Goal: Task Accomplishment & Management: Manage account settings

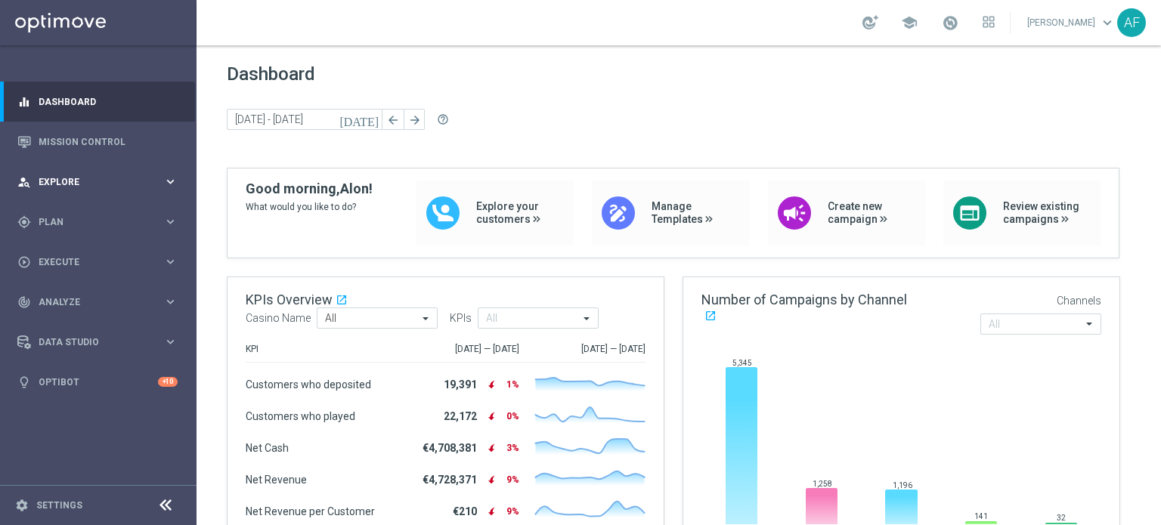
click at [116, 175] on div "person_search Explore" at bounding box center [90, 182] width 146 height 14
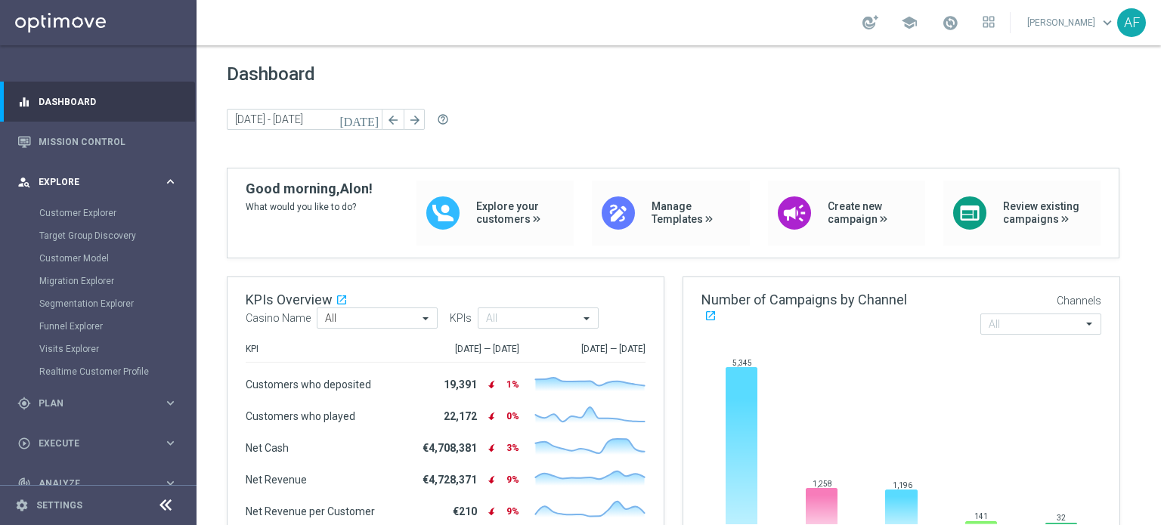
click at [116, 175] on div "person_search Explore" at bounding box center [90, 182] width 146 height 14
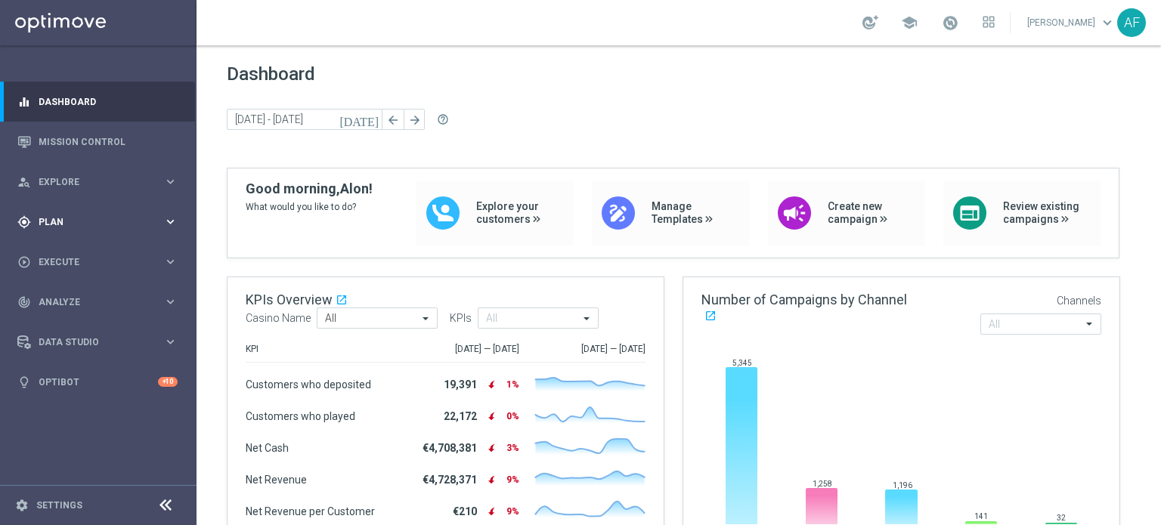
click at [119, 225] on span "Plan" at bounding box center [101, 222] width 125 height 9
click at [84, 251] on link "Target Groups" at bounding box center [98, 253] width 118 height 12
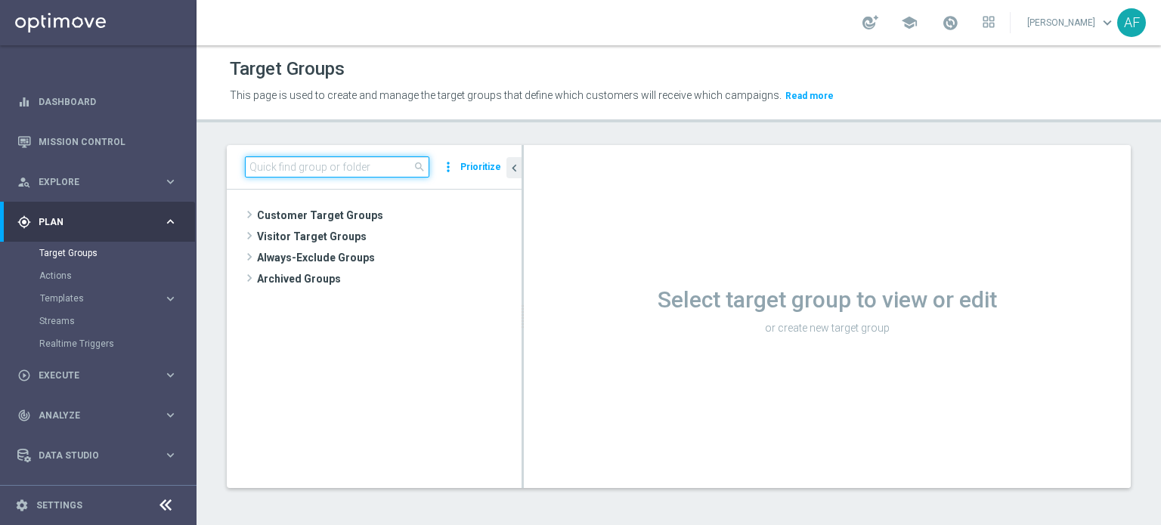
click at [323, 162] on input at bounding box center [337, 166] width 184 height 21
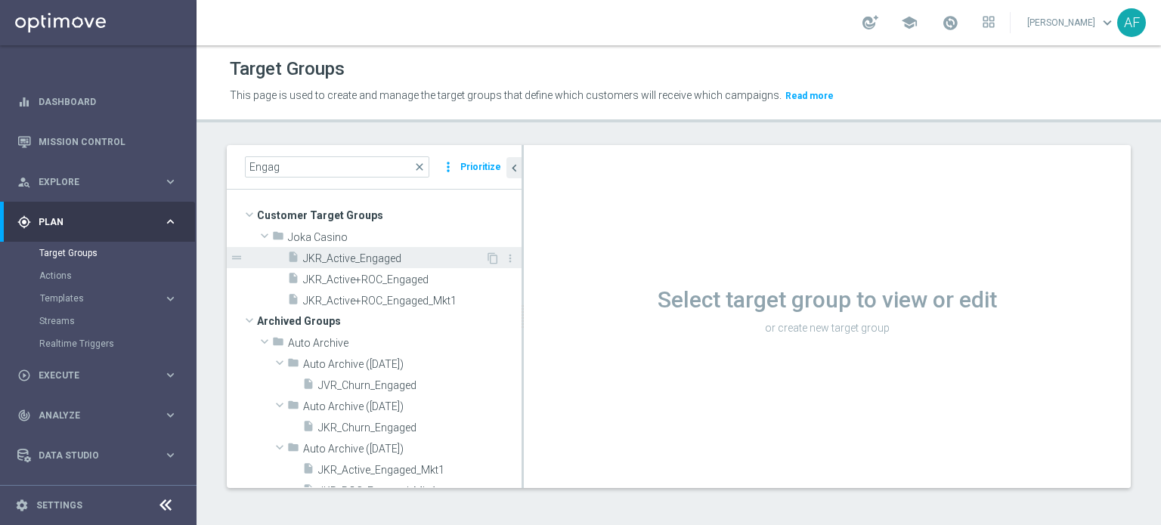
click at [395, 256] on span "JKR_Active_Engaged" at bounding box center [394, 258] width 182 height 13
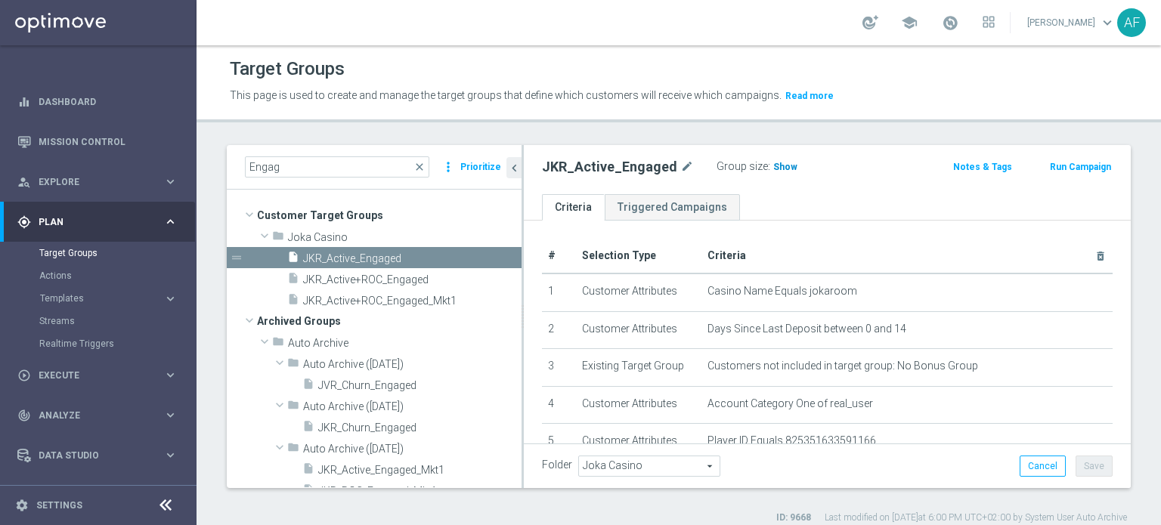
click at [773, 169] on span "Show" at bounding box center [785, 167] width 24 height 11
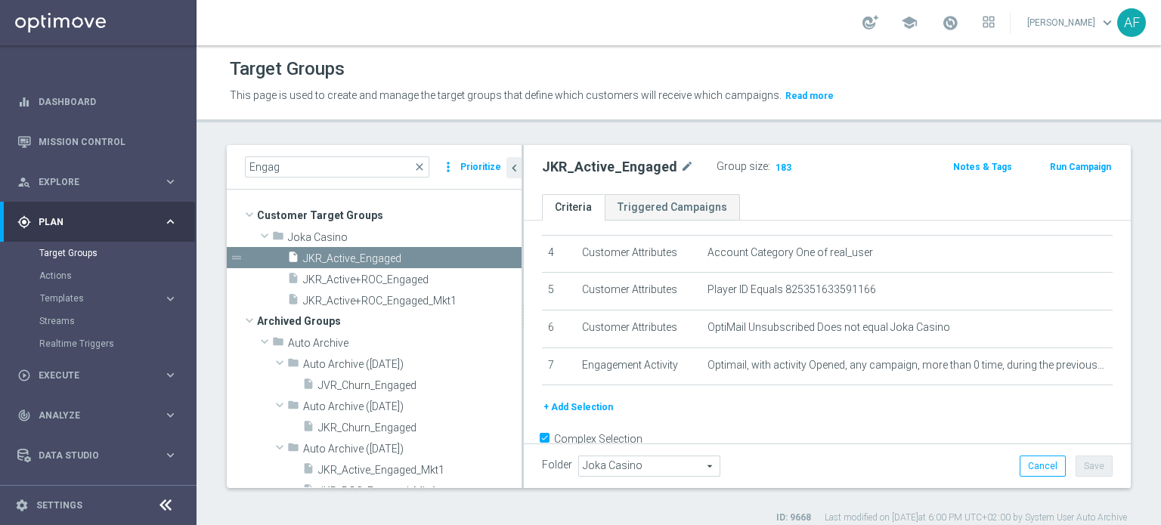
scroll to position [174, 0]
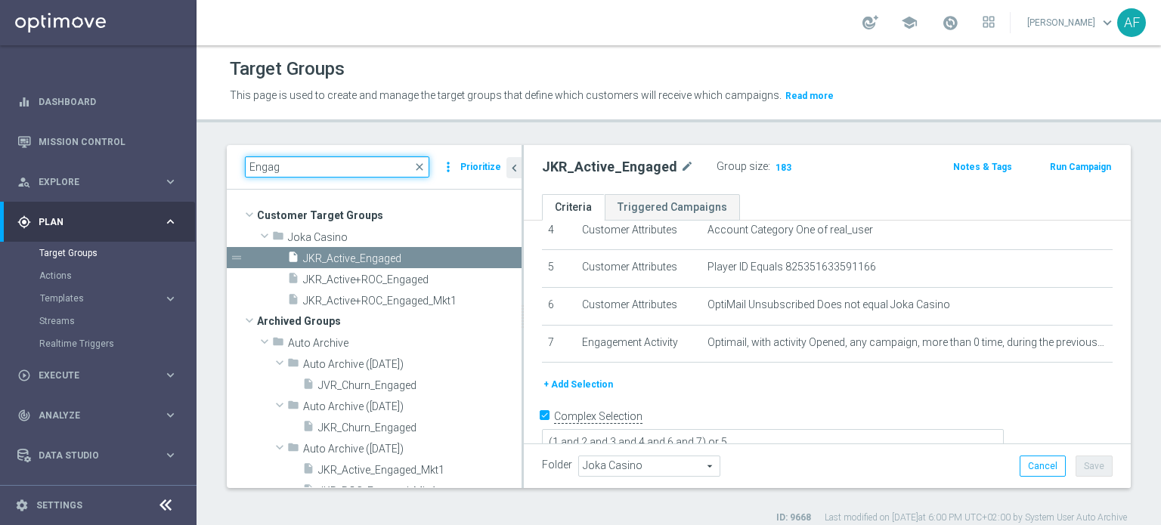
drag, startPoint x: 321, startPoint y: 166, endPoint x: 243, endPoint y: 166, distance: 78.6
click at [243, 166] on div "Engag close more_vert Prioritize" at bounding box center [374, 167] width 295 height 45
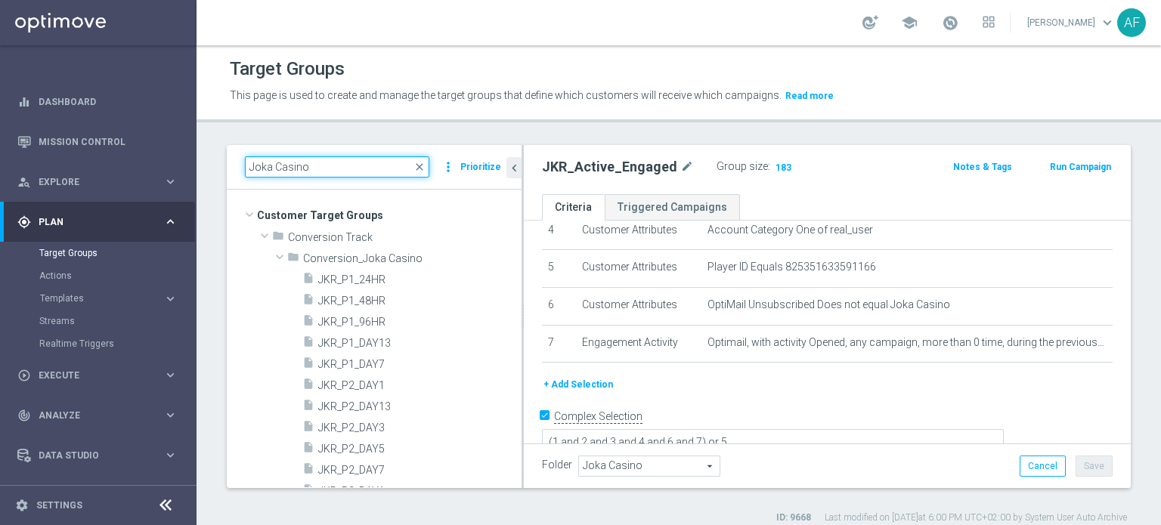
type input "Joka Casino"
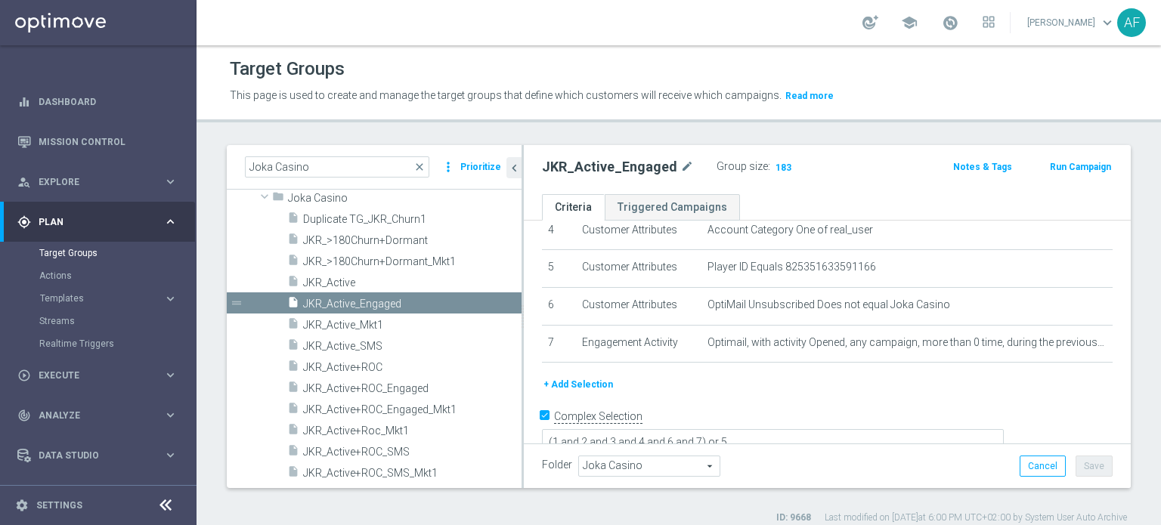
scroll to position [354, 0]
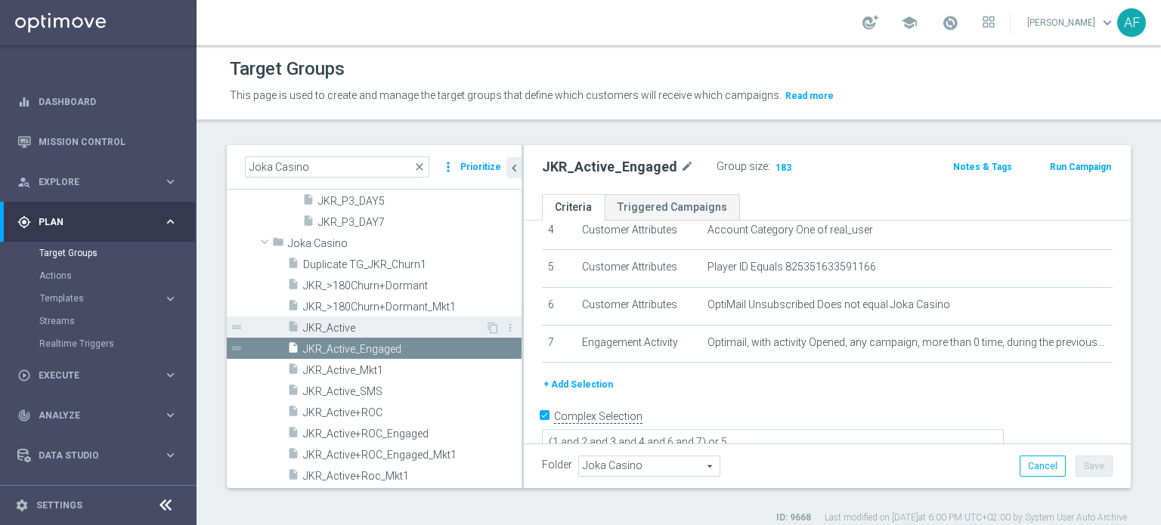
click at [384, 329] on span "JKR_Active" at bounding box center [394, 328] width 182 height 13
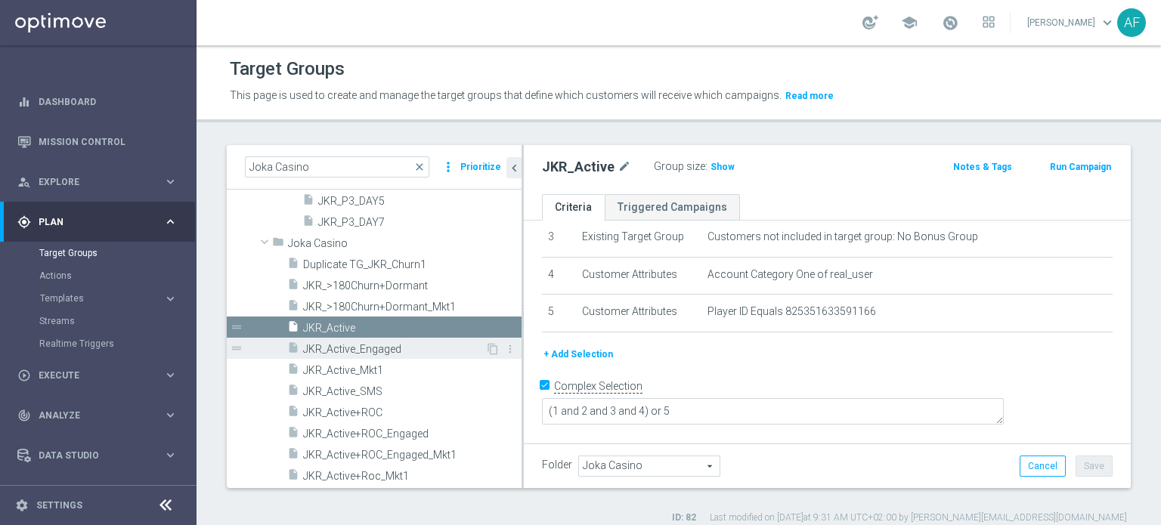
scroll to position [101, 0]
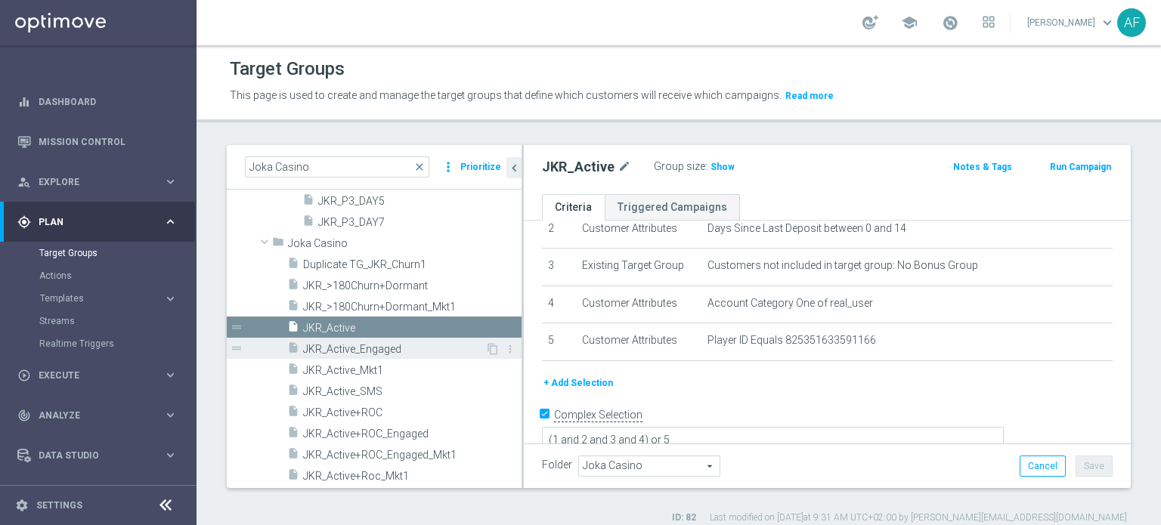
click at [387, 347] on span "JKR_Active_Engaged" at bounding box center [394, 349] width 182 height 13
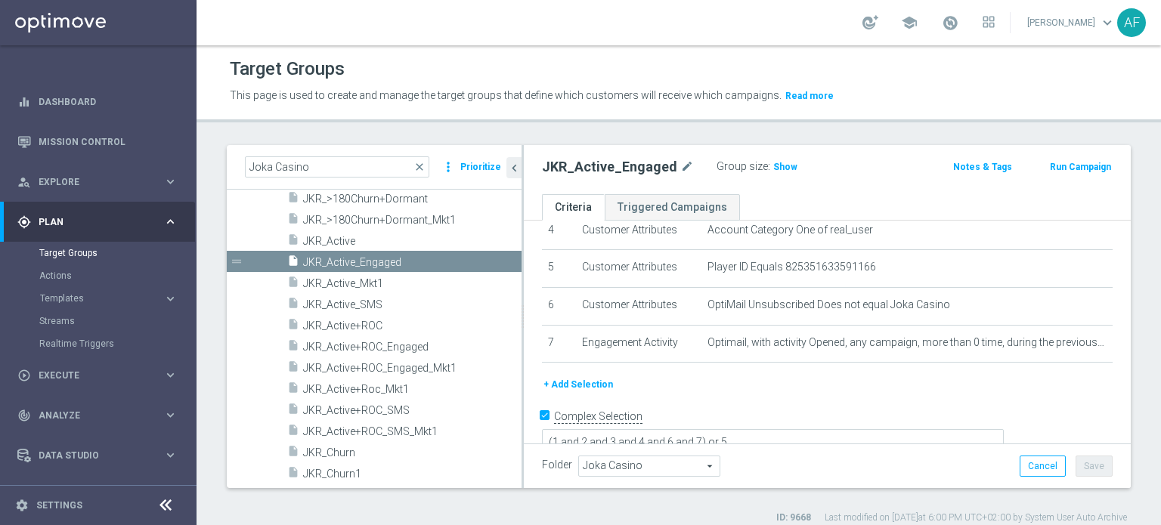
scroll to position [417, 0]
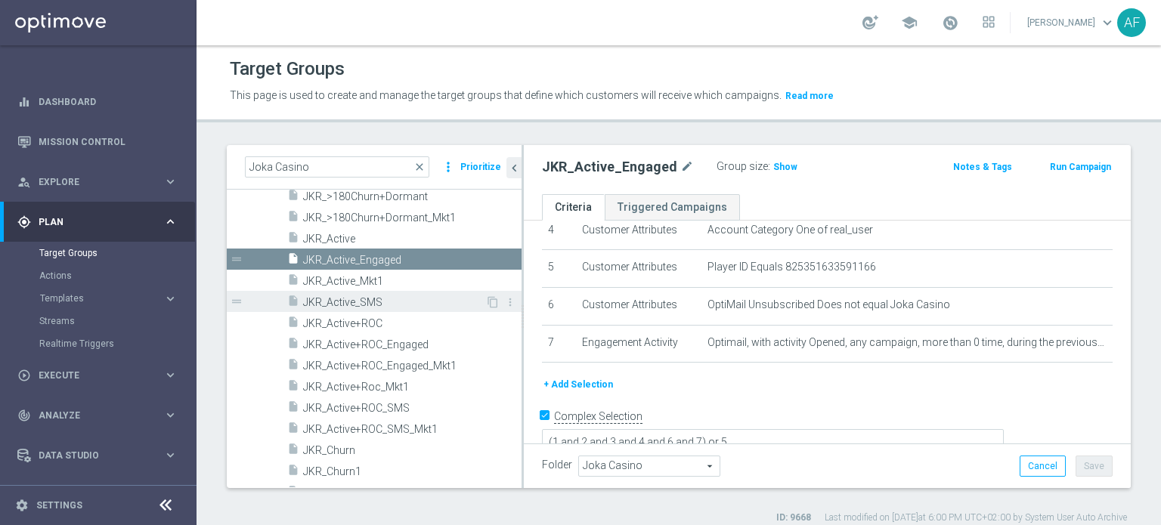
click at [438, 299] on span "JKR_Active_SMS" at bounding box center [394, 302] width 182 height 13
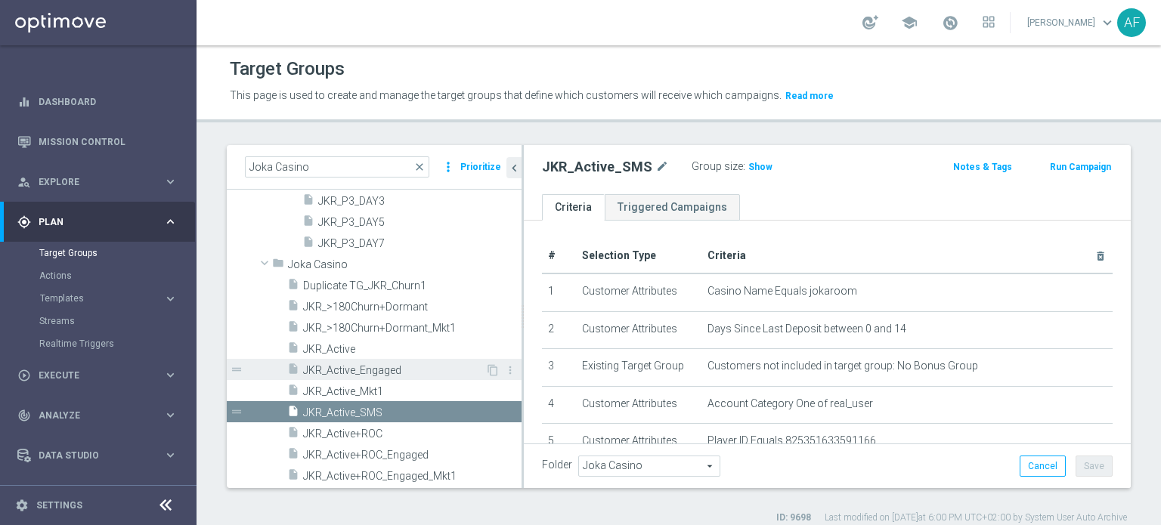
click at [411, 367] on span "JKR_Active_Engaged" at bounding box center [394, 370] width 182 height 13
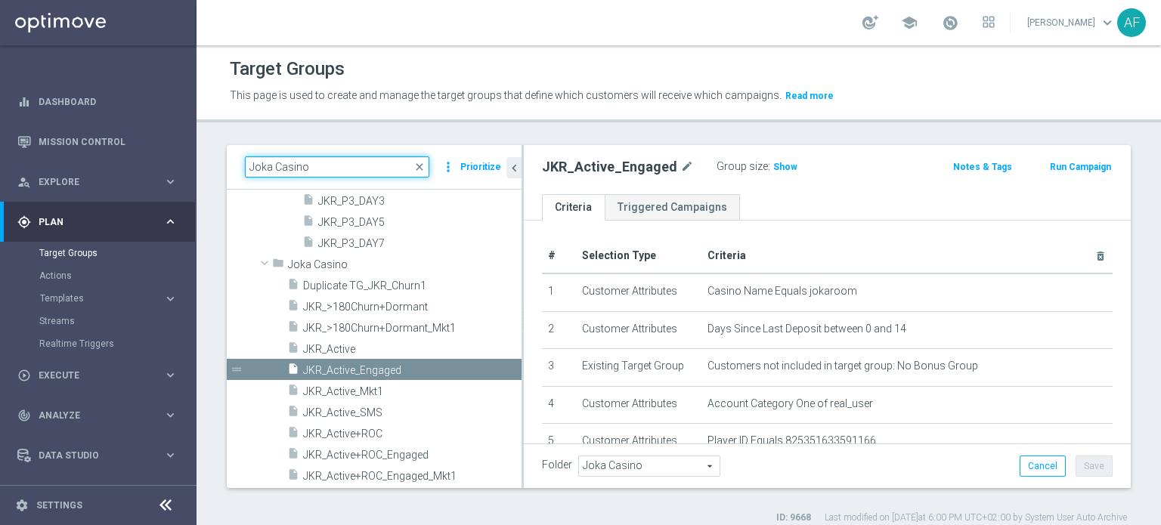
drag, startPoint x: 327, startPoint y: 171, endPoint x: 234, endPoint y: 175, distance: 93.1
click at [234, 175] on div "Joka Casino close more_vert Prioritize" at bounding box center [374, 167] width 295 height 45
click at [423, 366] on span "JKR_Active_Engaged" at bounding box center [394, 370] width 182 height 13
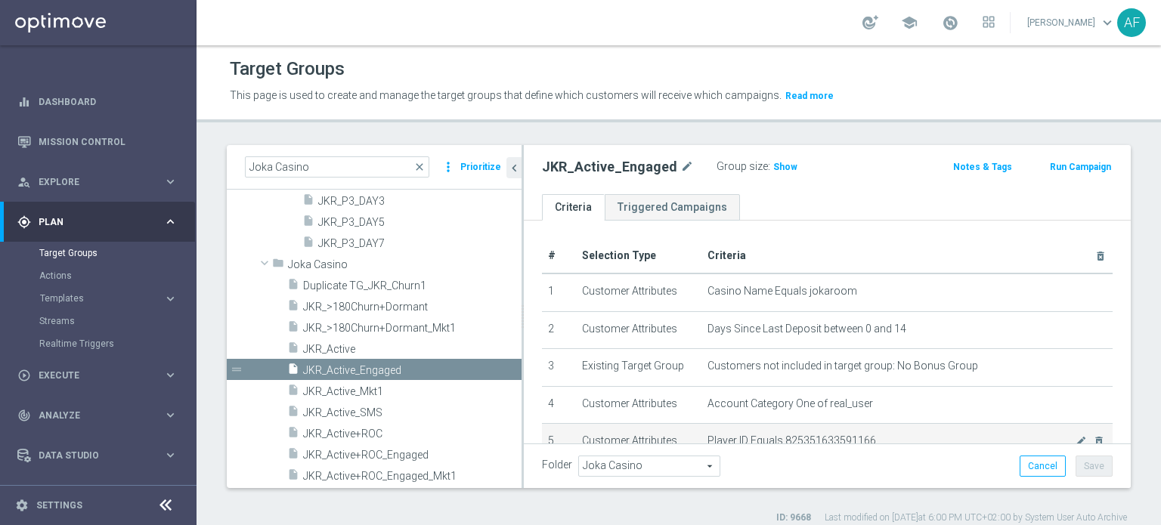
scroll to position [76, 0]
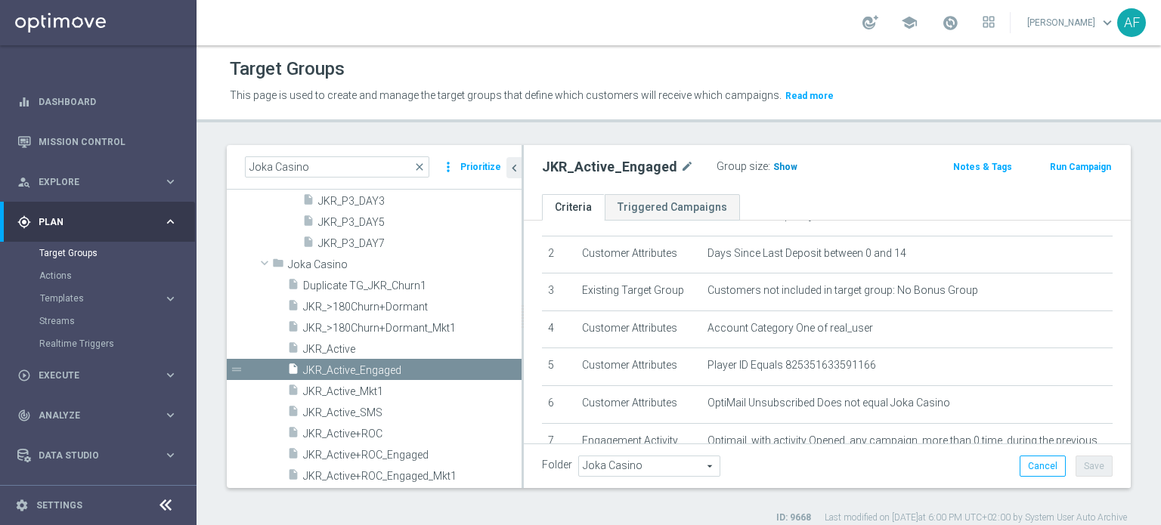
click at [780, 165] on span "Show" at bounding box center [785, 167] width 24 height 11
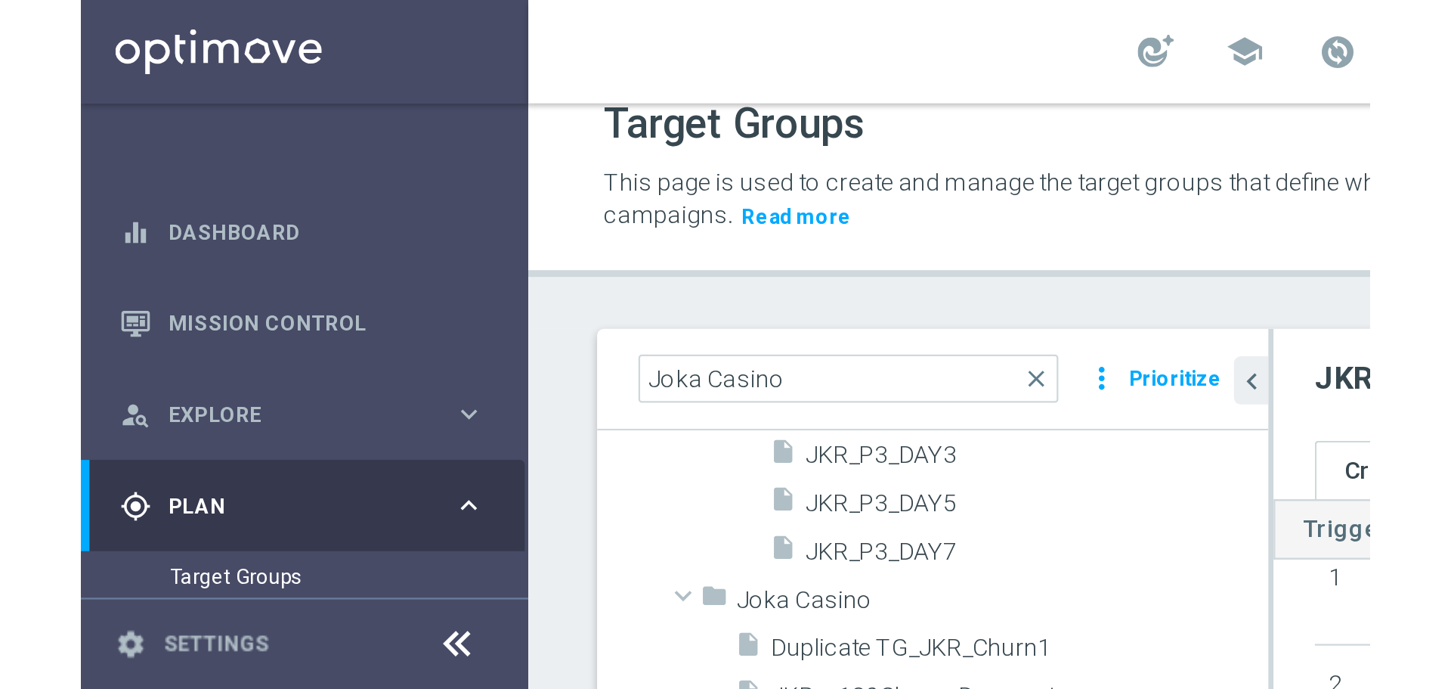
scroll to position [14, 0]
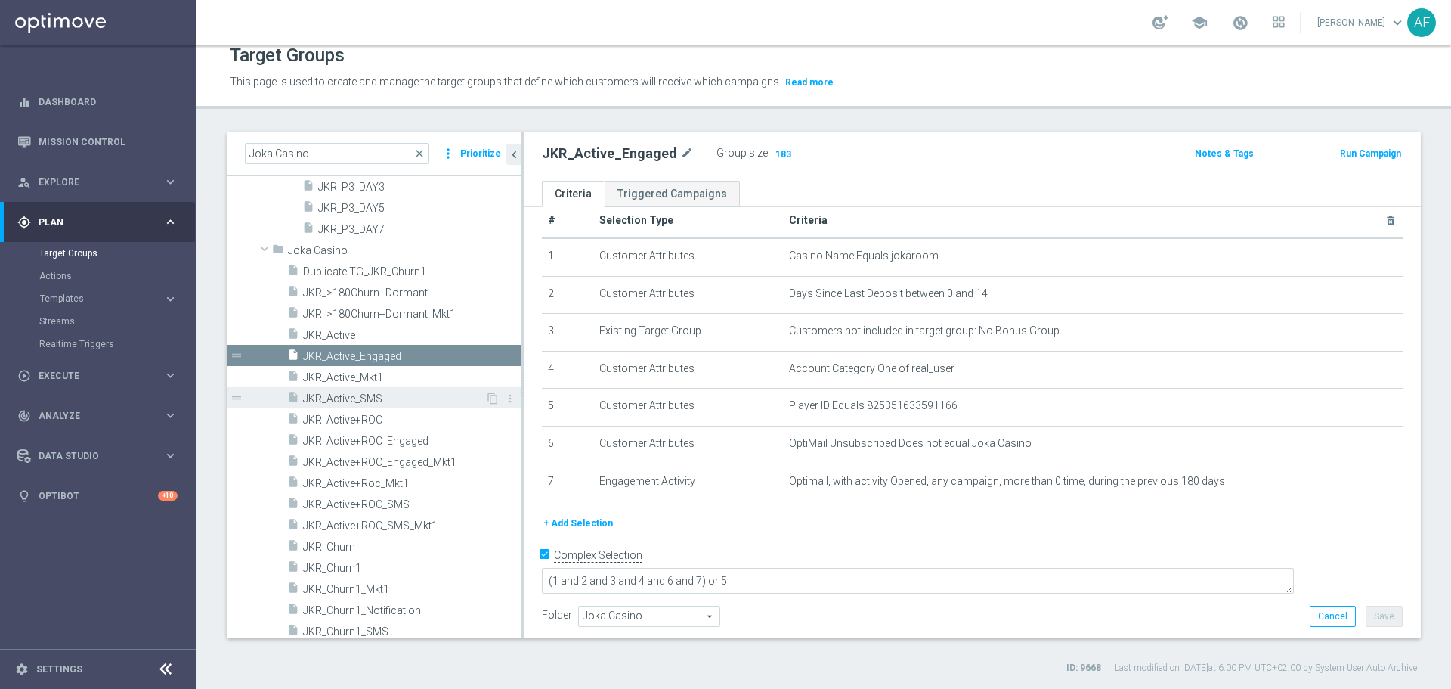
click at [421, 398] on span "JKR_Active_SMS" at bounding box center [394, 398] width 182 height 13
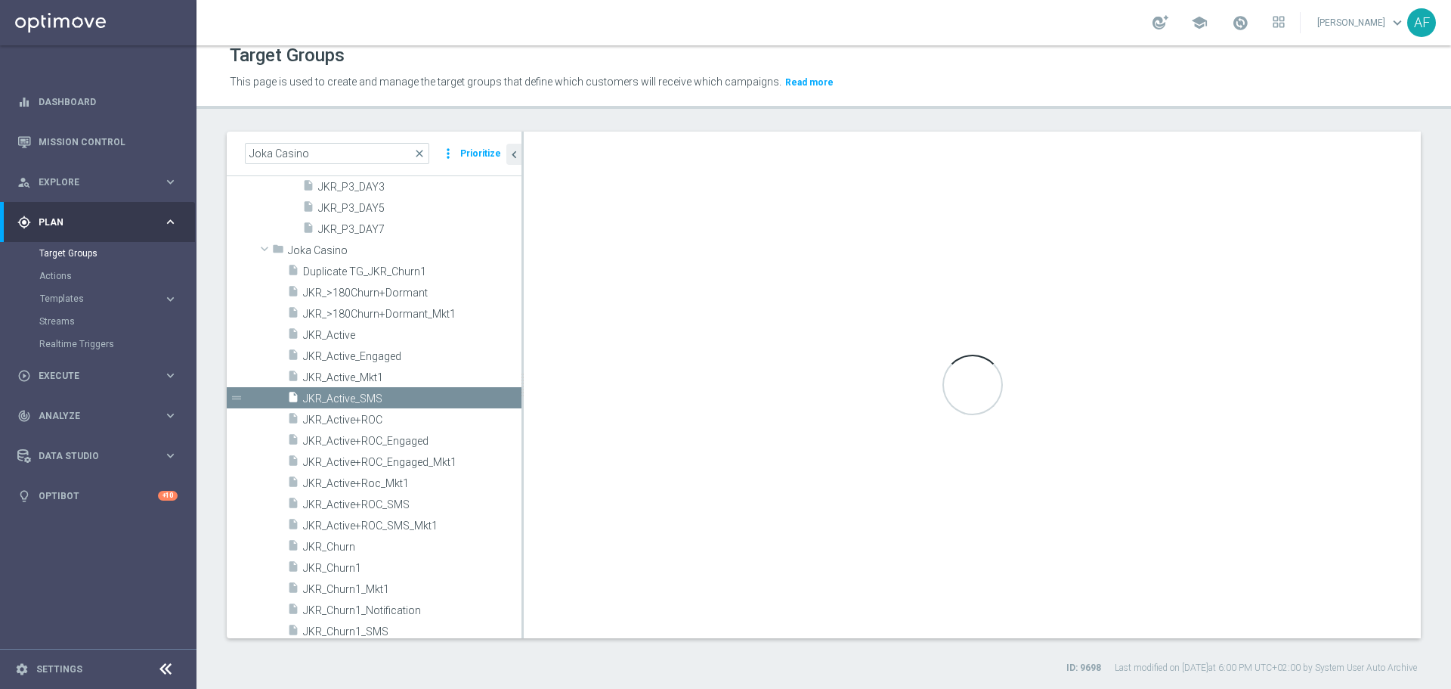
type textarea "(1 and 2 and 3 and 4 and 6) or 5"
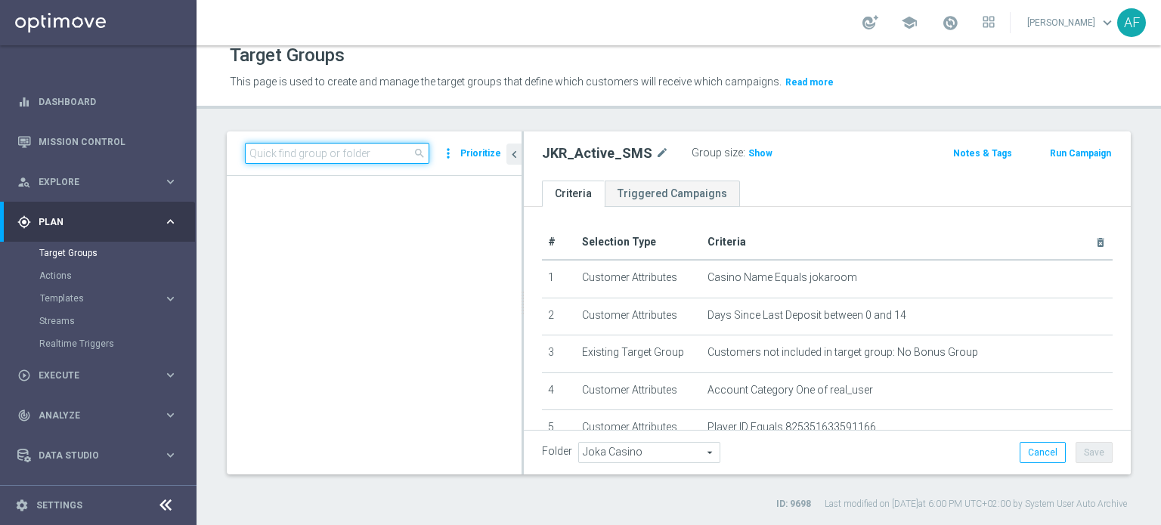
scroll to position [2445, 0]
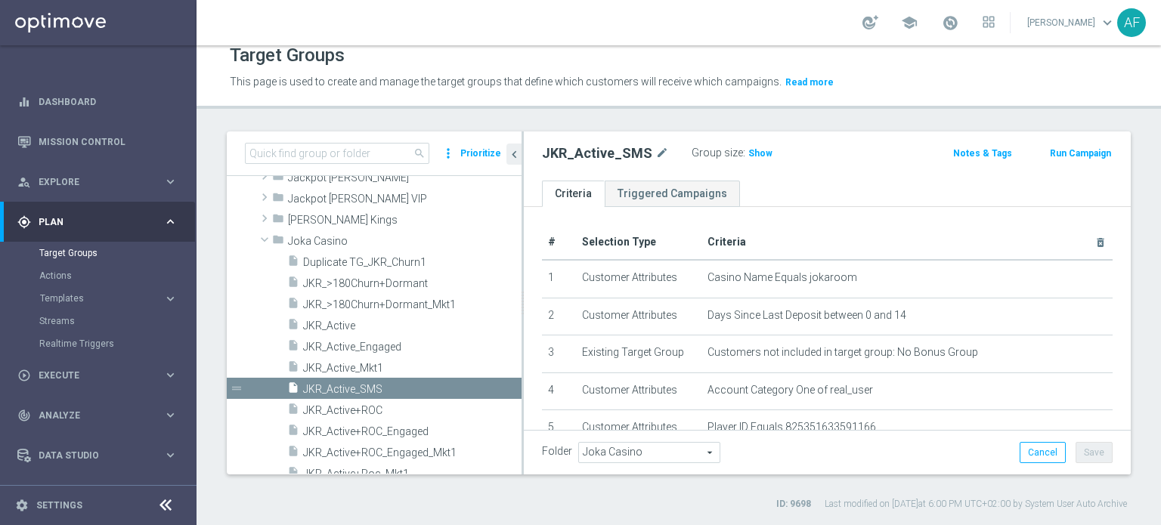
click at [141, 220] on span "Plan" at bounding box center [101, 222] width 125 height 9
drag, startPoint x: 57, startPoint y: 131, endPoint x: 63, endPoint y: 137, distance: 8.6
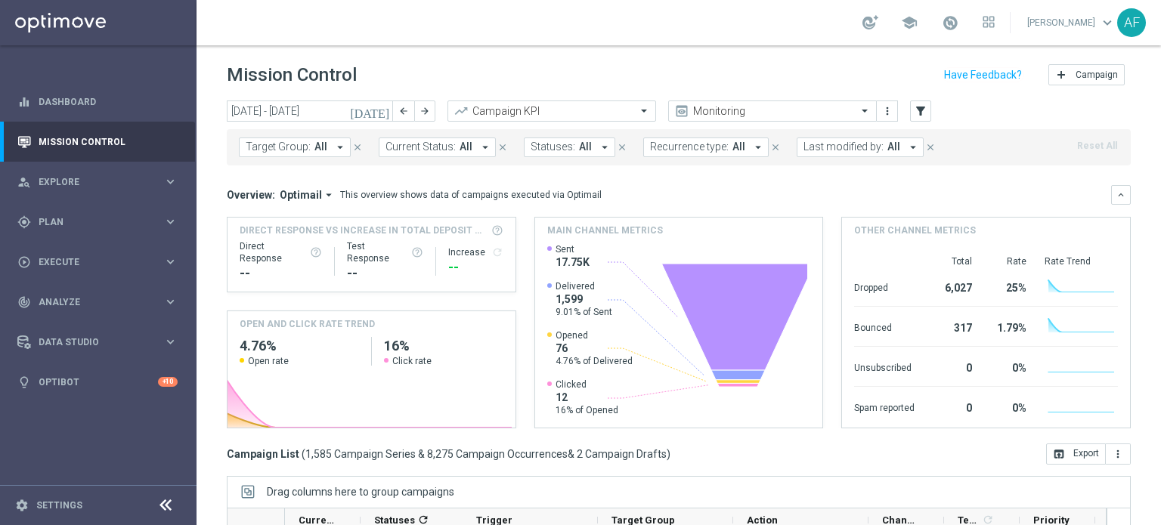
click at [382, 111] on icon "[DATE]" at bounding box center [370, 111] width 41 height 14
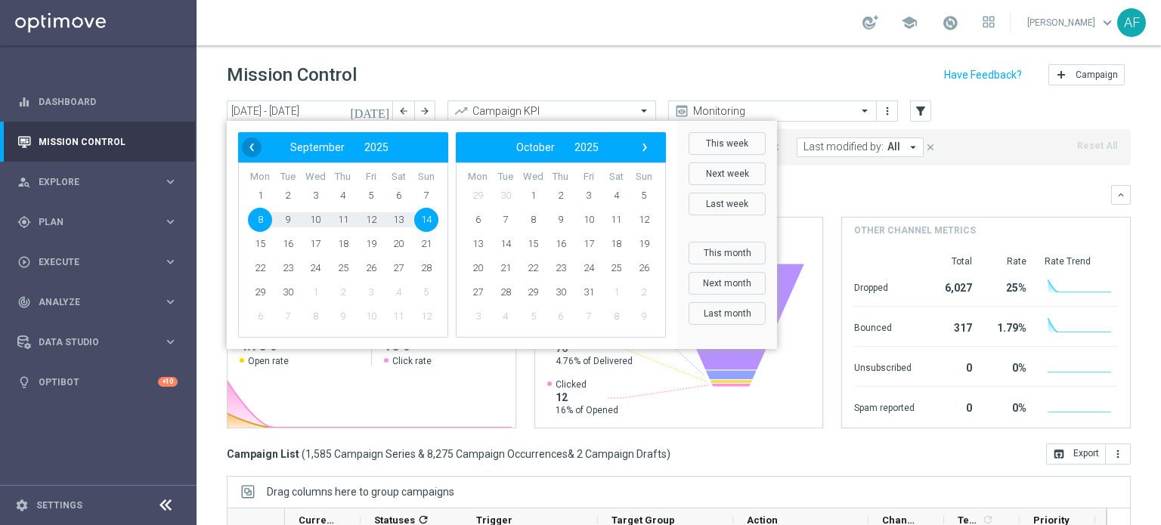
click at [252, 147] on span "‹" at bounding box center [252, 148] width 20 height 20
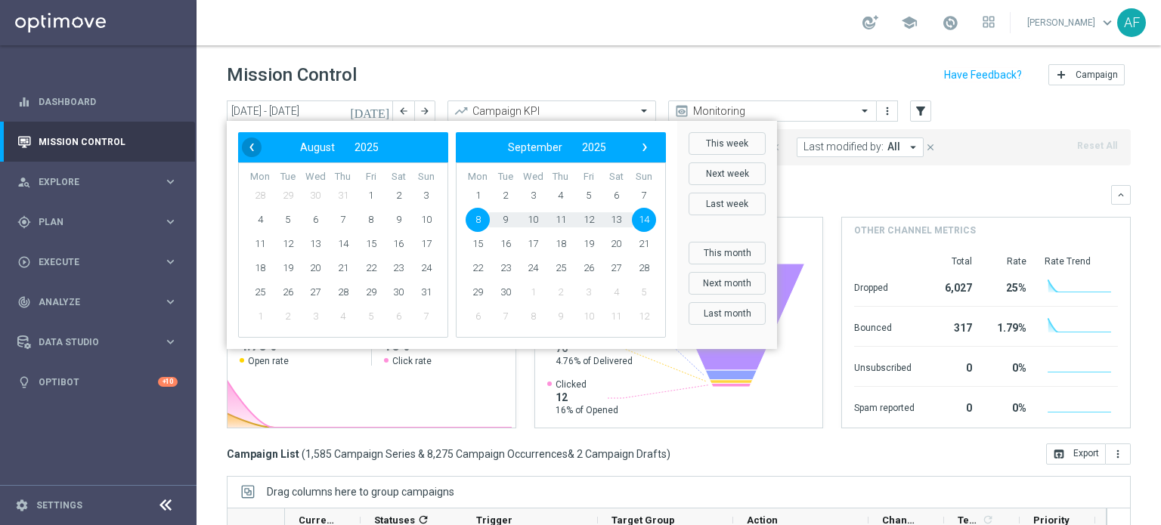
click at [257, 153] on span "‹" at bounding box center [252, 148] width 20 height 20
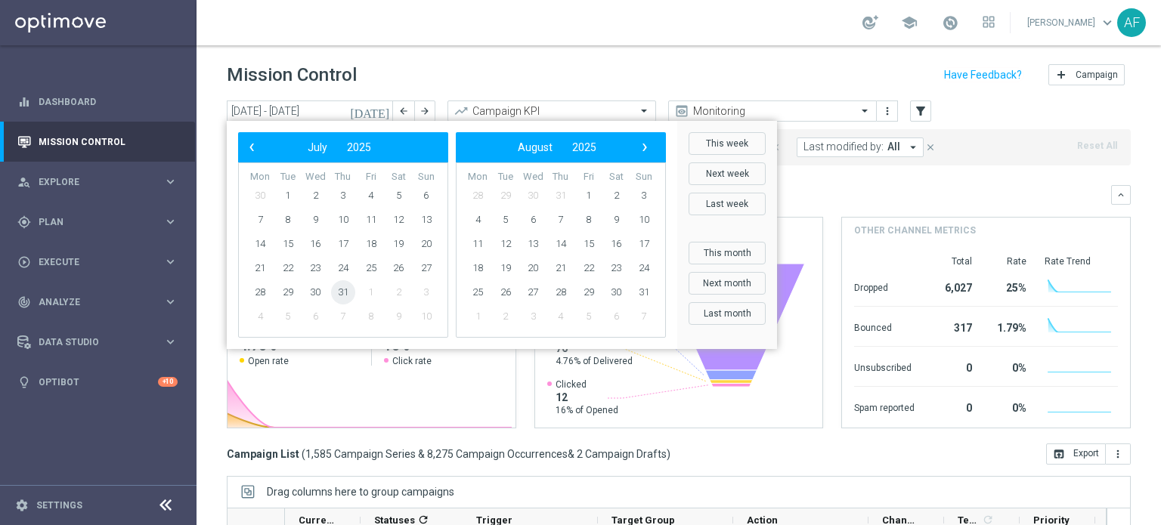
click at [338, 289] on span "31" at bounding box center [343, 292] width 24 height 24
click at [338, 288] on span "31" at bounding box center [343, 292] width 24 height 24
type input "31 Jul 2025 - 31 Jul 2025"
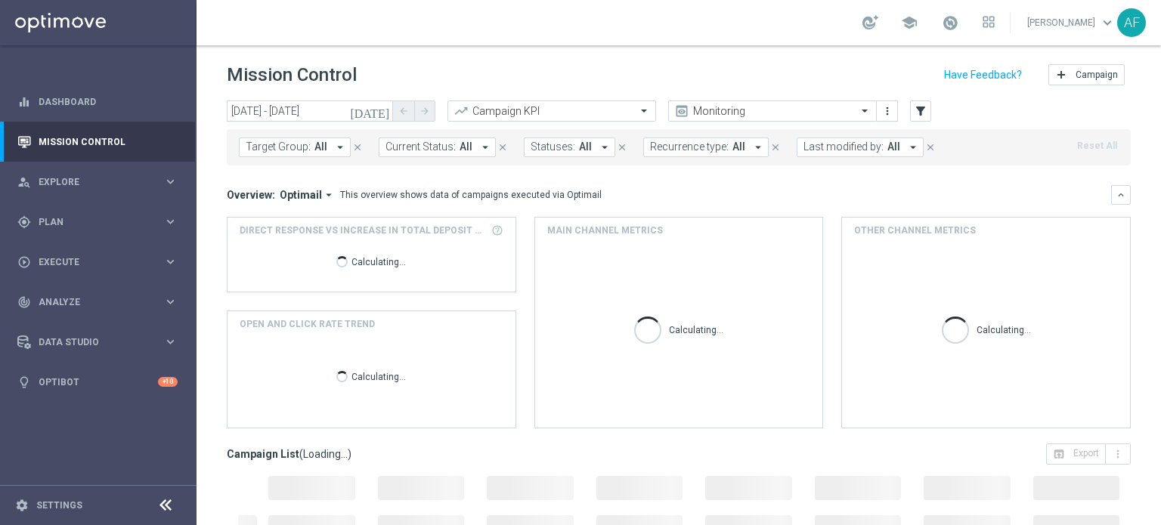
click at [333, 150] on icon "arrow_drop_down" at bounding box center [340, 148] width 14 height 14
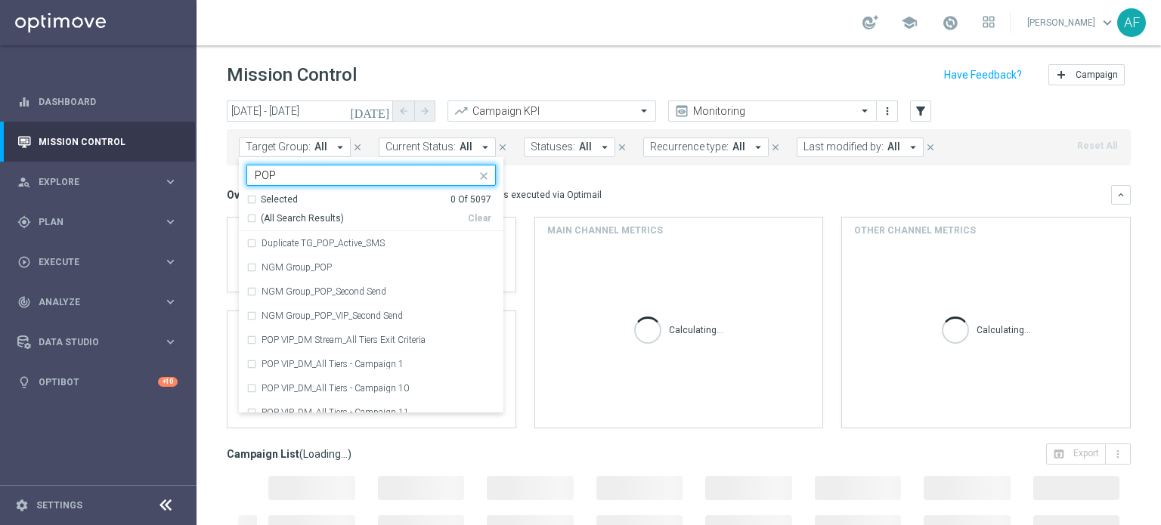
click at [302, 214] on span "(All Search Results)" at bounding box center [302, 218] width 83 height 13
type input "POP"
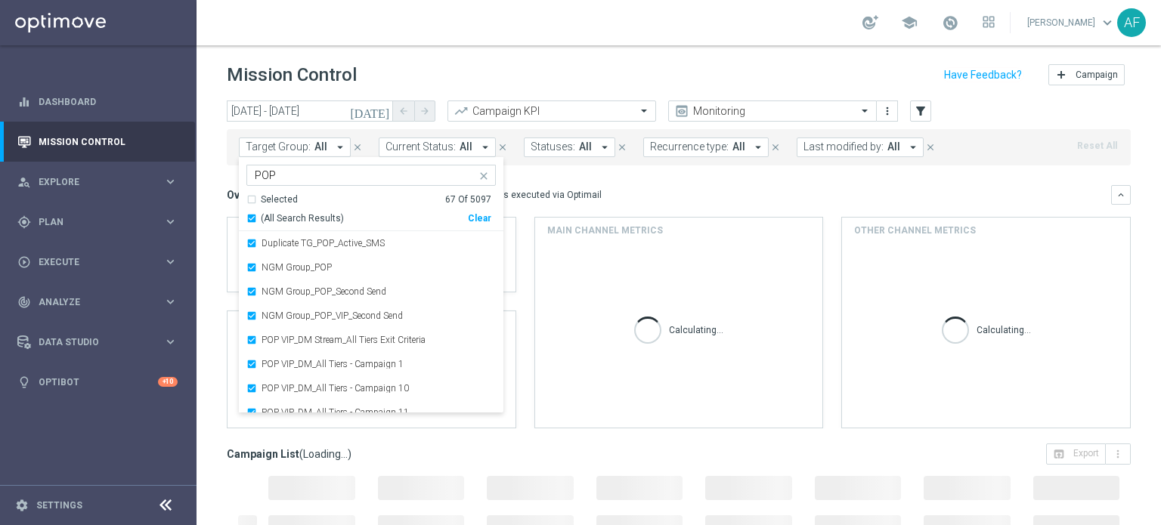
click at [670, 193] on div "Overview: Optimail arrow_drop_down This overview shows data of campaigns execut…" at bounding box center [669, 195] width 884 height 14
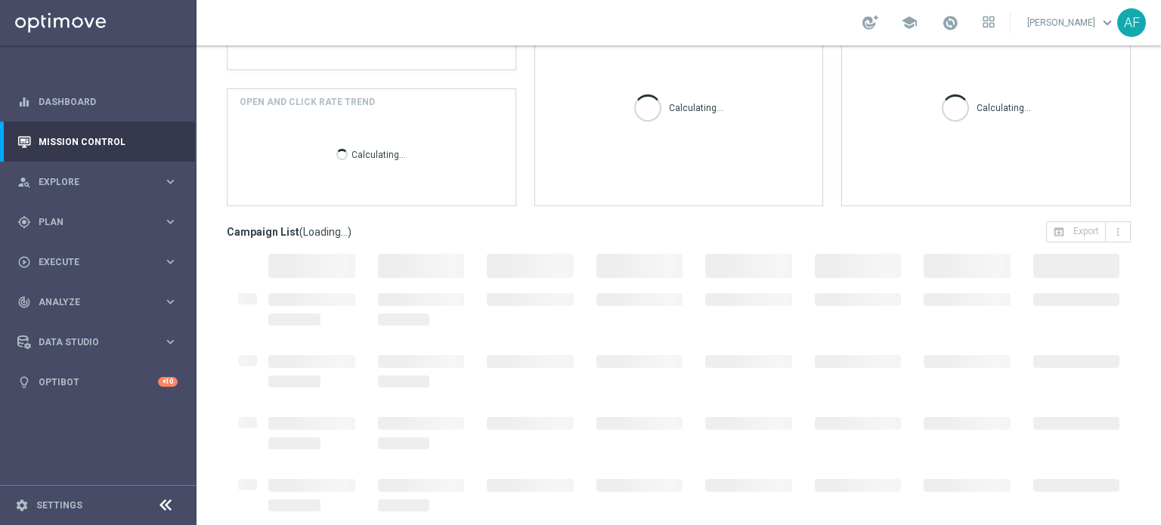
scroll to position [260, 0]
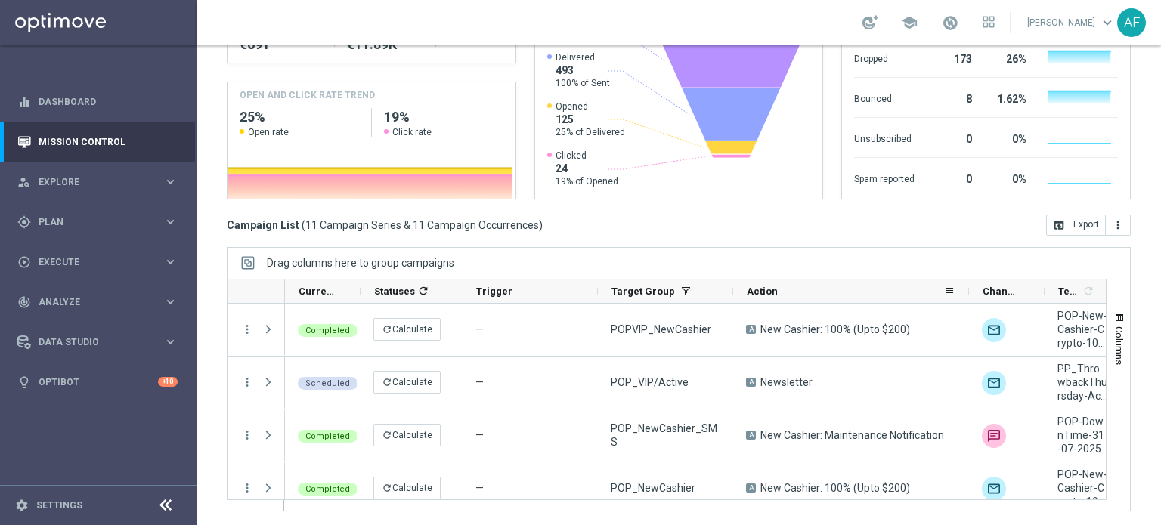
drag, startPoint x: 867, startPoint y: 296, endPoint x: 967, endPoint y: 299, distance: 100.6
click at [967, 299] on div at bounding box center [969, 291] width 6 height 23
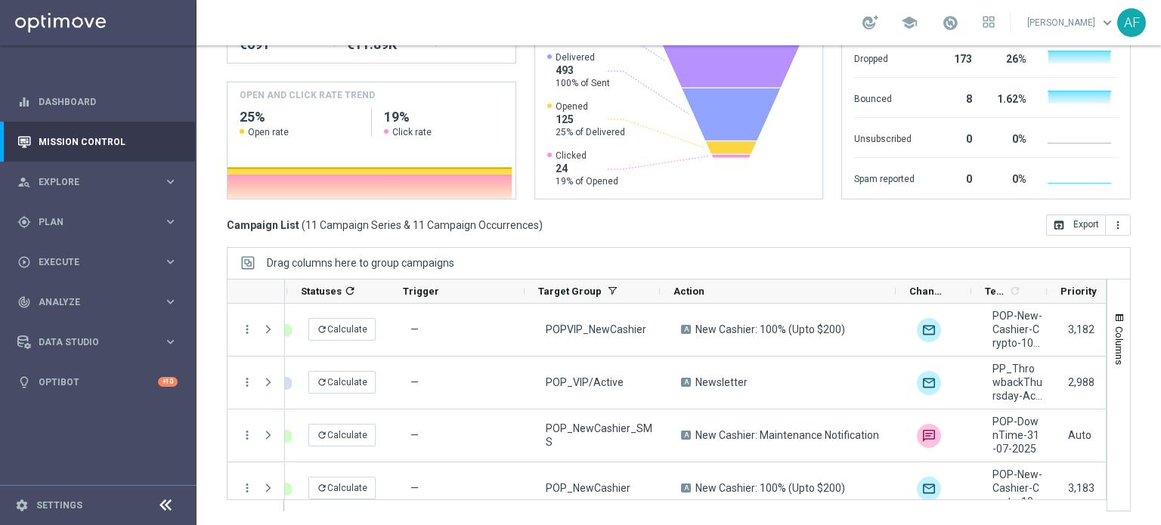
scroll to position [0, 0]
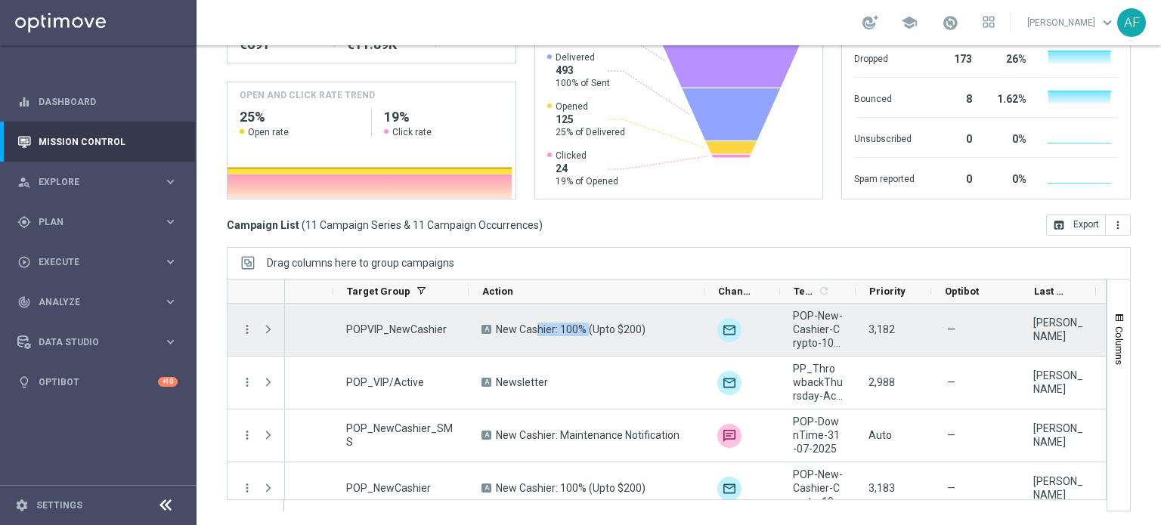
drag, startPoint x: 502, startPoint y: 327, endPoint x: 555, endPoint y: 330, distance: 53.0
click at [555, 330] on span "New Cashier: 100% (Upto $200)" at bounding box center [571, 330] width 150 height 14
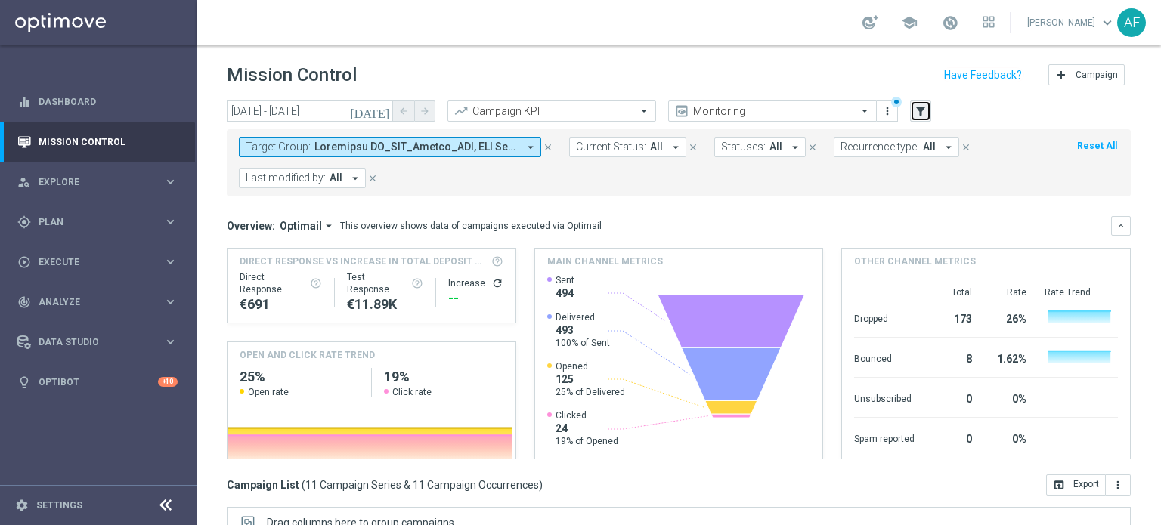
click at [929, 106] on button "filter_alt" at bounding box center [920, 111] width 21 height 21
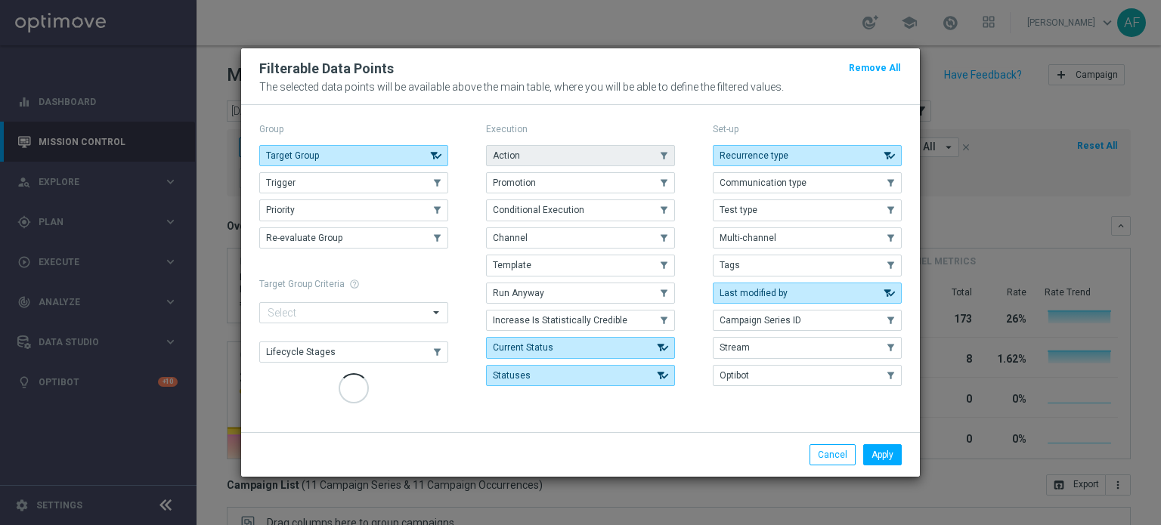
click at [584, 159] on button "Action" at bounding box center [580, 155] width 189 height 21
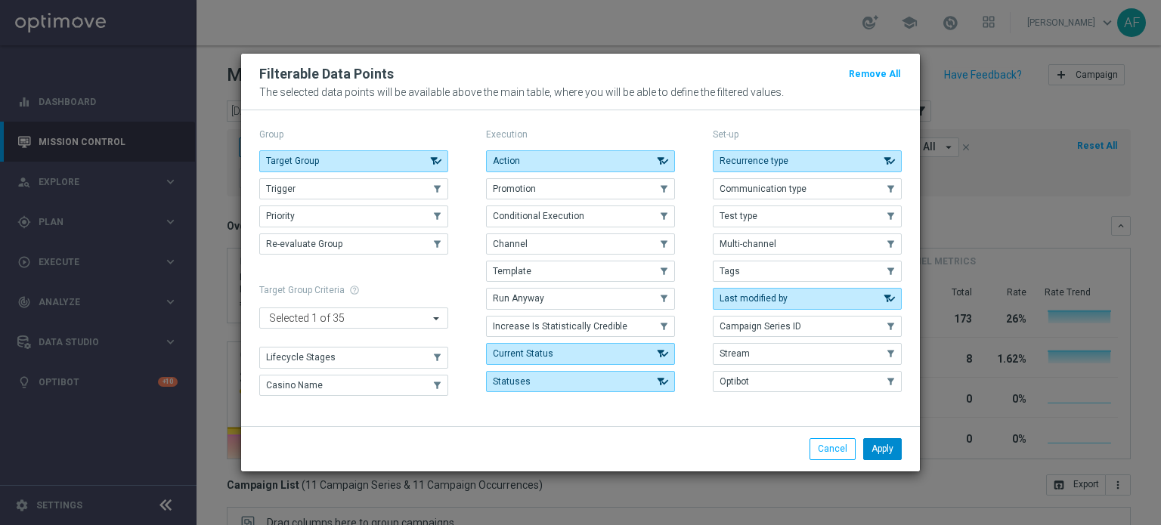
click at [871, 442] on button "Apply" at bounding box center [882, 448] width 39 height 21
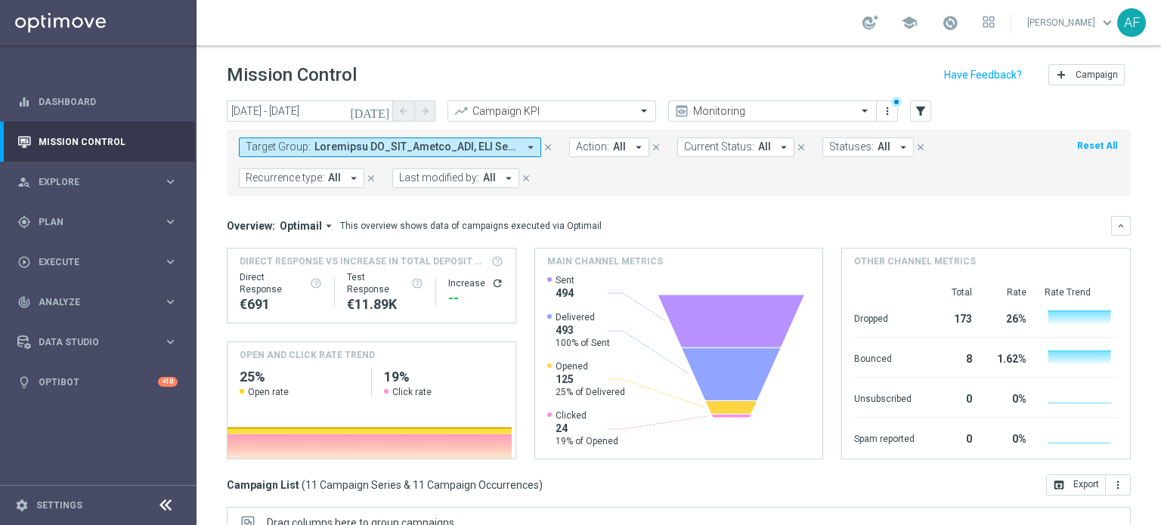
click at [614, 147] on span "All" at bounding box center [619, 147] width 13 height 13
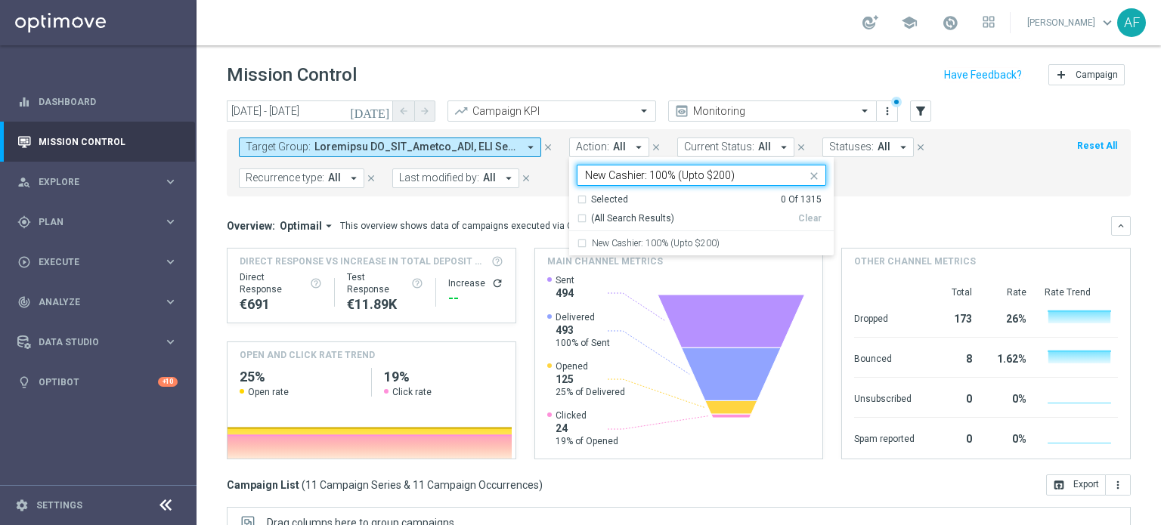
drag, startPoint x: 738, startPoint y: 175, endPoint x: 654, endPoint y: 169, distance: 84.2
click at [654, 169] on input "New Cashier: 100% (Upto $200)" at bounding box center [695, 175] width 221 height 13
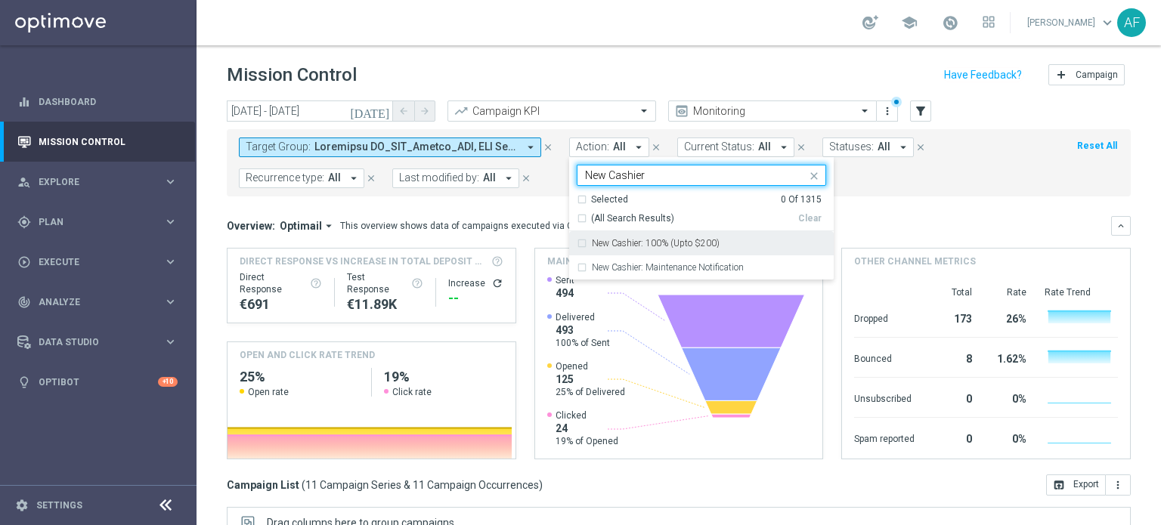
click at [652, 235] on div "New Cashier: 100% (Upto $200)" at bounding box center [701, 243] width 249 height 24
type input "New Cashier"
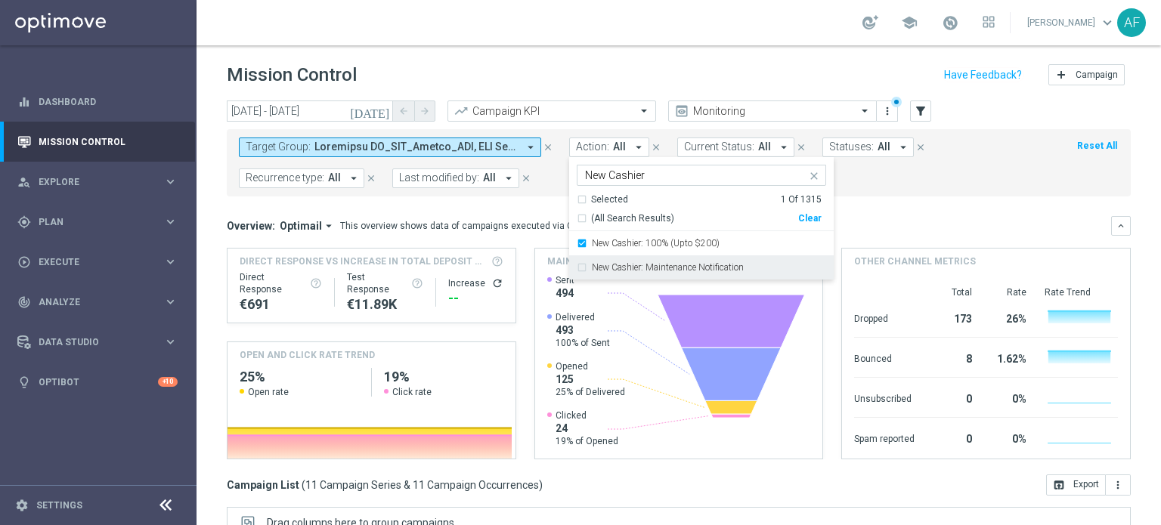
click at [661, 268] on label "New Cashier: Maintenance Notification" at bounding box center [668, 267] width 152 height 9
click at [868, 210] on mini-dashboard "Overview: Optimail arrow_drop_down This overview shows data of campaigns execut…" at bounding box center [679, 336] width 904 height 278
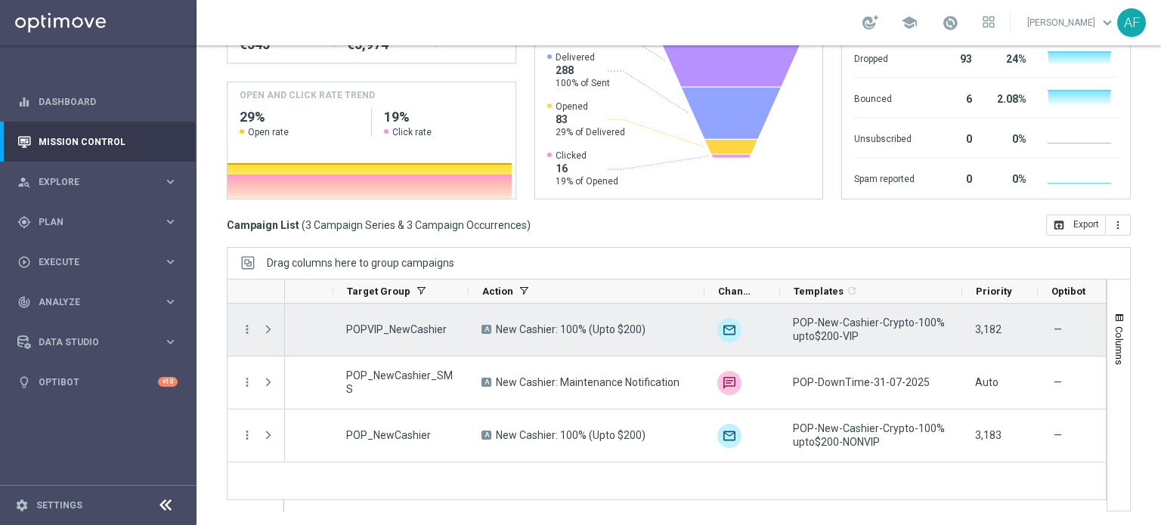
drag, startPoint x: 854, startPoint y: 295, endPoint x: 961, endPoint y: 305, distance: 107.1
click at [961, 305] on div at bounding box center [667, 395] width 880 height 233
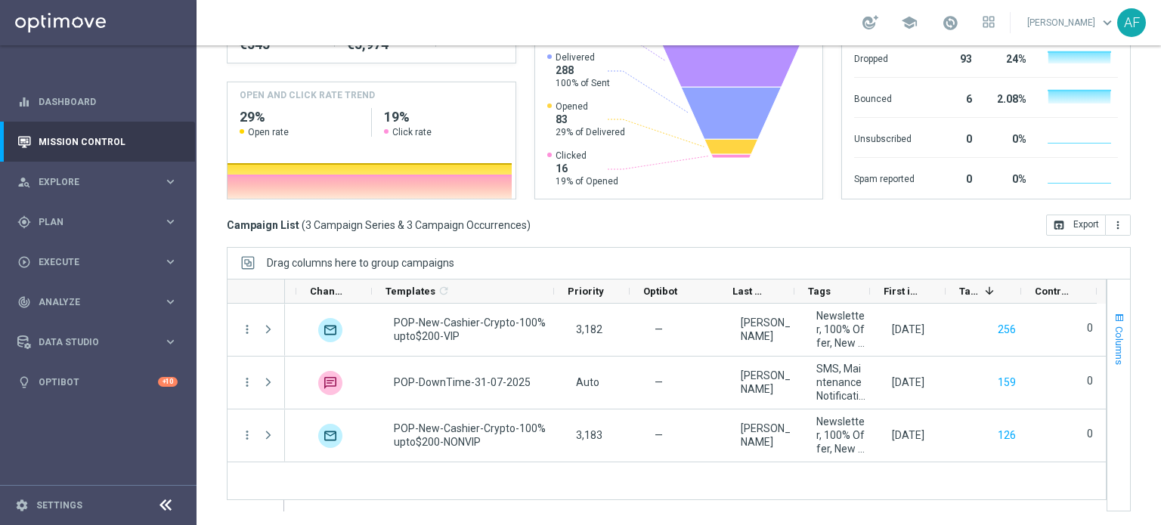
click at [1113, 341] on span "Columns" at bounding box center [1119, 346] width 12 height 39
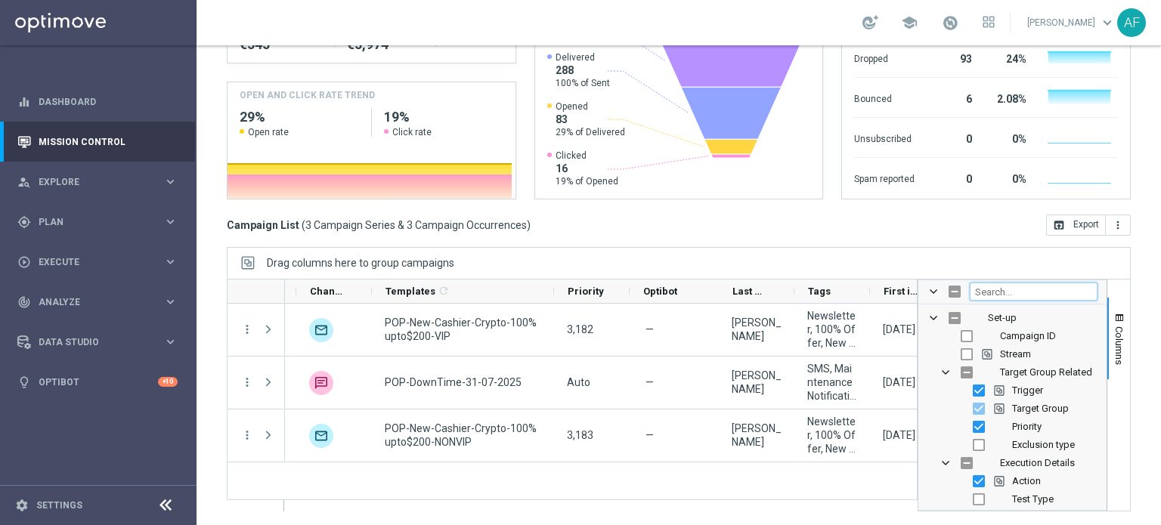
click at [1046, 293] on input "Filter Columns Input" at bounding box center [1034, 292] width 128 height 18
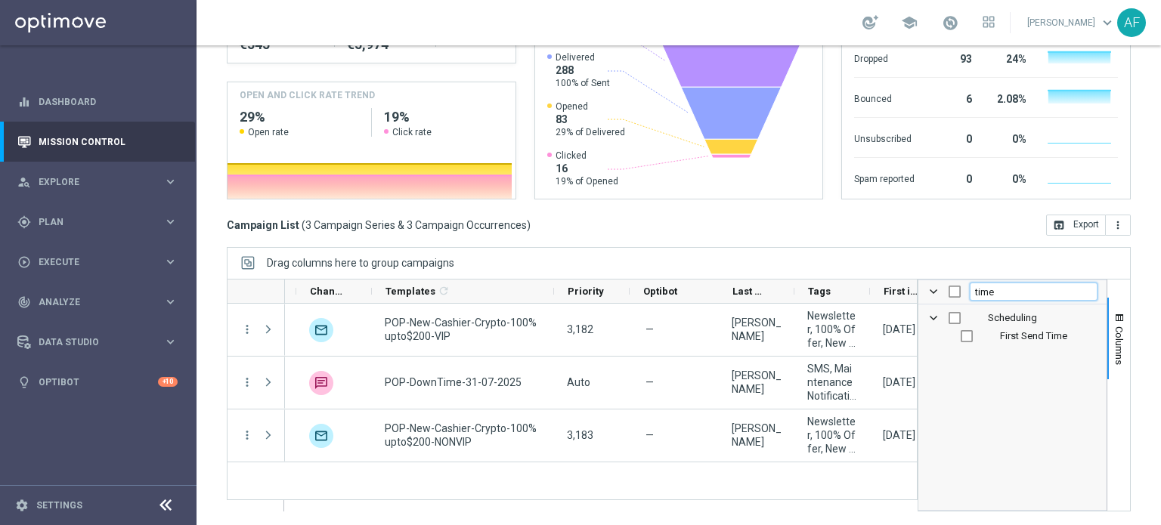
type input "time"
click at [1046, 335] on span "First Send Time" at bounding box center [1033, 335] width 67 height 11
checkbox input "true"
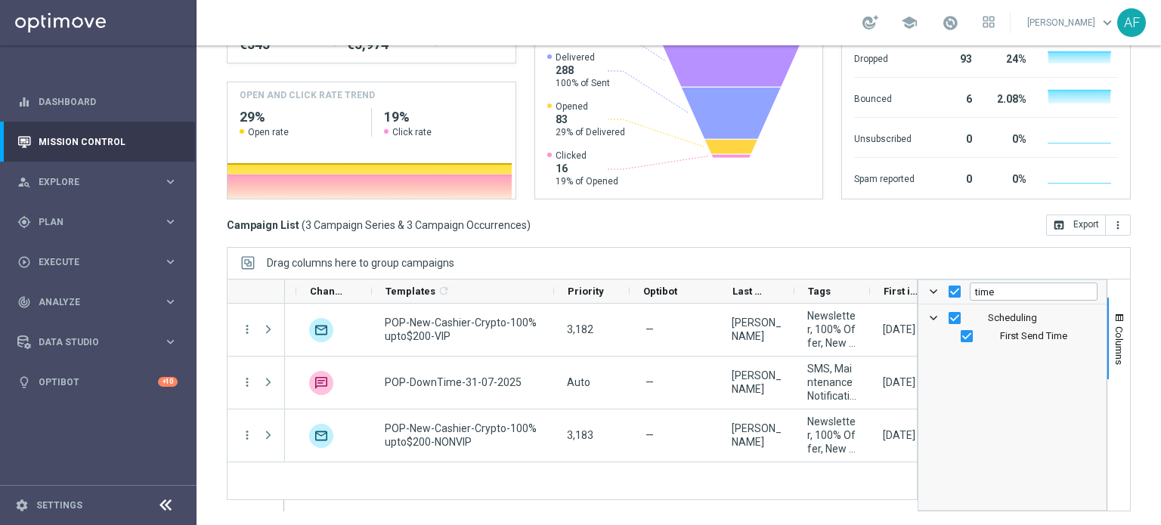
click at [1119, 299] on div "Columns time Scheduling First Send Time" at bounding box center [1024, 395] width 213 height 233
click at [1113, 341] on span "Columns" at bounding box center [1119, 346] width 12 height 39
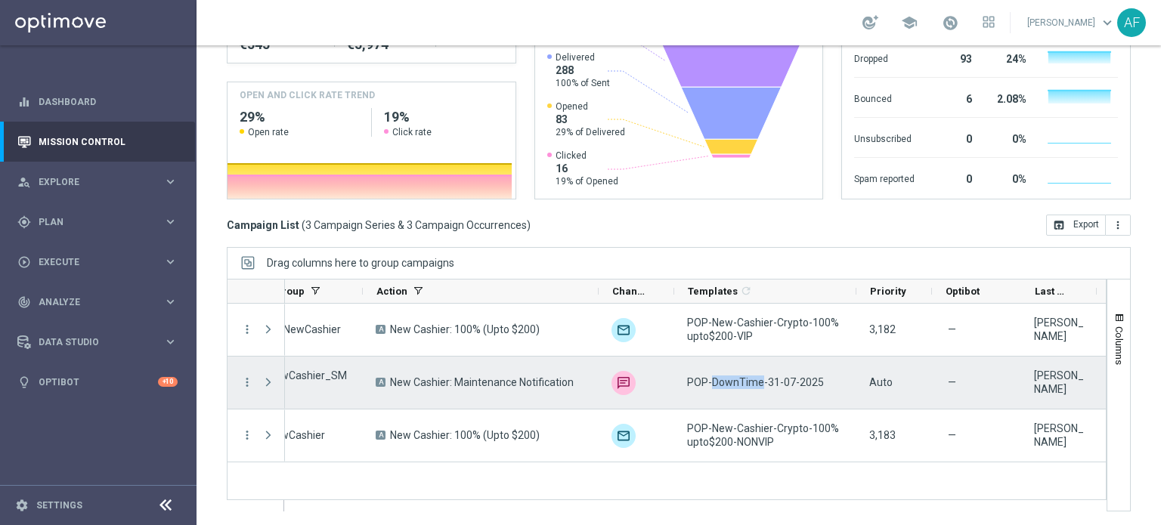
drag, startPoint x: 712, startPoint y: 382, endPoint x: 758, endPoint y: 384, distance: 46.2
click at [758, 384] on span "POP-DownTime-31-07-2025" at bounding box center [755, 383] width 137 height 14
click at [742, 379] on span "POP-DownTime-31-07-2025" at bounding box center [755, 383] width 137 height 14
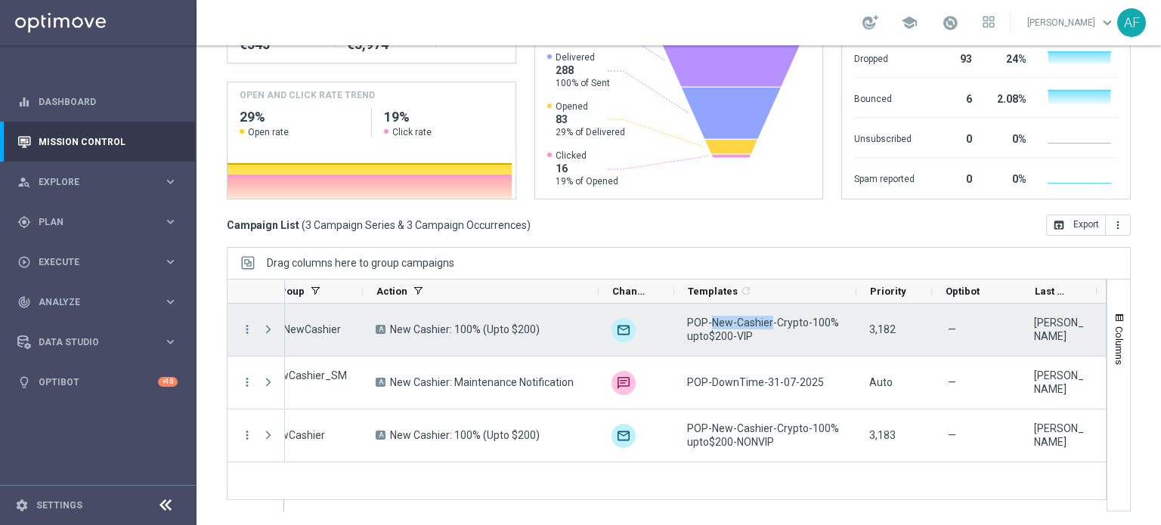
drag, startPoint x: 712, startPoint y: 323, endPoint x: 769, endPoint y: 326, distance: 56.7
click at [769, 326] on span "POP-New-Cashier-Crypto-100%upto$200-VIP" at bounding box center [765, 329] width 156 height 27
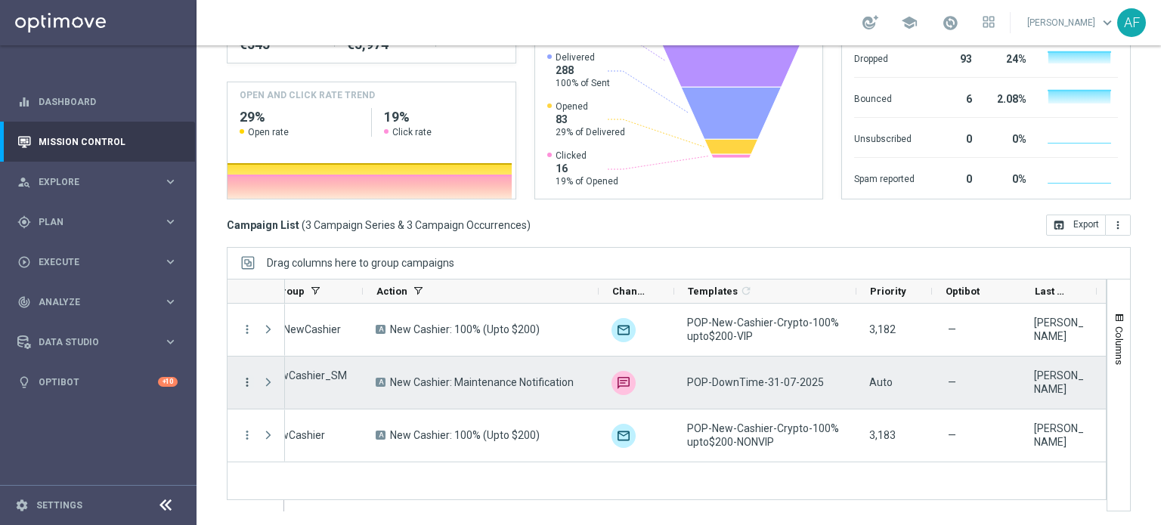
click at [249, 384] on icon "more_vert" at bounding box center [247, 383] width 14 height 14
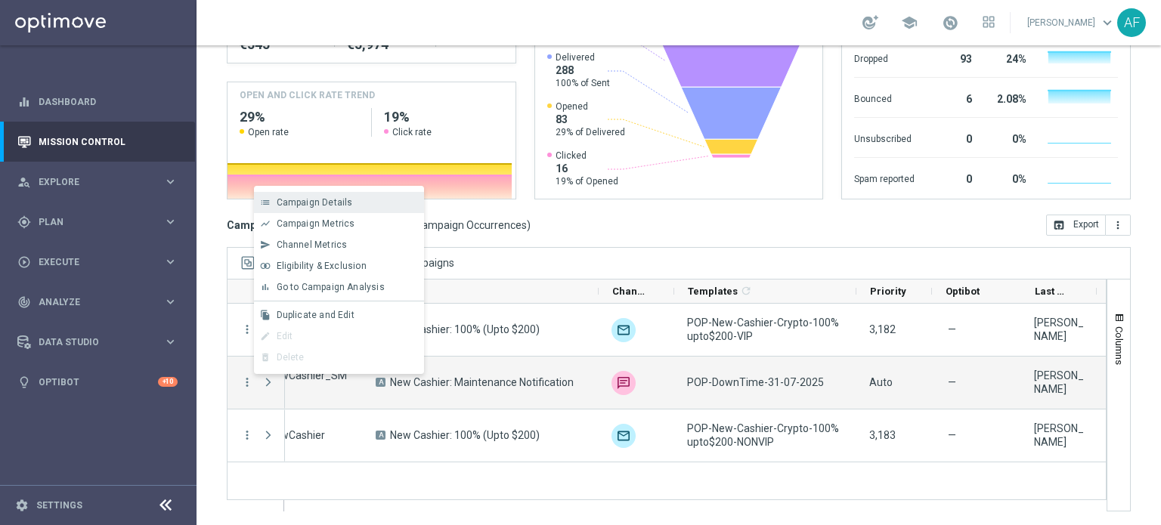
click at [318, 202] on span "Campaign Details" at bounding box center [315, 202] width 76 height 11
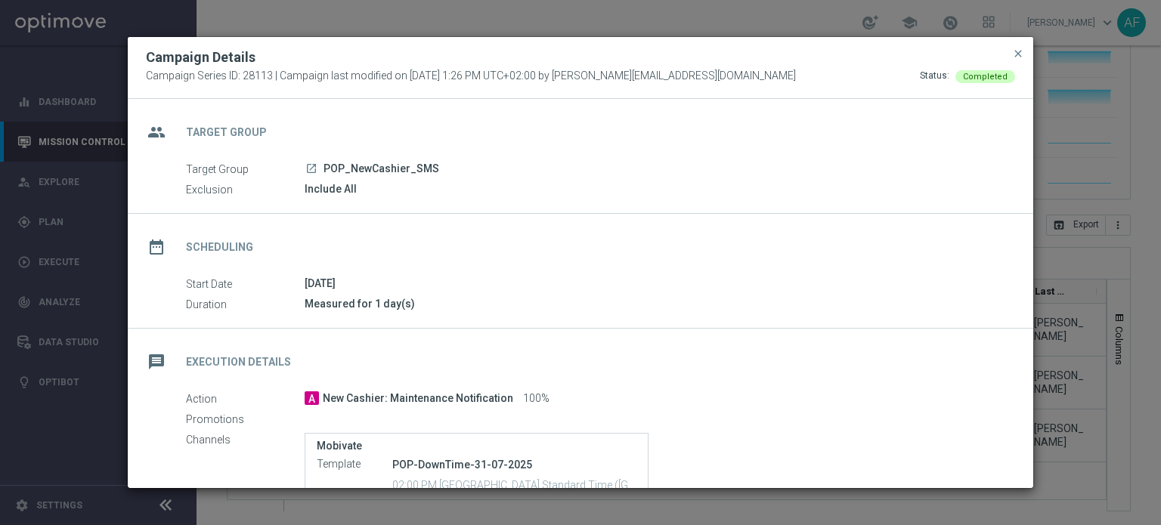
click at [309, 168] on icon "launch" at bounding box center [311, 169] width 12 height 12
click at [347, 169] on span "POP_NewCashier_SMS" at bounding box center [381, 170] width 116 height 14
click at [1020, 54] on span "close" at bounding box center [1018, 54] width 12 height 12
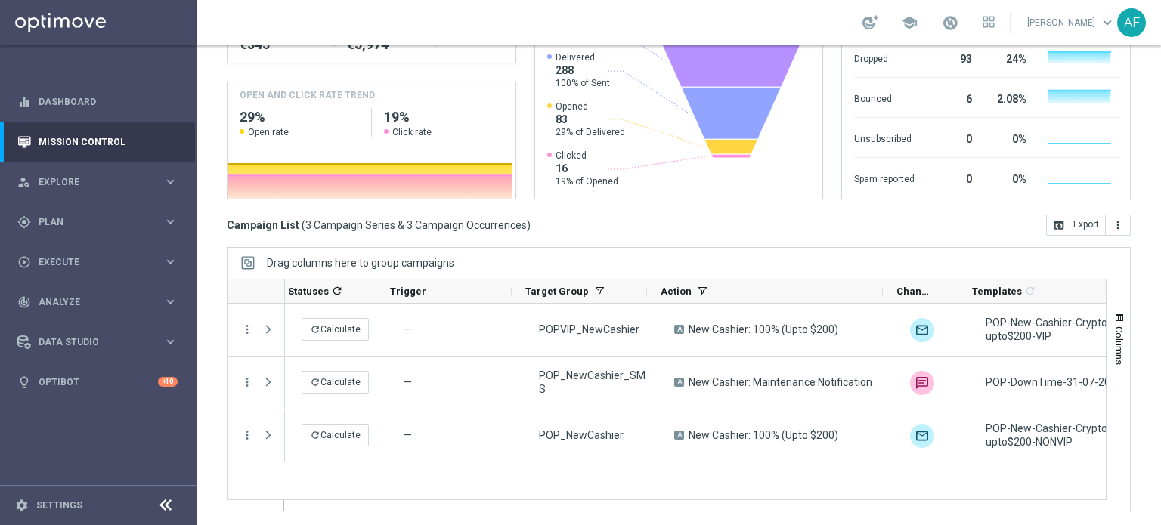
scroll to position [0, 47]
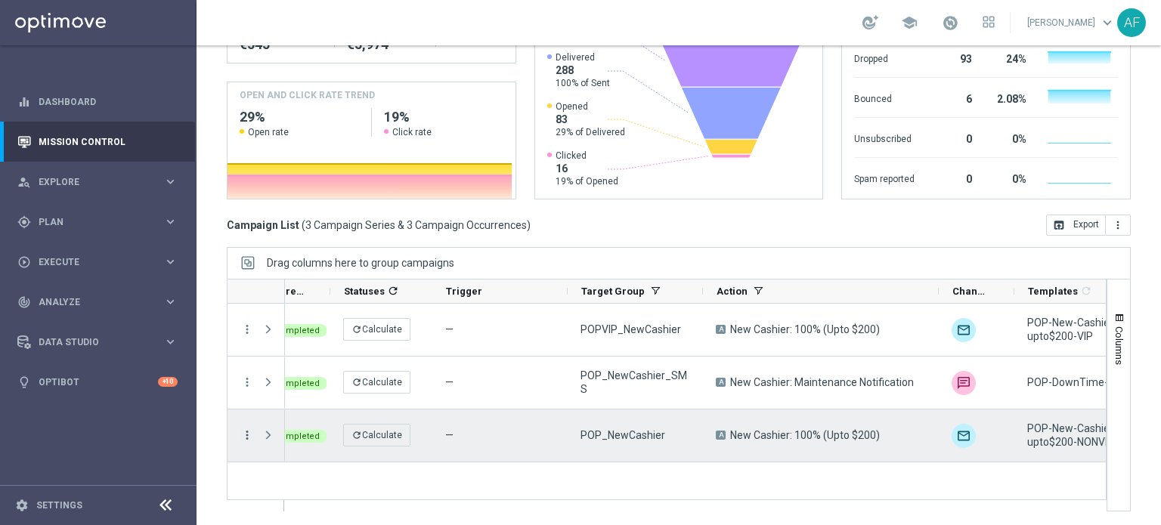
click at [245, 434] on icon "more_vert" at bounding box center [247, 436] width 14 height 14
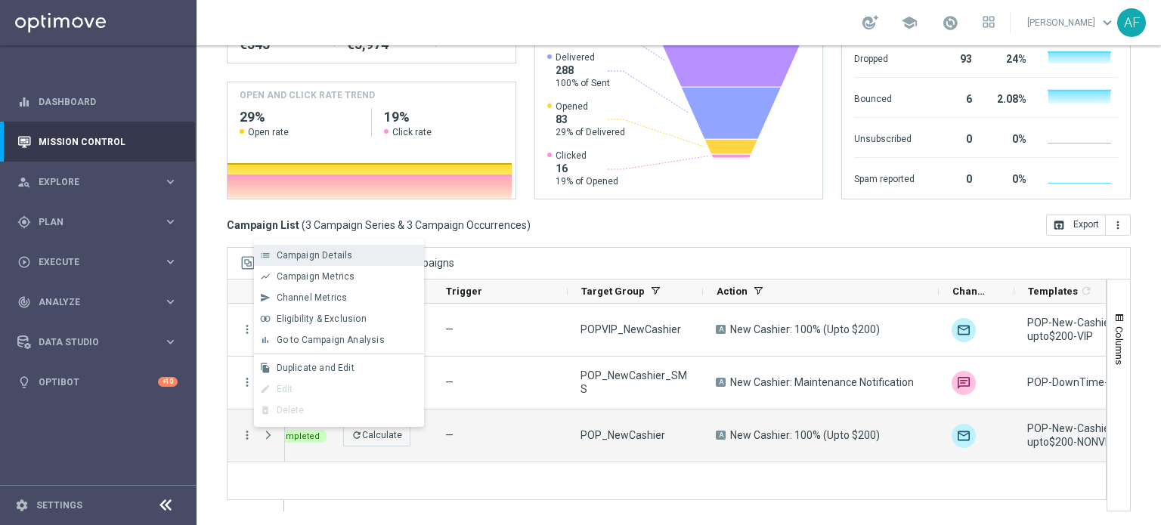
click at [282, 257] on span "Campaign Details" at bounding box center [315, 255] width 76 height 11
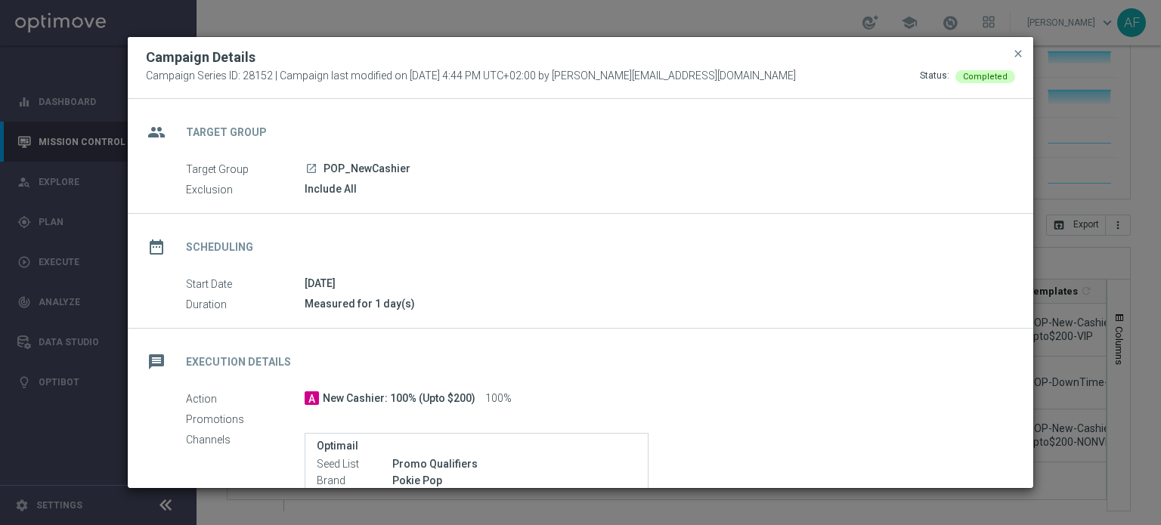
click at [313, 169] on icon "launch" at bounding box center [311, 169] width 12 height 12
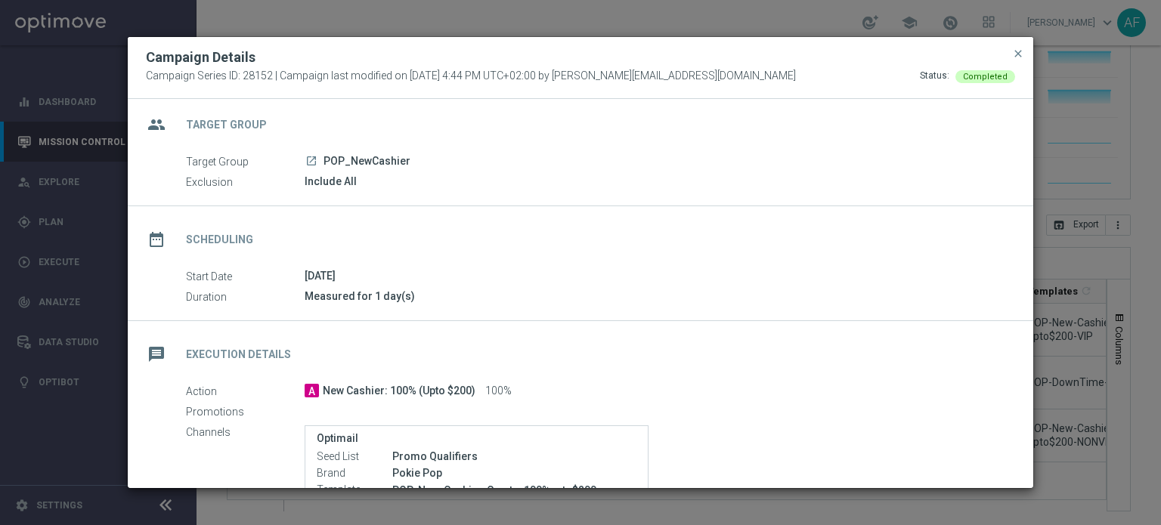
scroll to position [0, 0]
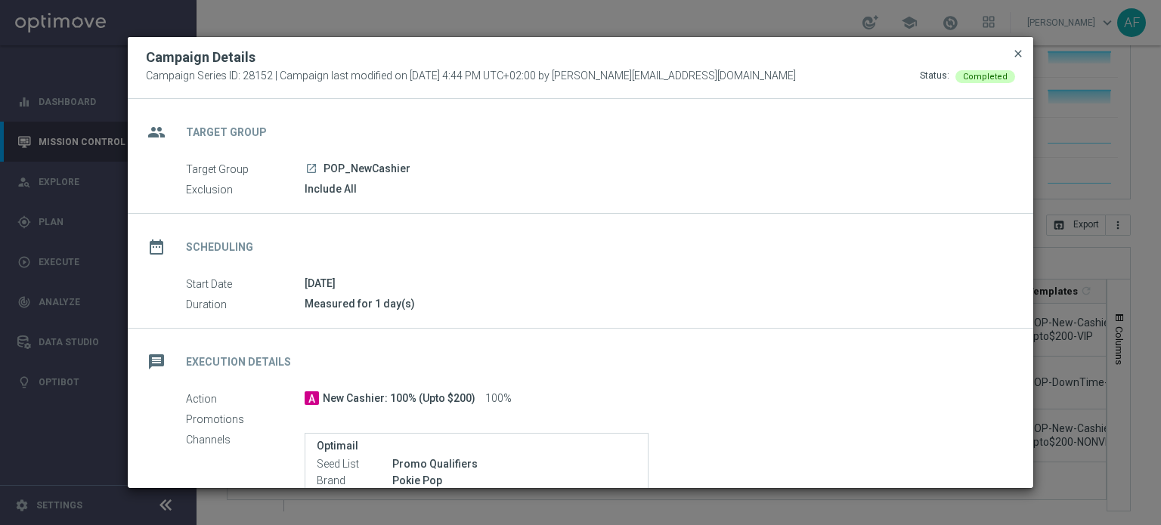
click at [1017, 57] on span "close" at bounding box center [1018, 54] width 12 height 12
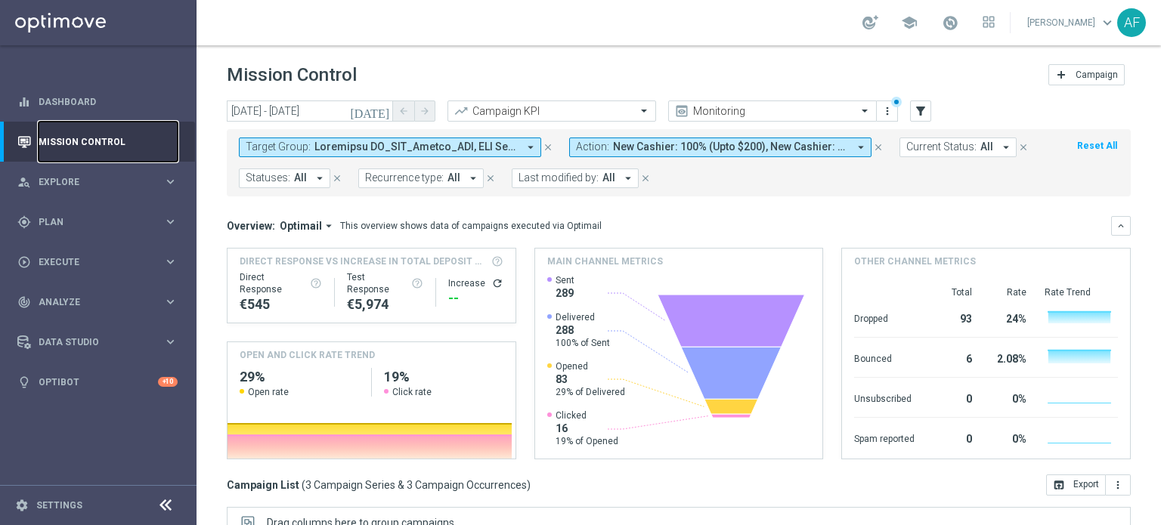
scroll to position [260, 0]
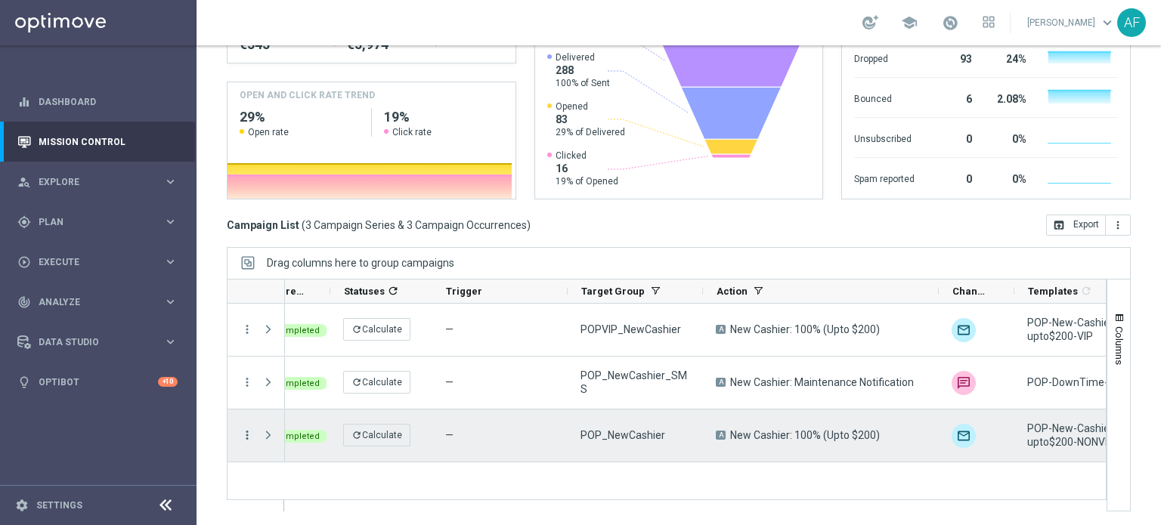
click at [243, 432] on icon "more_vert" at bounding box center [247, 436] width 14 height 14
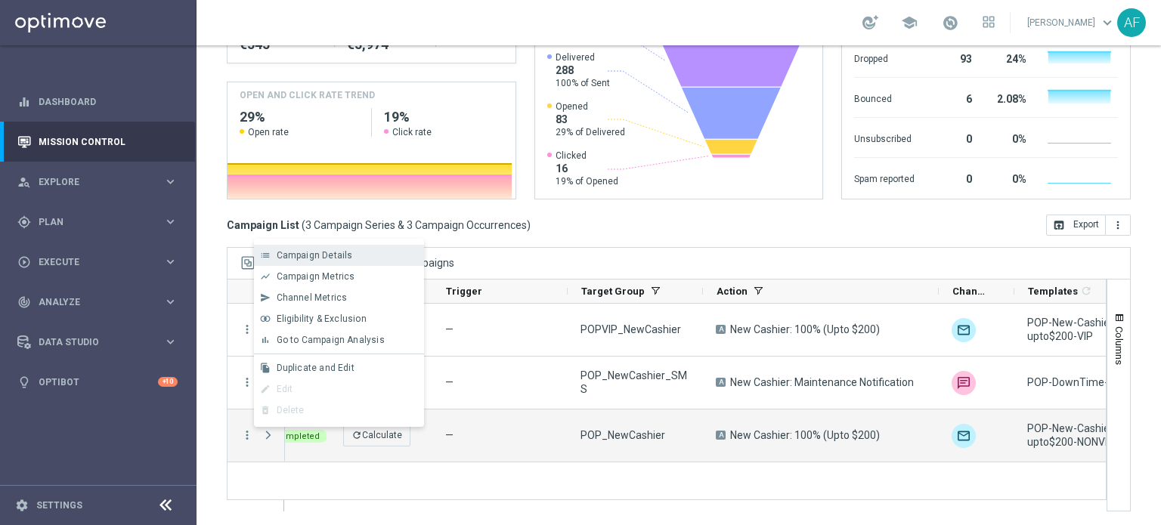
click at [309, 255] on span "Campaign Details" at bounding box center [315, 255] width 76 height 11
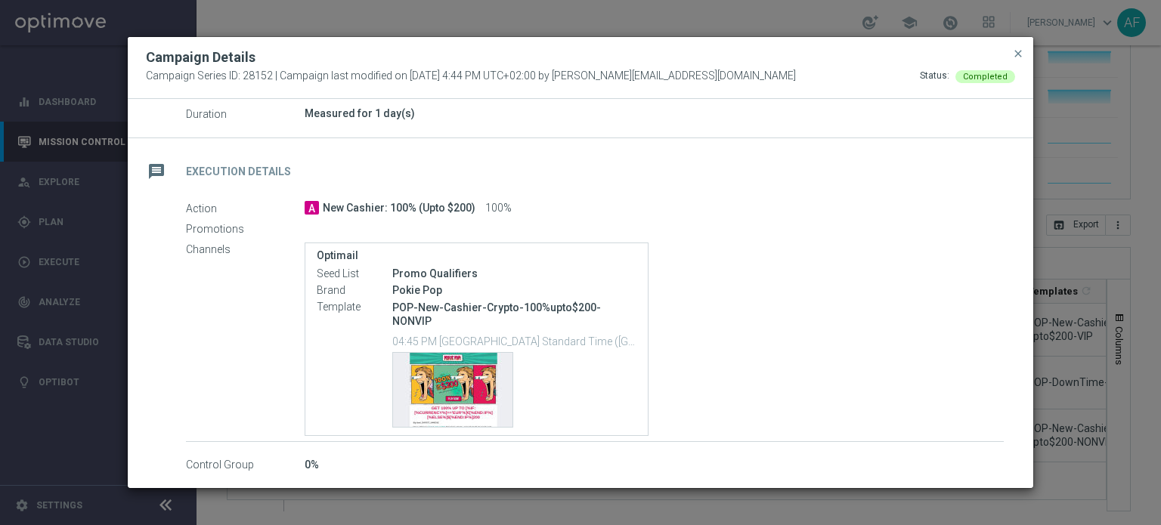
scroll to position [242, 0]
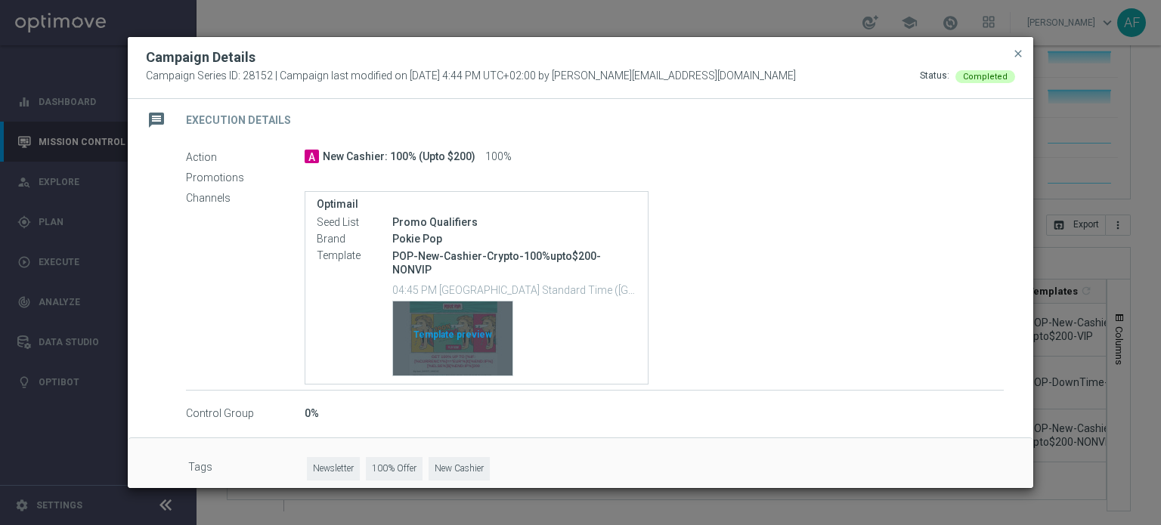
click at [457, 315] on div "Template preview" at bounding box center [452, 339] width 119 height 74
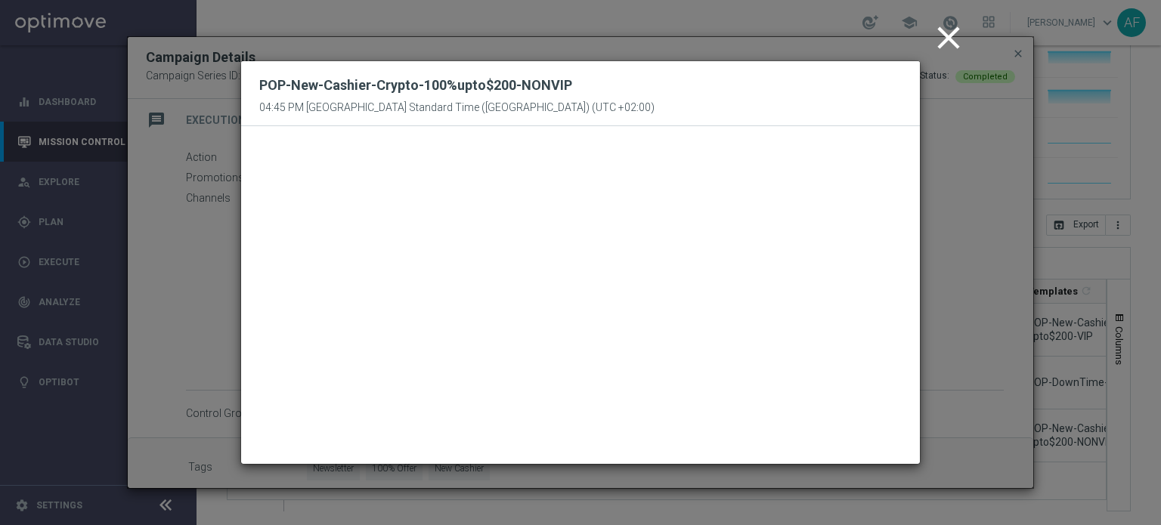
click at [948, 39] on icon "close" at bounding box center [949, 38] width 38 height 38
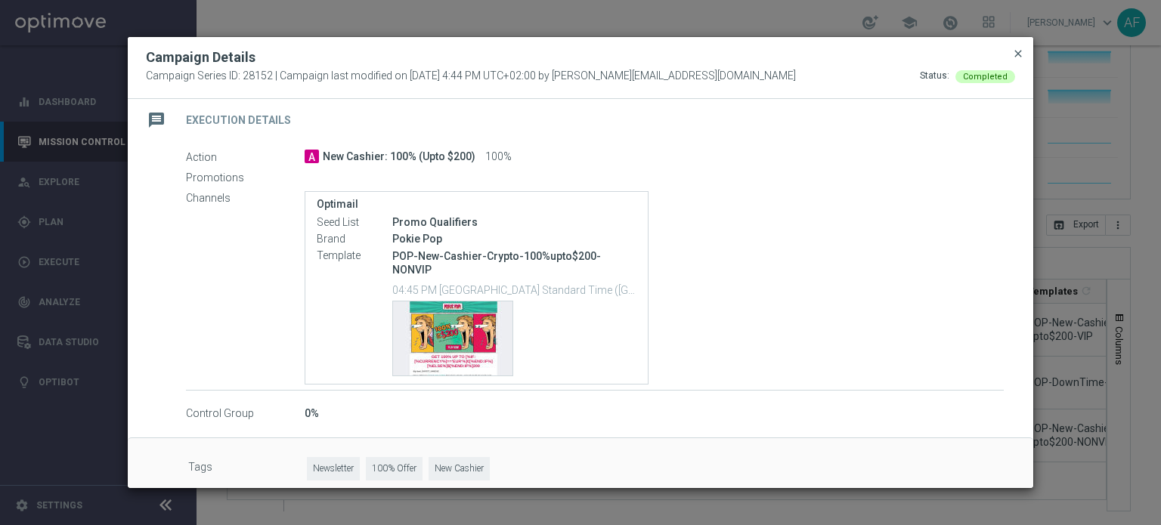
click at [1019, 59] on span "close" at bounding box center [1018, 54] width 12 height 12
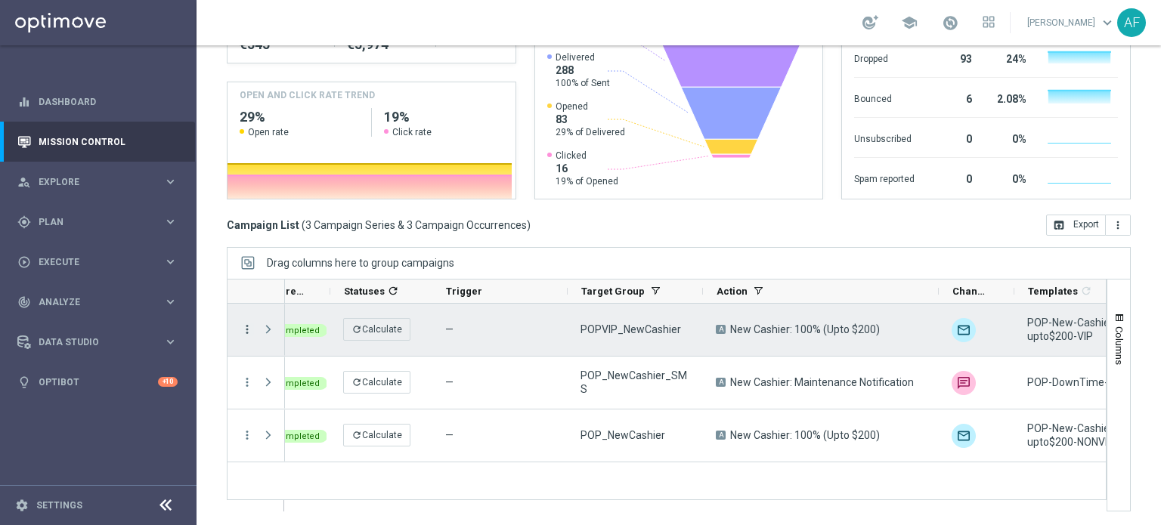
click at [244, 325] on icon "more_vert" at bounding box center [247, 330] width 14 height 14
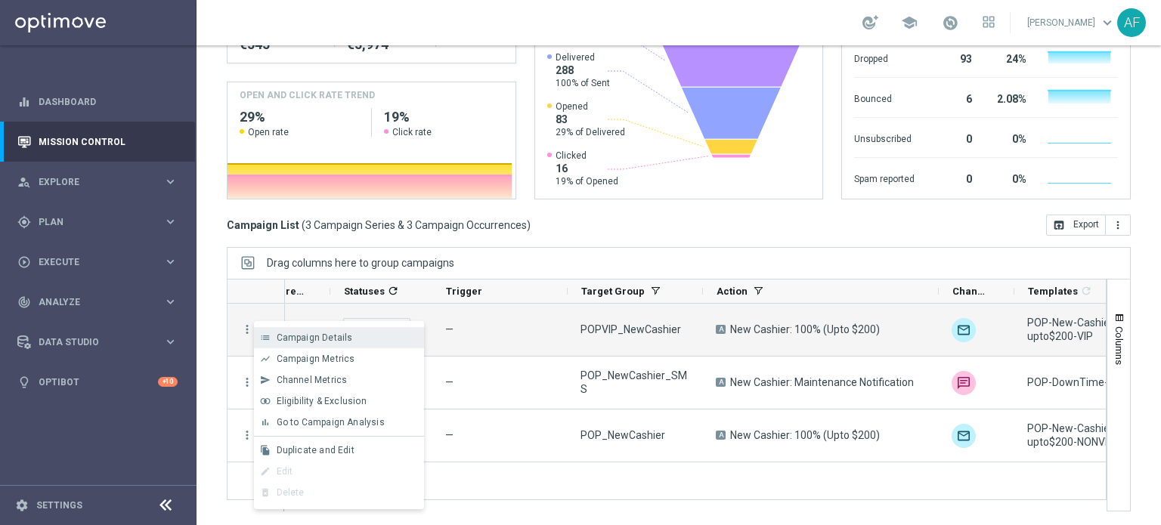
click at [299, 330] on div "list Campaign Details" at bounding box center [339, 337] width 170 height 21
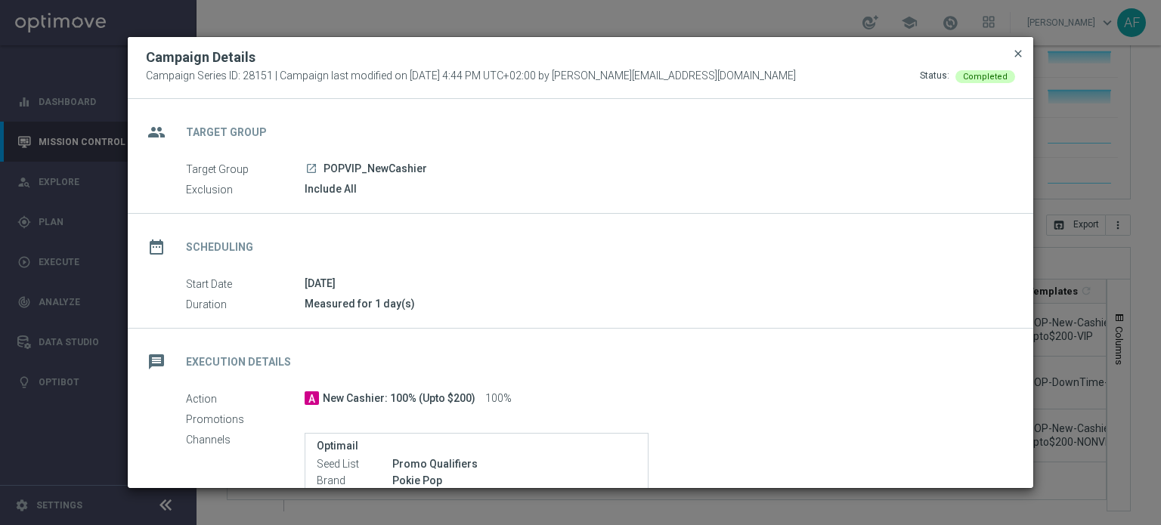
click at [1016, 56] on span "close" at bounding box center [1018, 54] width 12 height 12
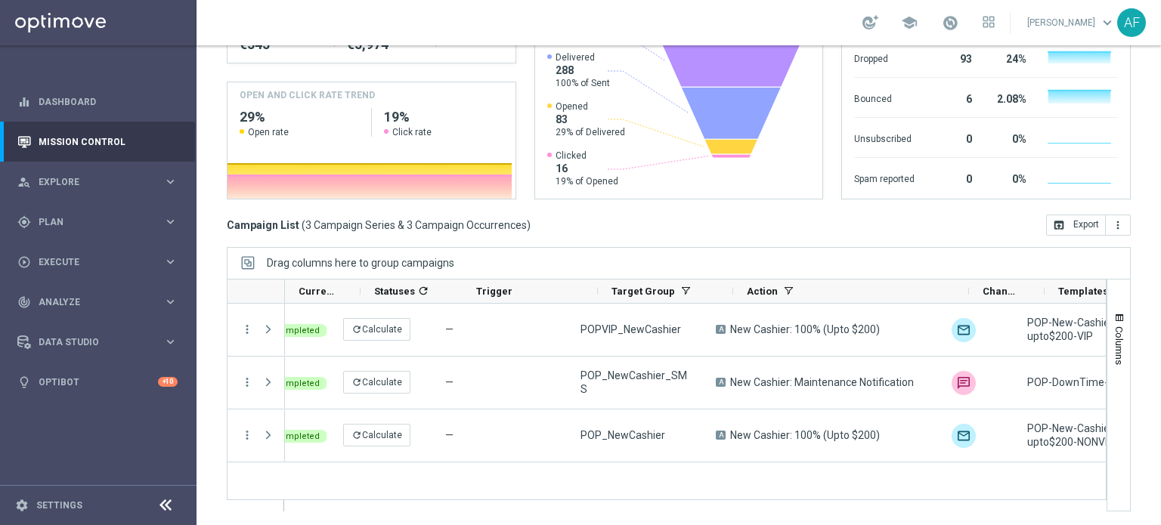
scroll to position [0, 0]
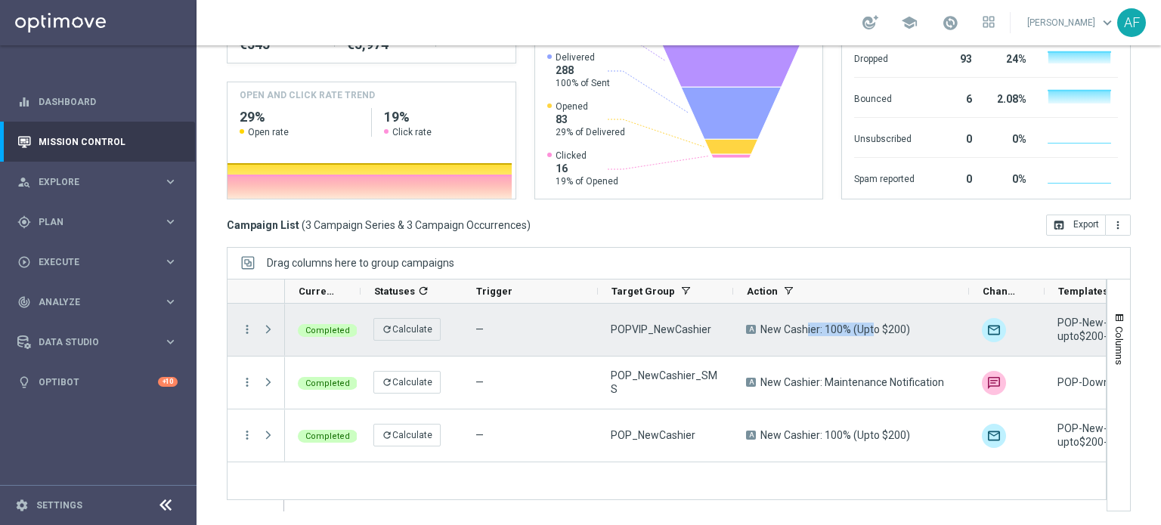
drag, startPoint x: 777, startPoint y: 327, endPoint x: 838, endPoint y: 331, distance: 61.4
click at [838, 330] on span "New Cashier: 100% (Upto $200)" at bounding box center [835, 330] width 150 height 14
click at [838, 331] on span "New Cashier: 100% (Upto $200)" at bounding box center [835, 330] width 150 height 14
drag, startPoint x: 852, startPoint y: 328, endPoint x: 763, endPoint y: 329, distance: 88.4
click at [763, 329] on span "New Cashier: 100% (Upto $200)" at bounding box center [835, 330] width 150 height 14
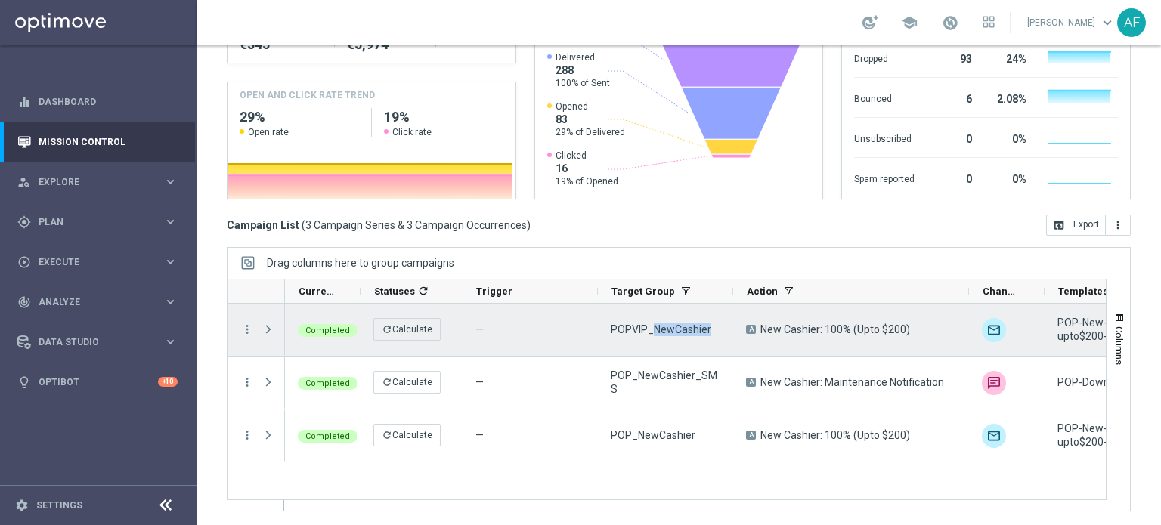
drag, startPoint x: 654, startPoint y: 327, endPoint x: 710, endPoint y: 327, distance: 55.9
click at [710, 327] on div "POPVIP_NewCashier" at bounding box center [665, 330] width 135 height 52
click at [700, 326] on span "POPVIP_NewCashier" at bounding box center [661, 330] width 101 height 14
drag, startPoint x: 664, startPoint y: 327, endPoint x: 707, endPoint y: 330, distance: 43.2
click at [707, 330] on span "POPVIP_NewCashier" at bounding box center [661, 330] width 101 height 14
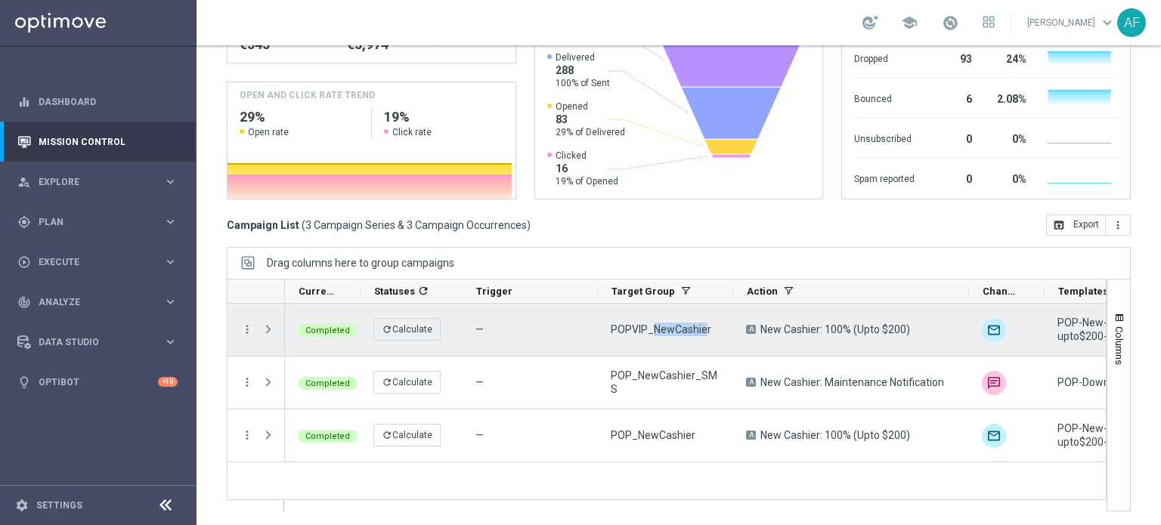
click at [697, 335] on div "POPVIP_NewCashier" at bounding box center [665, 330] width 135 height 52
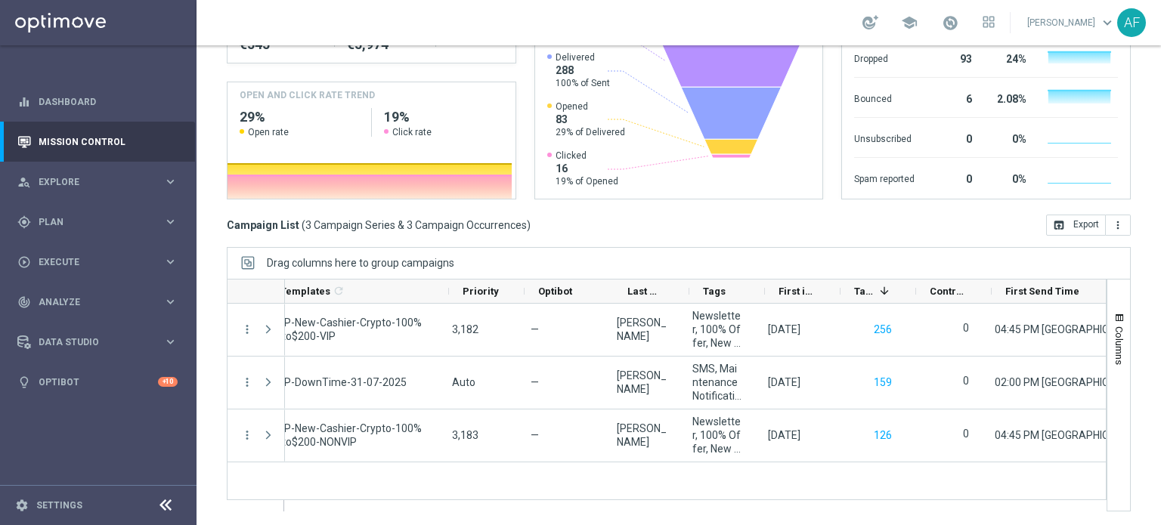
scroll to position [0, 824]
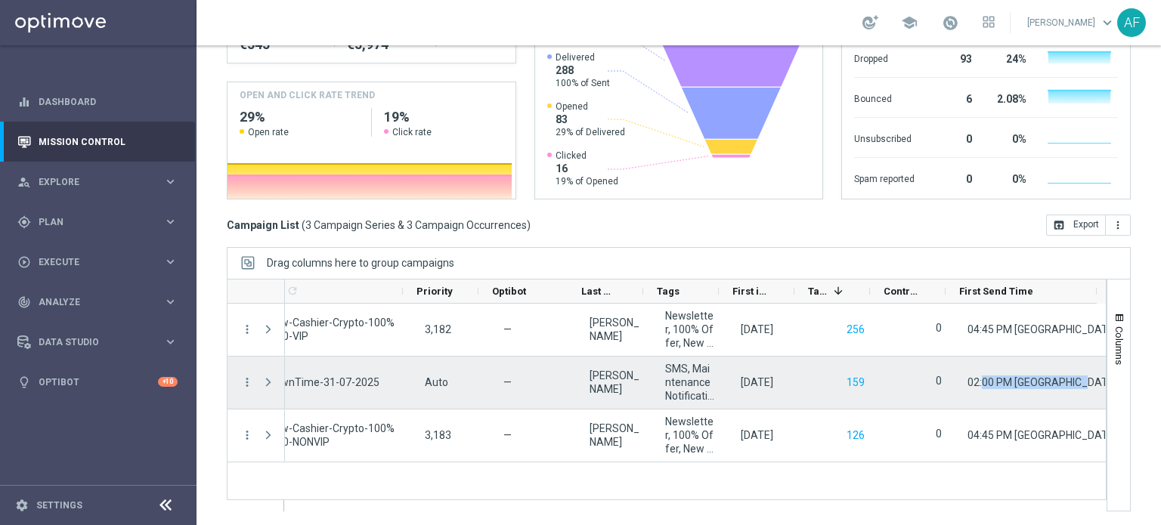
drag, startPoint x: 974, startPoint y: 380, endPoint x: 1061, endPoint y: 378, distance: 87.0
click at [1061, 378] on span "02:00 PM South Africa Standard Time (Johannesburg) (UTC +02:00)" at bounding box center [1168, 382] width 403 height 12
drag, startPoint x: 1066, startPoint y: 379, endPoint x: 988, endPoint y: 385, distance: 78.8
click at [988, 385] on span "02:00 PM South Africa Standard Time (Johannesburg) (UTC +02:00)" at bounding box center [1168, 382] width 403 height 12
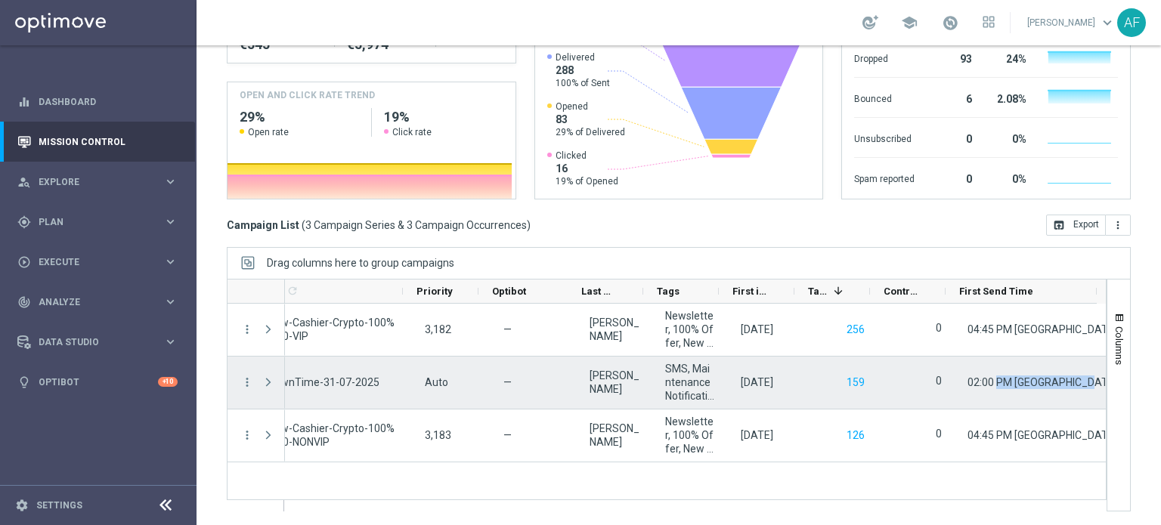
click at [988, 385] on span "02:00 PM South Africa Standard Time (Johannesburg) (UTC +02:00)" at bounding box center [1168, 382] width 403 height 12
drag, startPoint x: 987, startPoint y: 381, endPoint x: 1061, endPoint y: 380, distance: 74.1
click at [1061, 380] on span "02:00 PM South Africa Standard Time (Johannesburg) (UTC +02:00)" at bounding box center [1168, 382] width 403 height 12
drag, startPoint x: 987, startPoint y: 380, endPoint x: 1045, endPoint y: 379, distance: 57.4
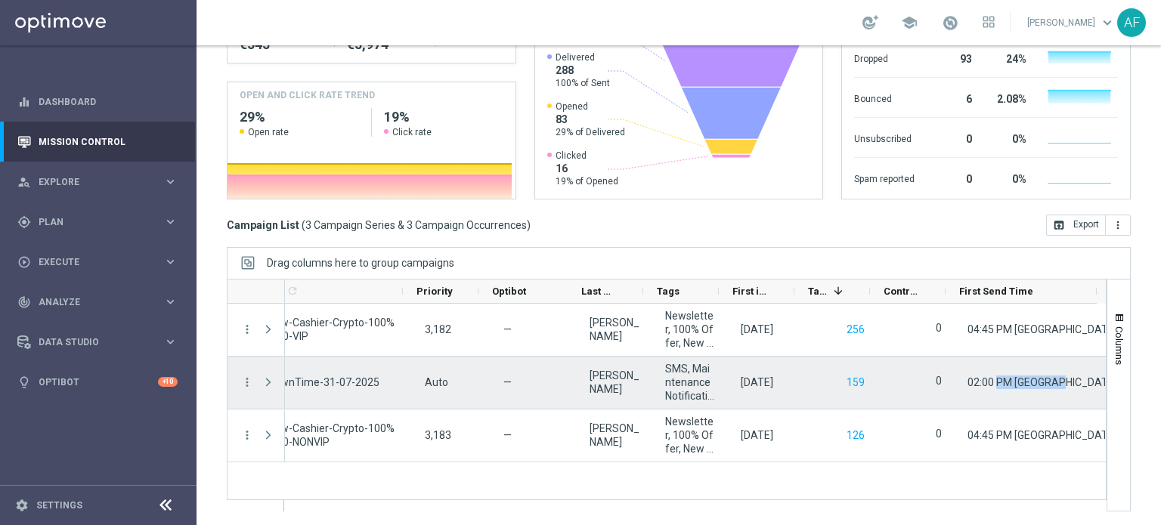
click at [1045, 379] on span "02:00 PM South Africa Standard Time (Johannesburg) (UTC +02:00)" at bounding box center [1168, 382] width 403 height 12
click at [1039, 379] on span "02:00 PM South Africa Standard Time (Johannesburg) (UTC +02:00)" at bounding box center [1168, 382] width 403 height 12
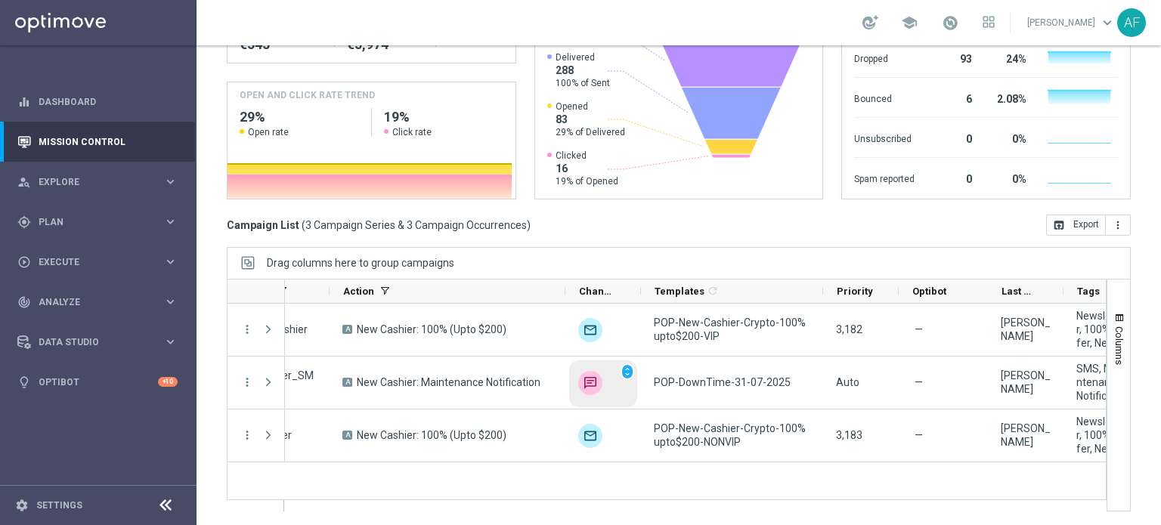
scroll to position [0, 402]
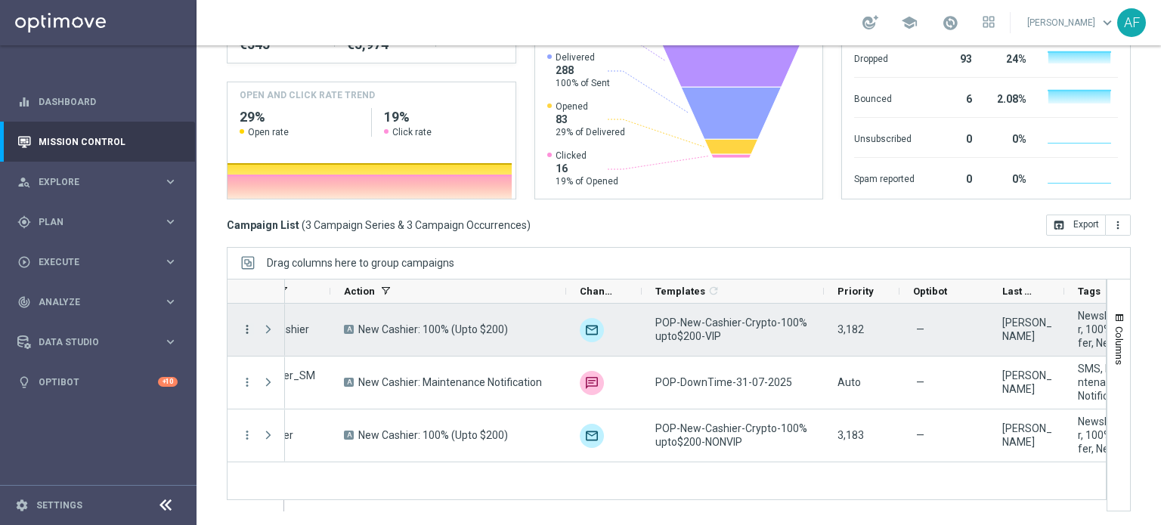
click at [245, 330] on icon "more_vert" at bounding box center [247, 330] width 14 height 14
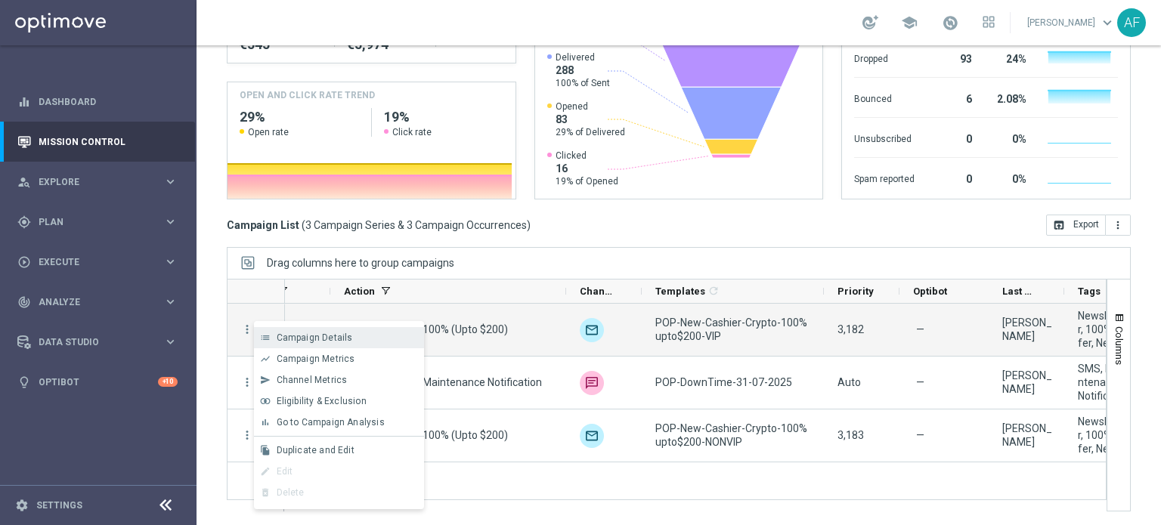
click at [290, 334] on span "Campaign Details" at bounding box center [315, 338] width 76 height 11
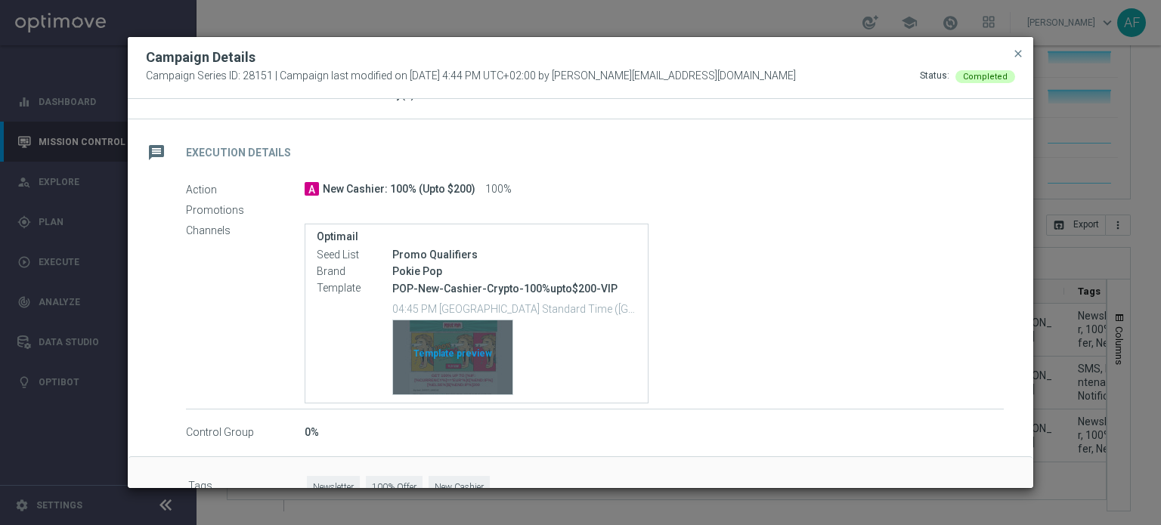
scroll to position [242, 0]
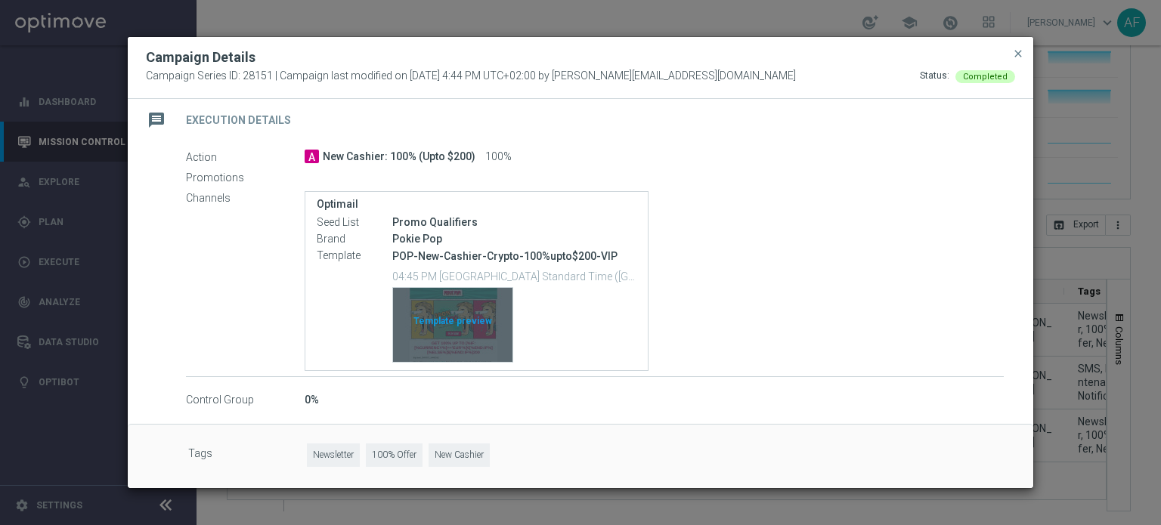
click at [475, 323] on div "Template preview" at bounding box center [452, 325] width 119 height 74
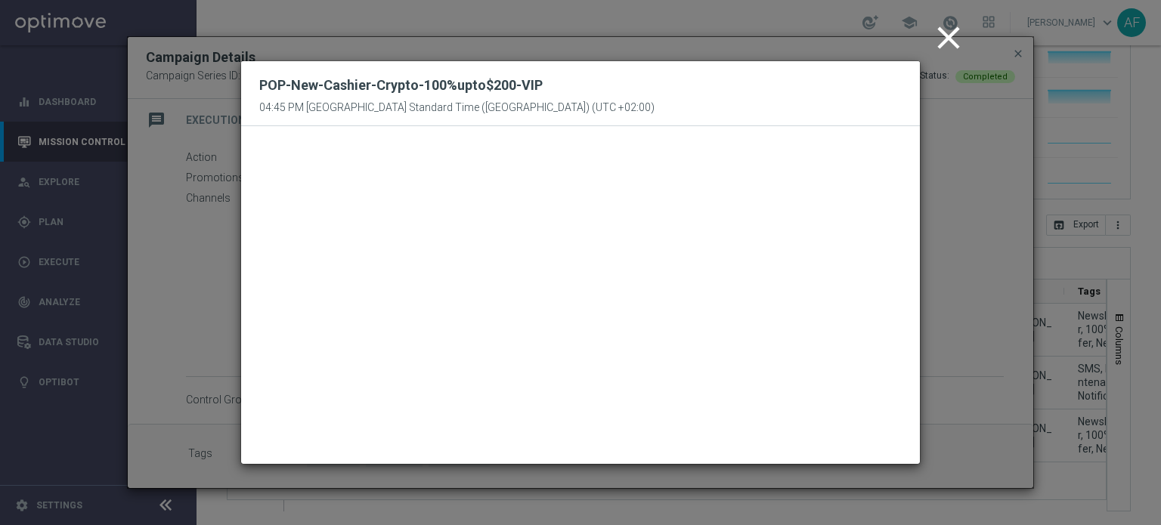
click at [946, 39] on icon "close" at bounding box center [949, 38] width 38 height 38
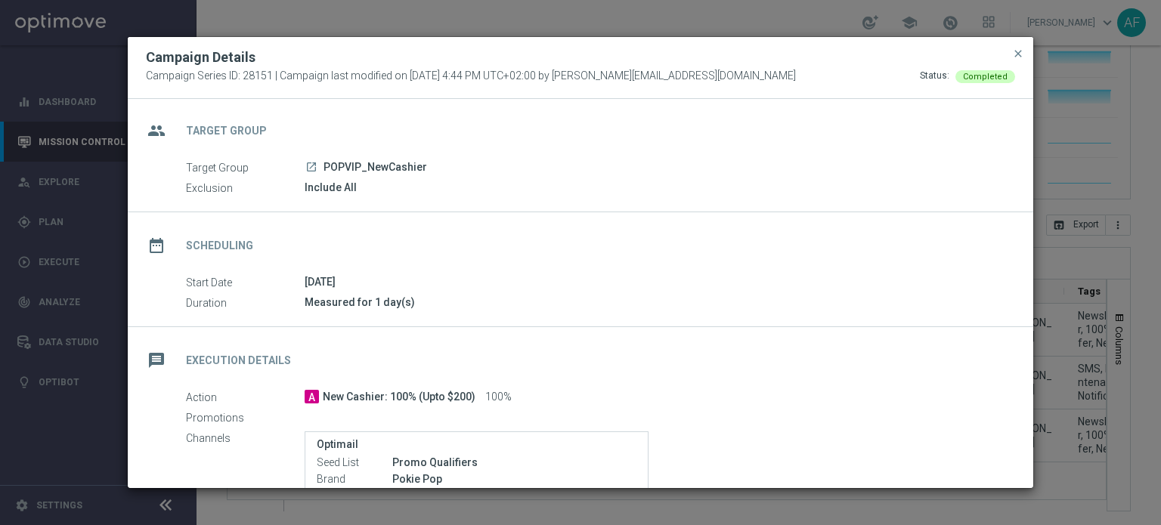
scroll to position [0, 0]
click at [1015, 57] on span "close" at bounding box center [1018, 54] width 12 height 12
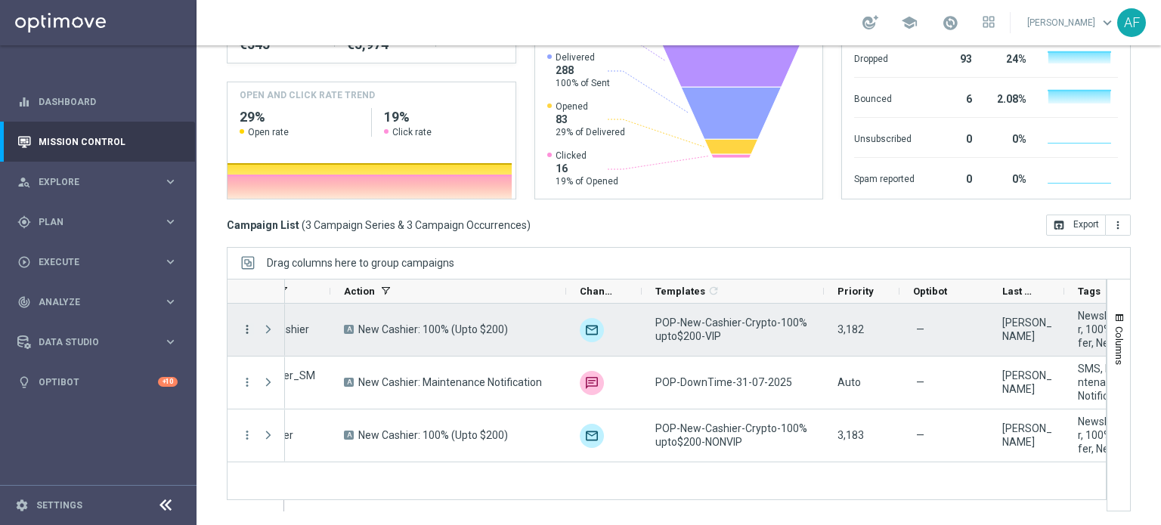
click at [243, 329] on icon "more_vert" at bounding box center [247, 330] width 14 height 14
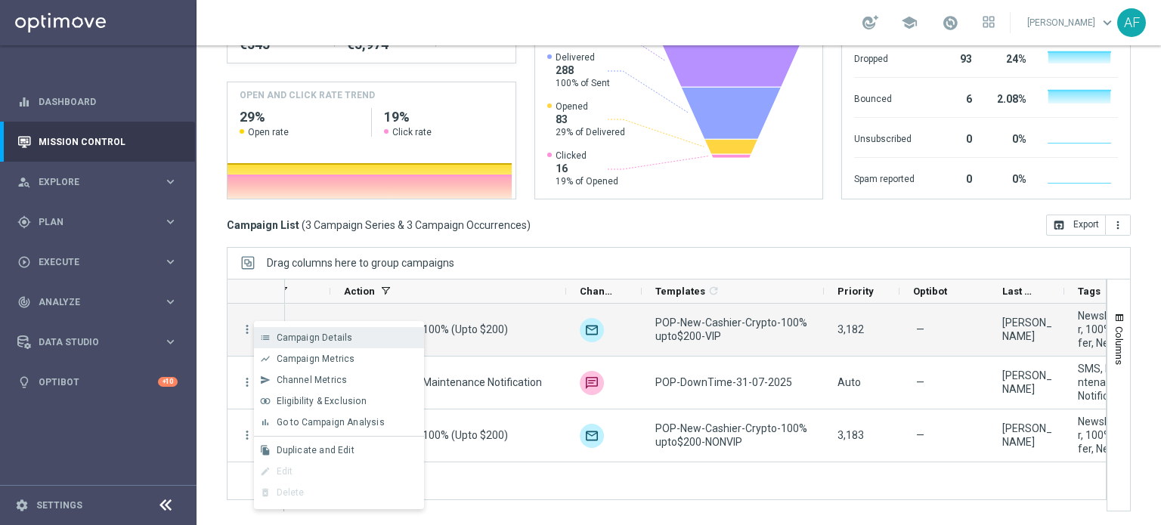
click at [329, 331] on div "list Campaign Details" at bounding box center [339, 337] width 170 height 21
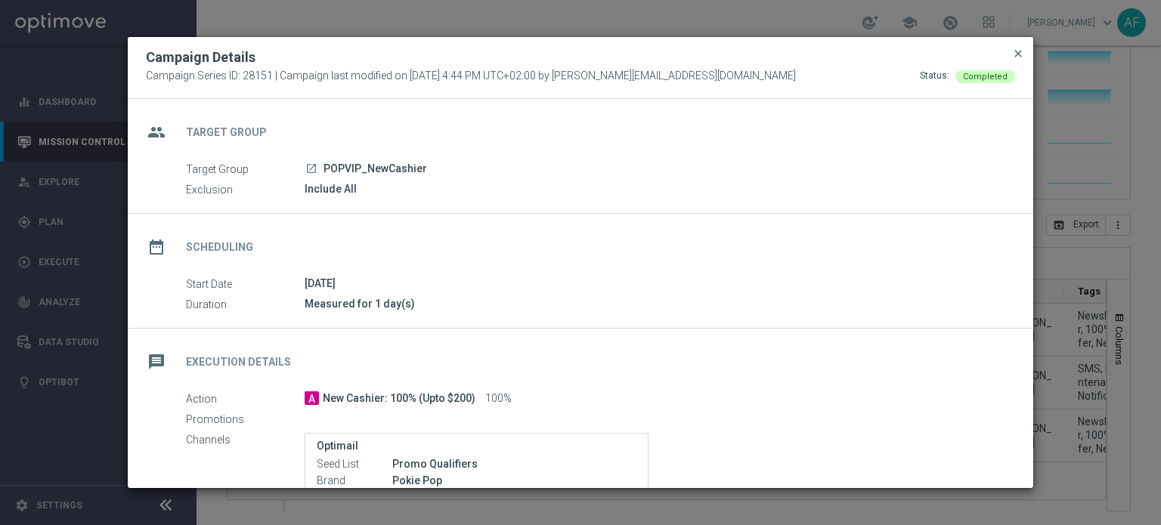
click at [1018, 50] on span "close" at bounding box center [1018, 54] width 12 height 12
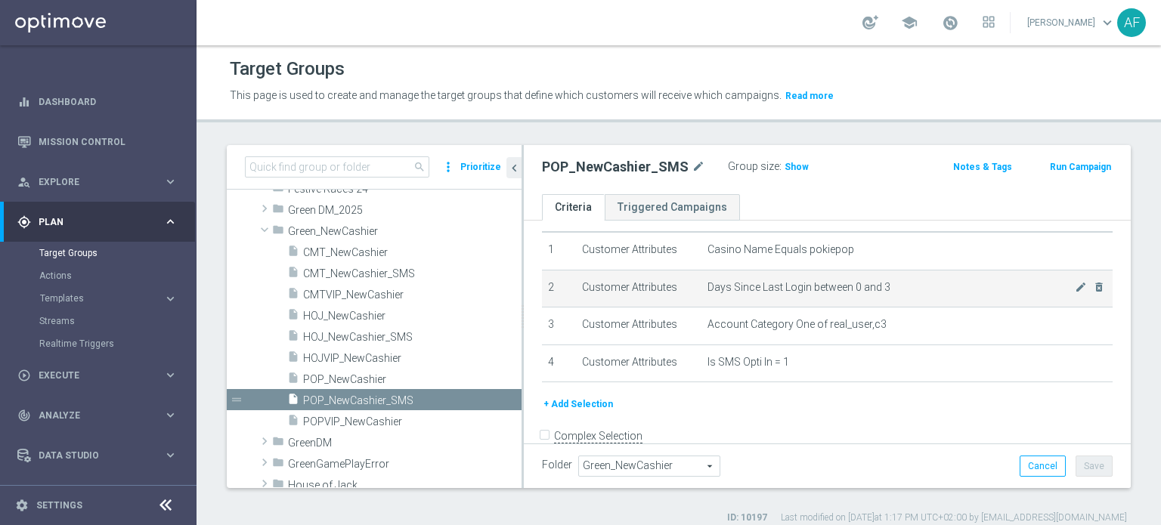
scroll to position [61, 0]
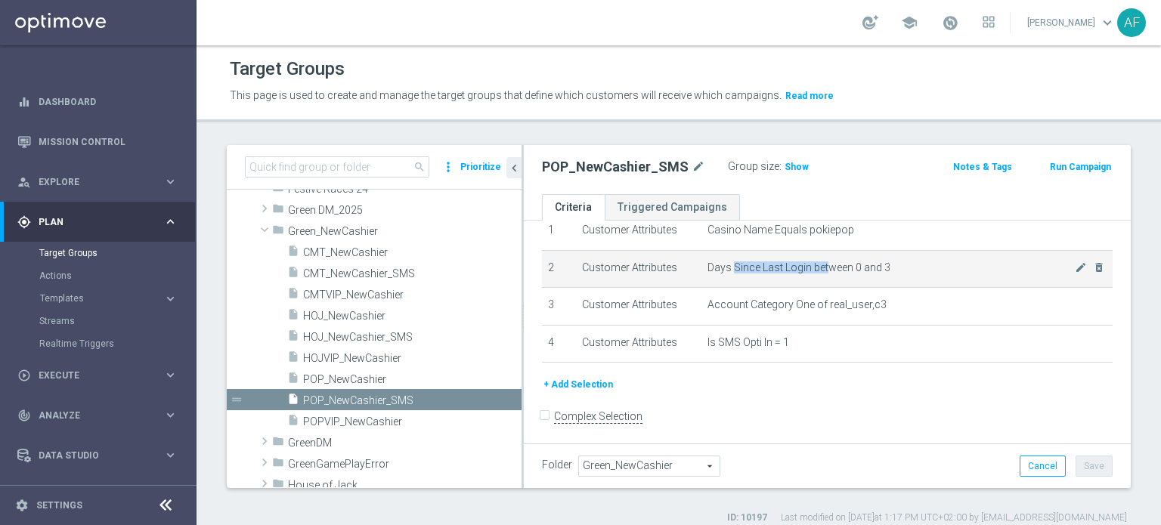
drag, startPoint x: 728, startPoint y: 263, endPoint x: 820, endPoint y: 265, distance: 92.2
click at [820, 265] on span "Days Since Last Login between 0 and 3" at bounding box center [890, 268] width 367 height 13
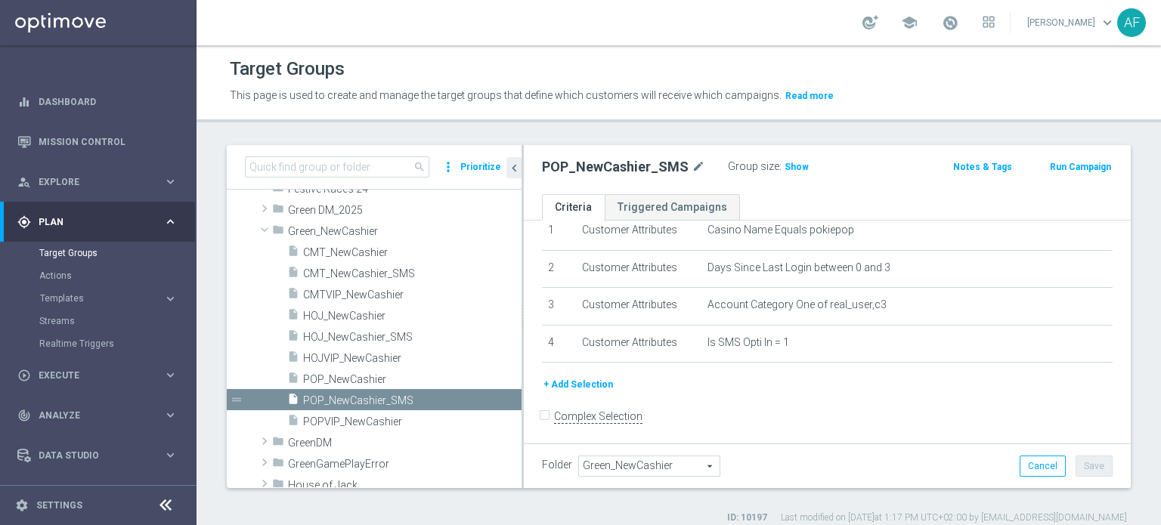
click at [874, 166] on div "Group size : Show" at bounding box center [803, 165] width 151 height 18
click at [797, 166] on span "Show" at bounding box center [797, 167] width 24 height 11
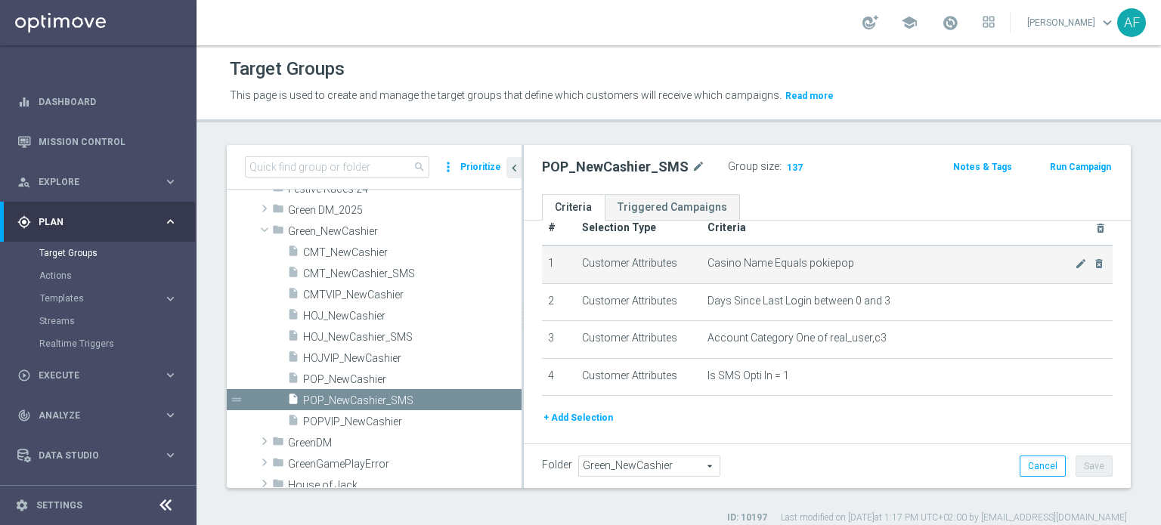
scroll to position [0, 0]
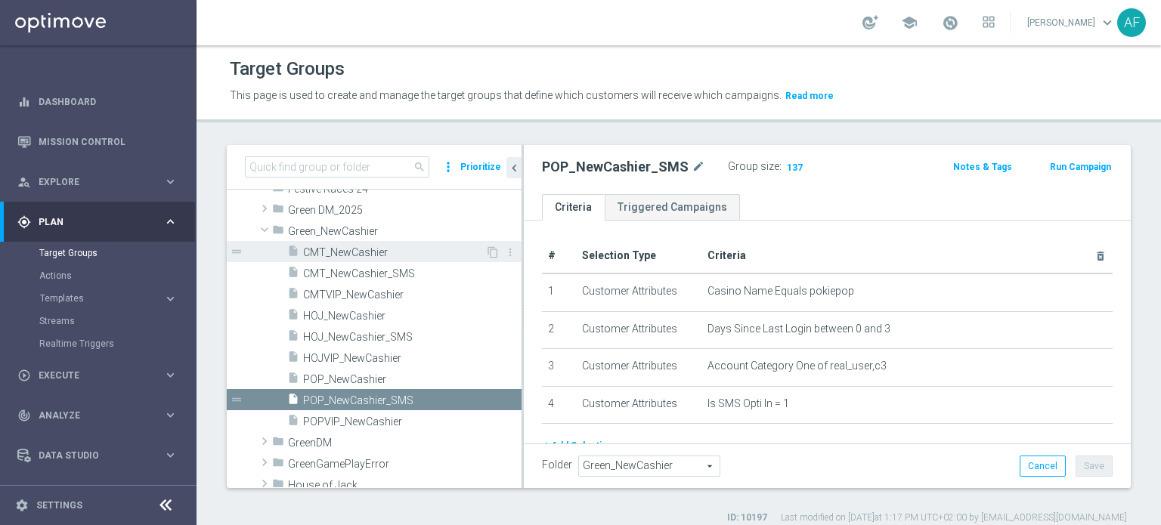
click at [393, 247] on span "CMT_NewCashier" at bounding box center [394, 252] width 182 height 13
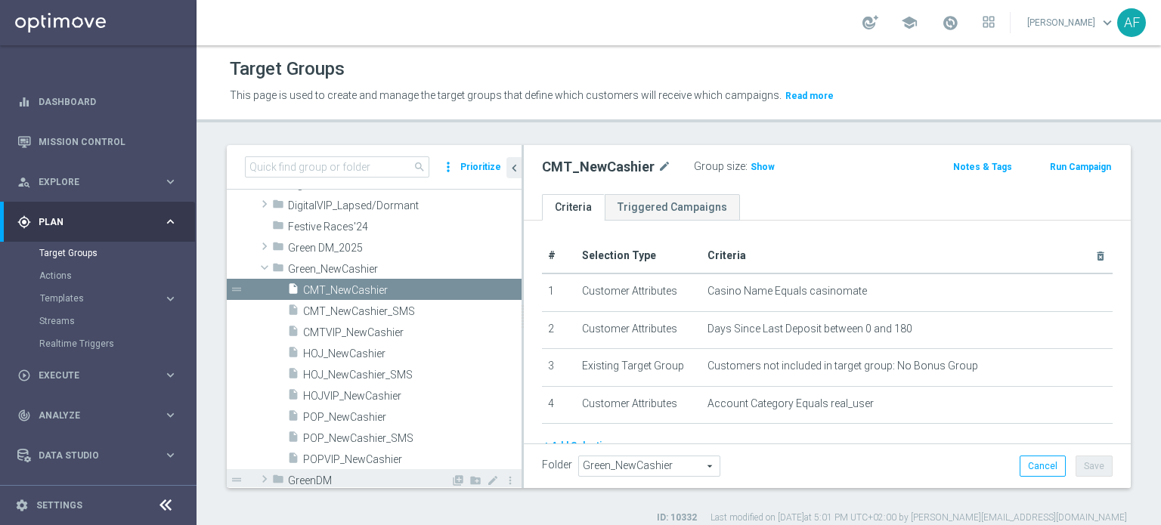
scroll to position [241, 0]
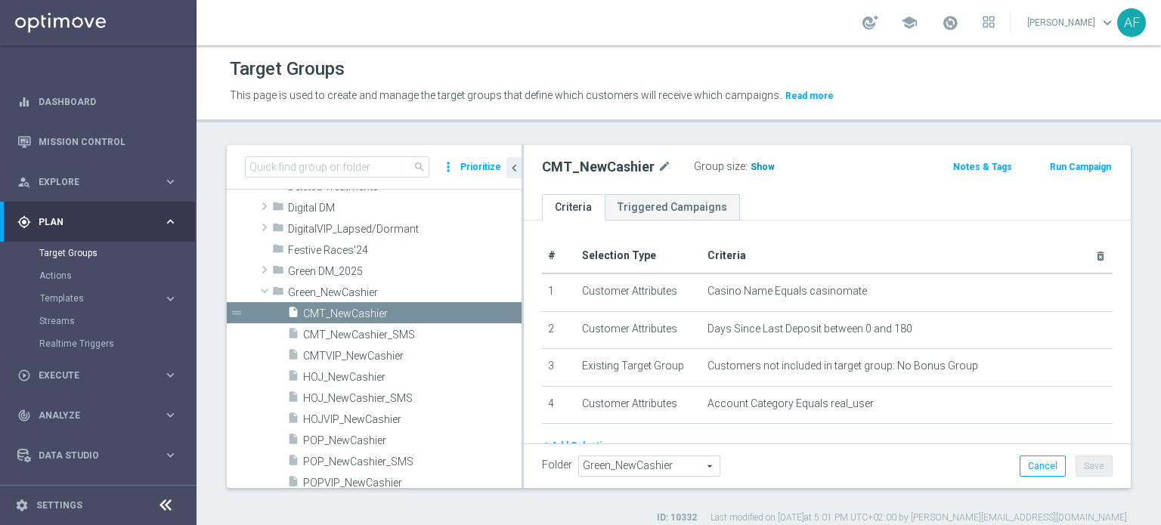
click at [760, 168] on span "Show" at bounding box center [763, 167] width 24 height 11
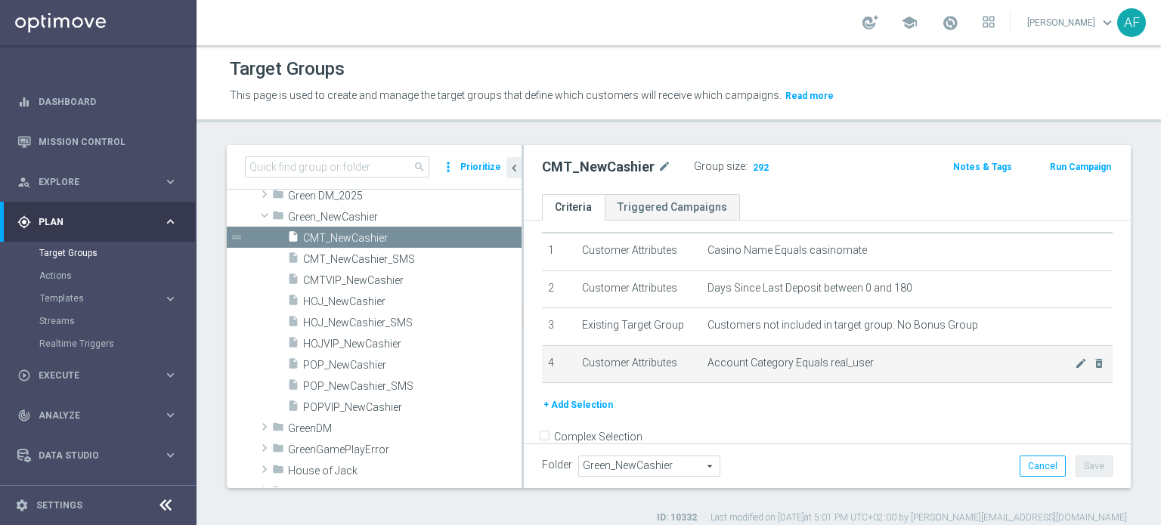
scroll to position [61, 0]
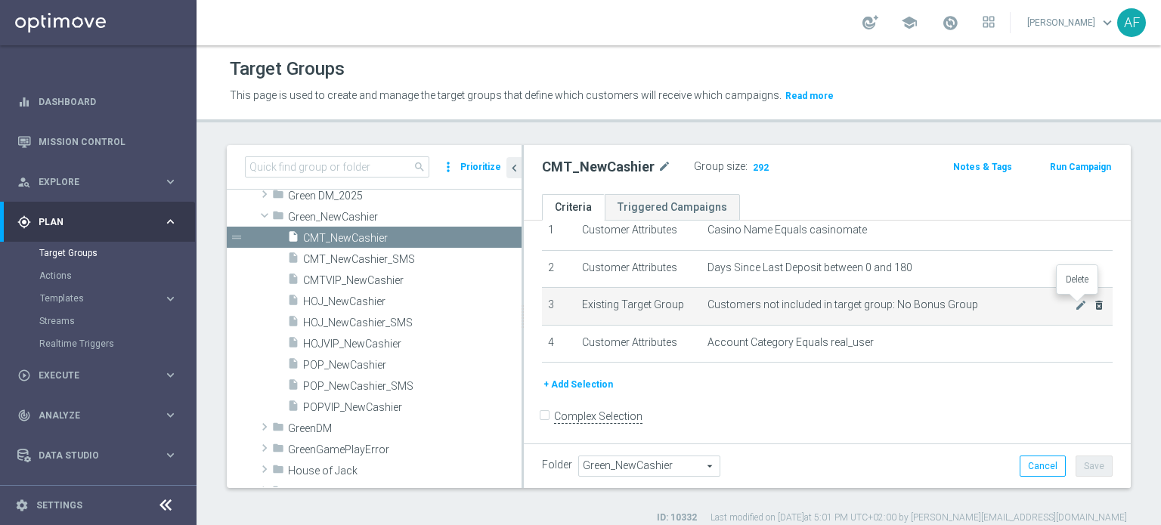
click at [1093, 305] on icon "delete_forever" at bounding box center [1099, 305] width 12 height 12
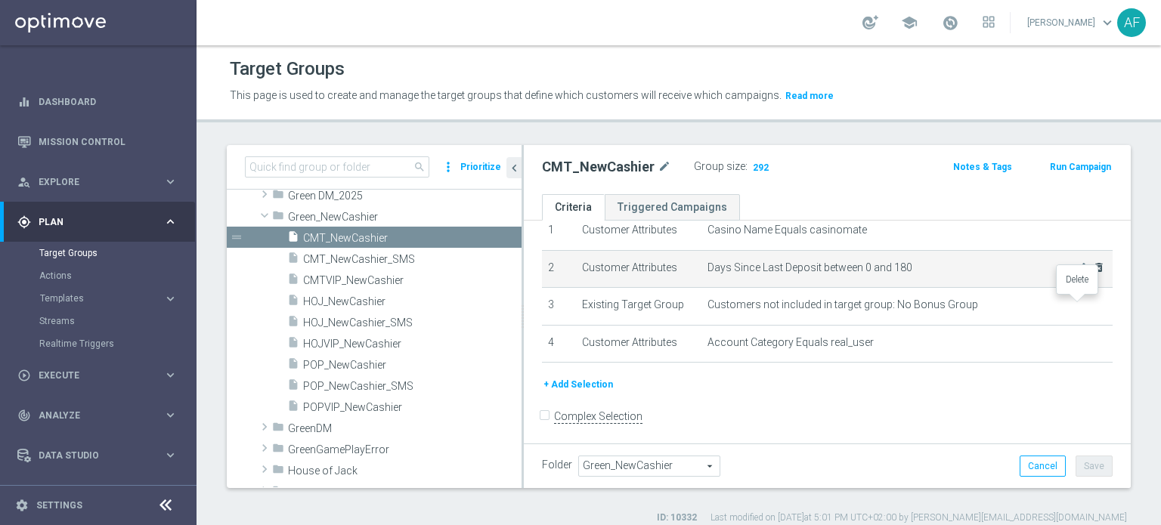
scroll to position [25, 0]
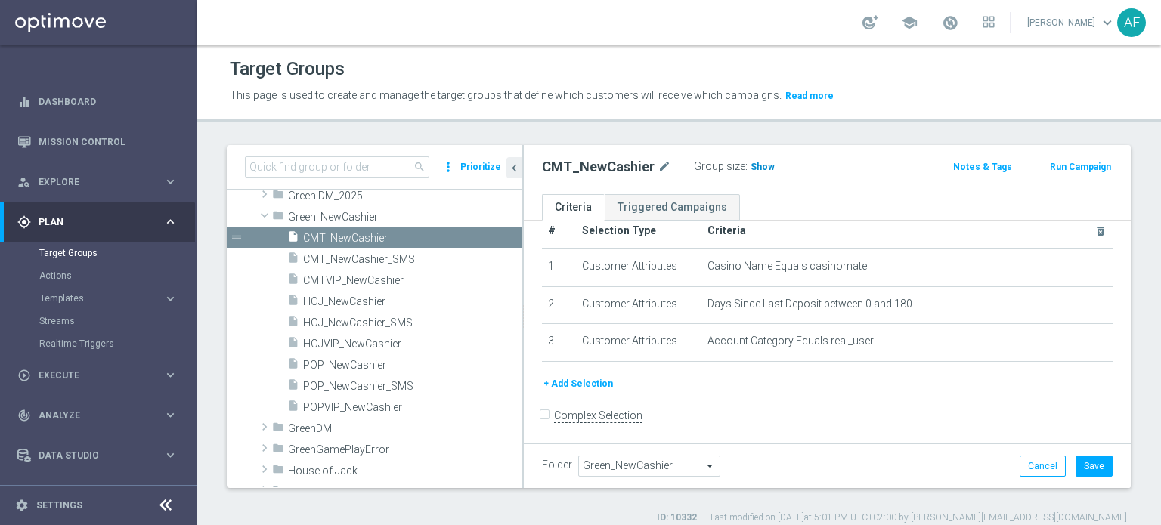
click at [754, 166] on span "Show" at bounding box center [763, 167] width 24 height 11
click at [1020, 467] on button "Cancel" at bounding box center [1043, 466] width 46 height 21
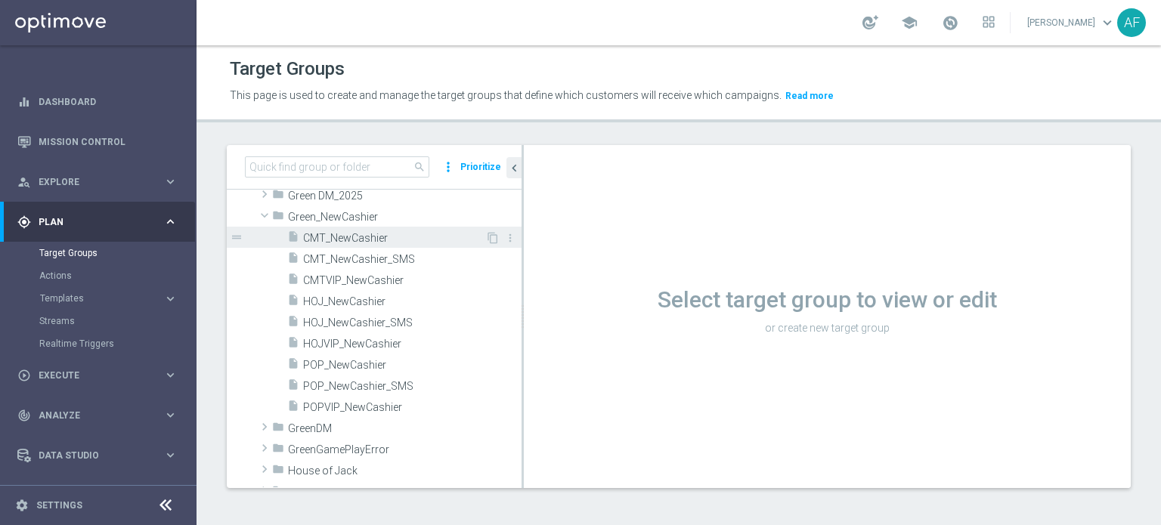
click at [377, 236] on span "CMT_NewCashier" at bounding box center [394, 238] width 182 height 13
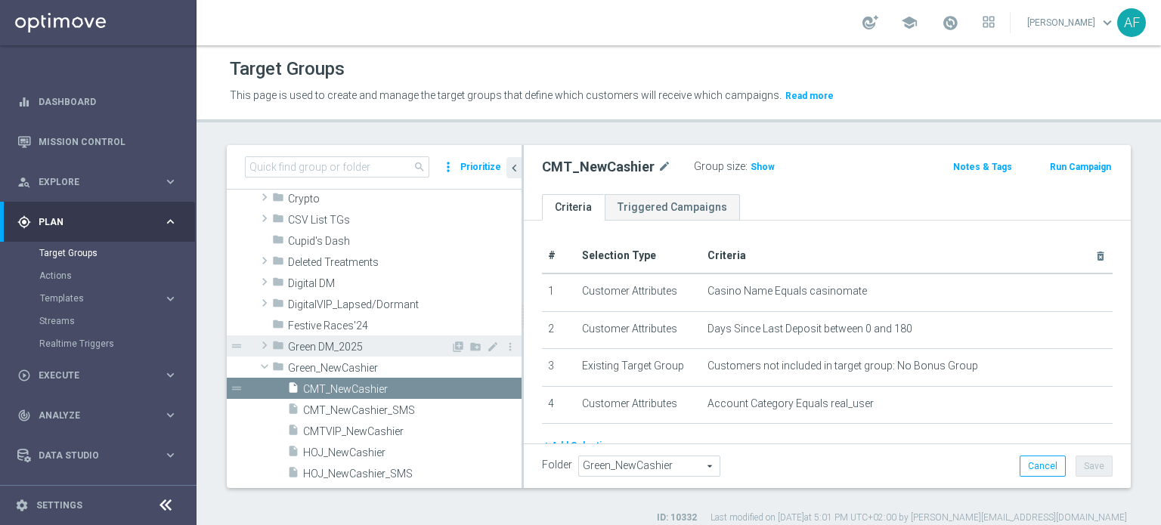
scroll to position [241, 0]
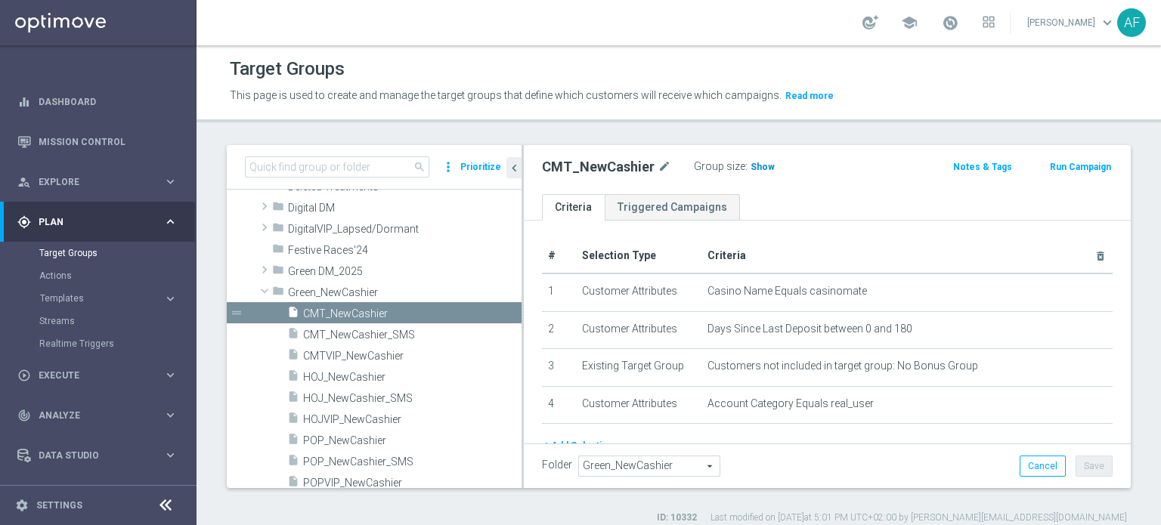
click at [751, 171] on span "Show" at bounding box center [763, 167] width 24 height 11
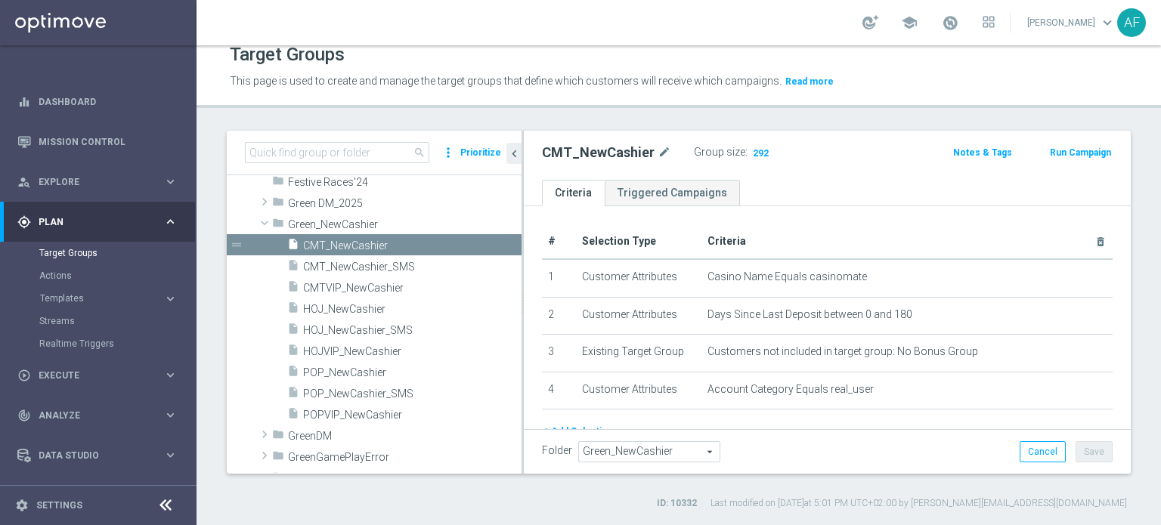
scroll to position [287, 0]
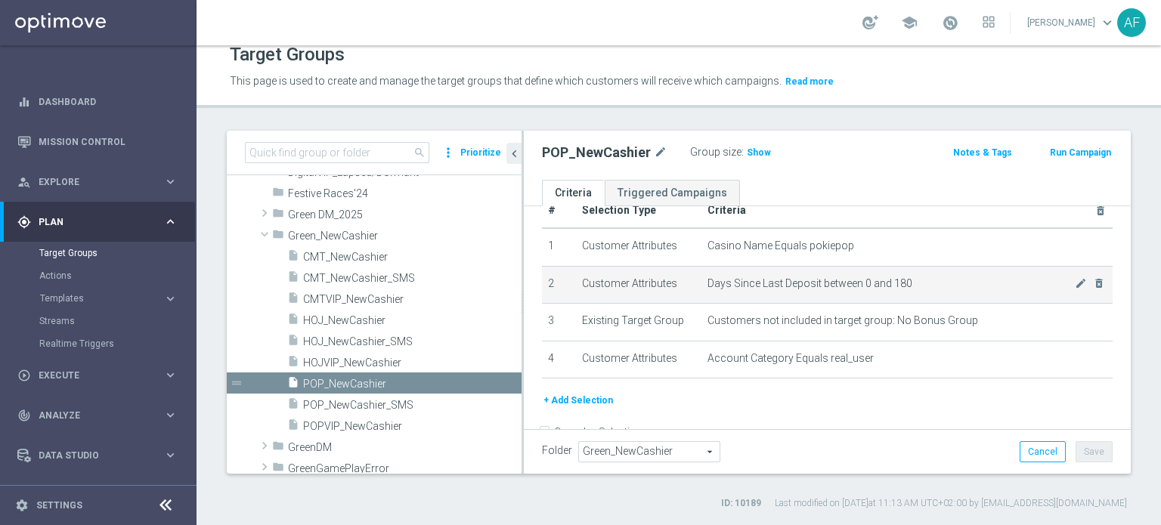
scroll to position [61, 0]
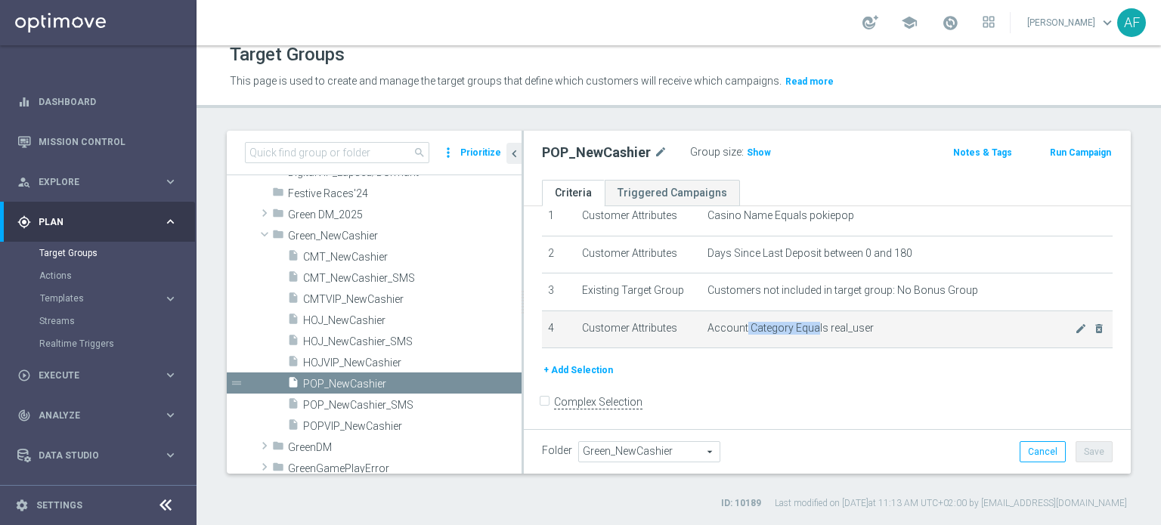
drag, startPoint x: 808, startPoint y: 329, endPoint x: 797, endPoint y: 398, distance: 70.5
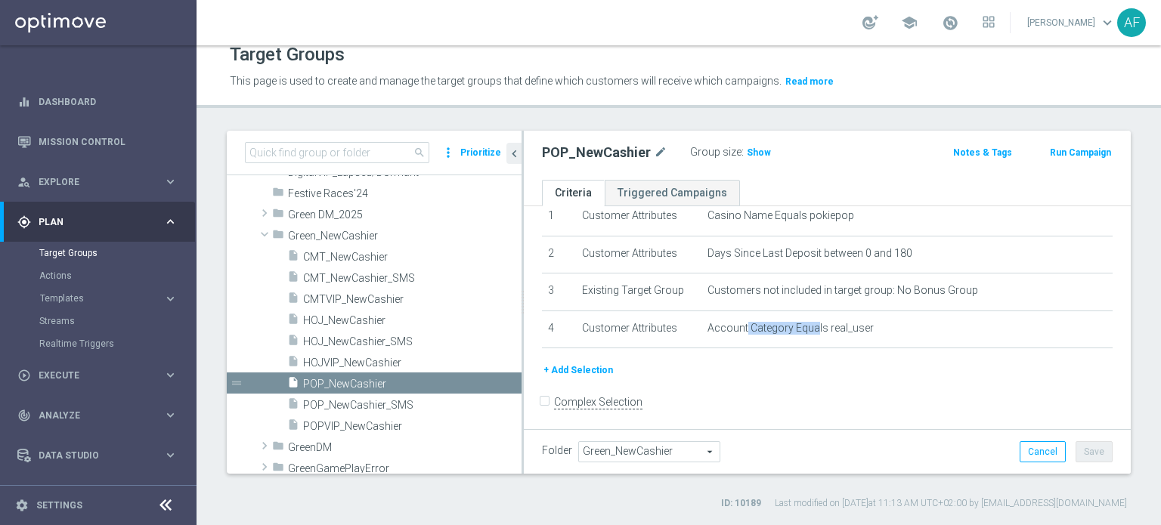
click at [738, 329] on span "Account Category Equals real_user" at bounding box center [790, 328] width 166 height 13
click at [813, 414] on form "Complex Selection Invalid Expression" at bounding box center [827, 419] width 571 height 56
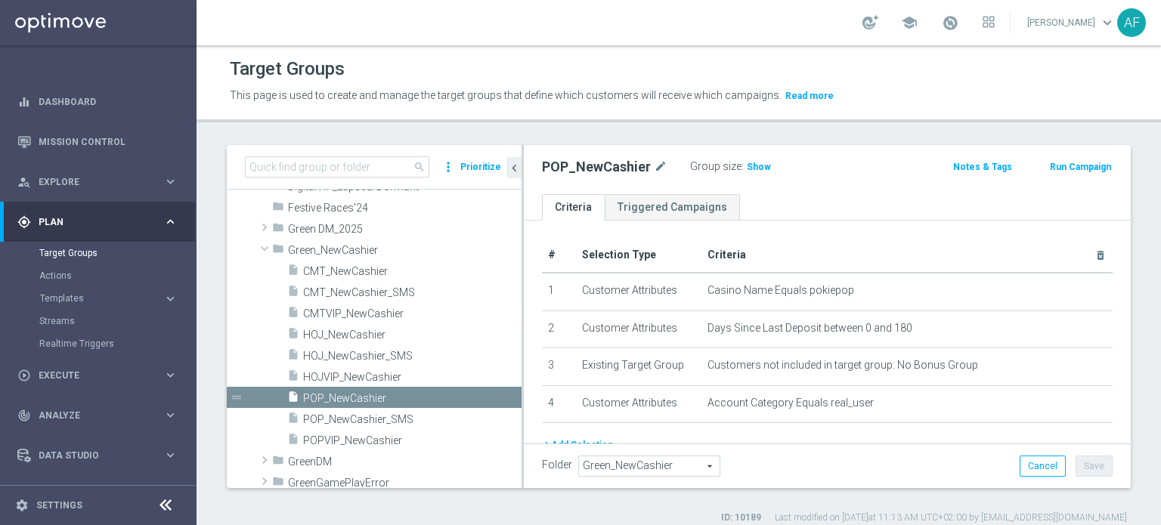
scroll to position [0, 0]
click at [396, 419] on span "POP_NewCashier_SMS" at bounding box center [394, 419] width 182 height 13
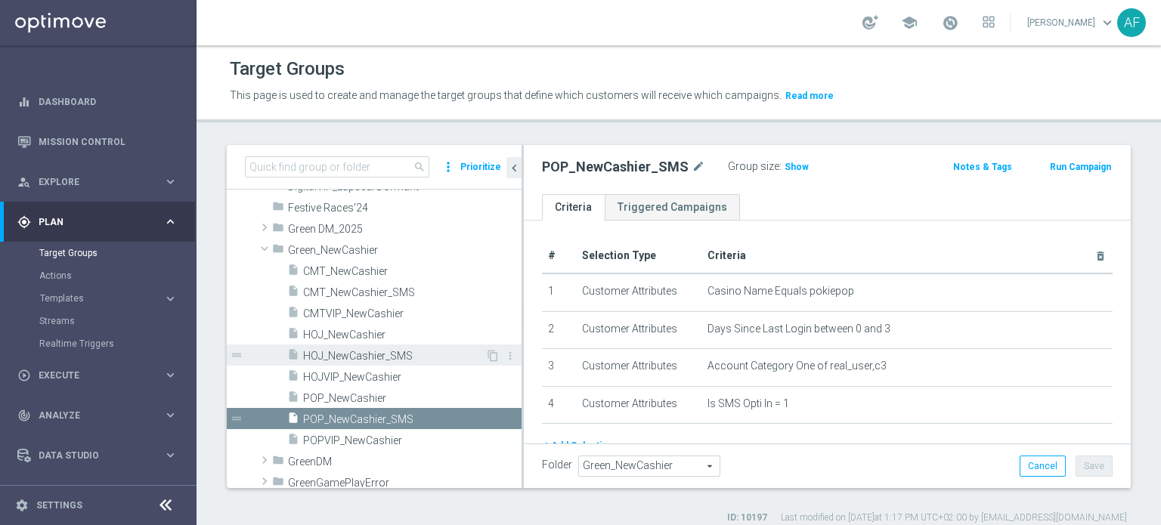
click at [401, 353] on span "HOJ_NewCashier_SMS" at bounding box center [394, 356] width 182 height 13
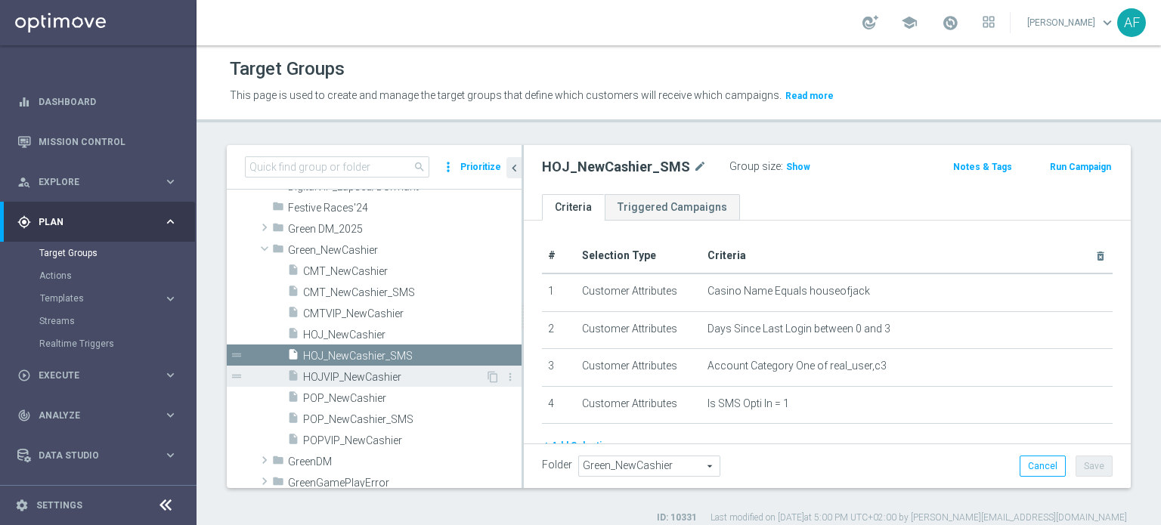
click at [393, 377] on span "HOJVIP_NewCashier" at bounding box center [394, 377] width 182 height 13
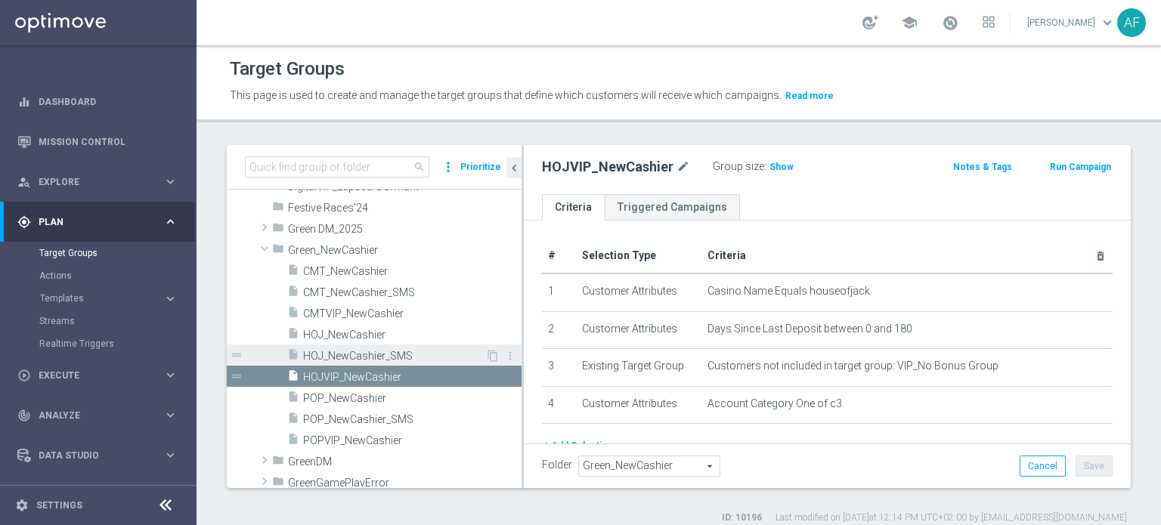
click at [397, 355] on span "HOJ_NewCashier_SMS" at bounding box center [394, 356] width 182 height 13
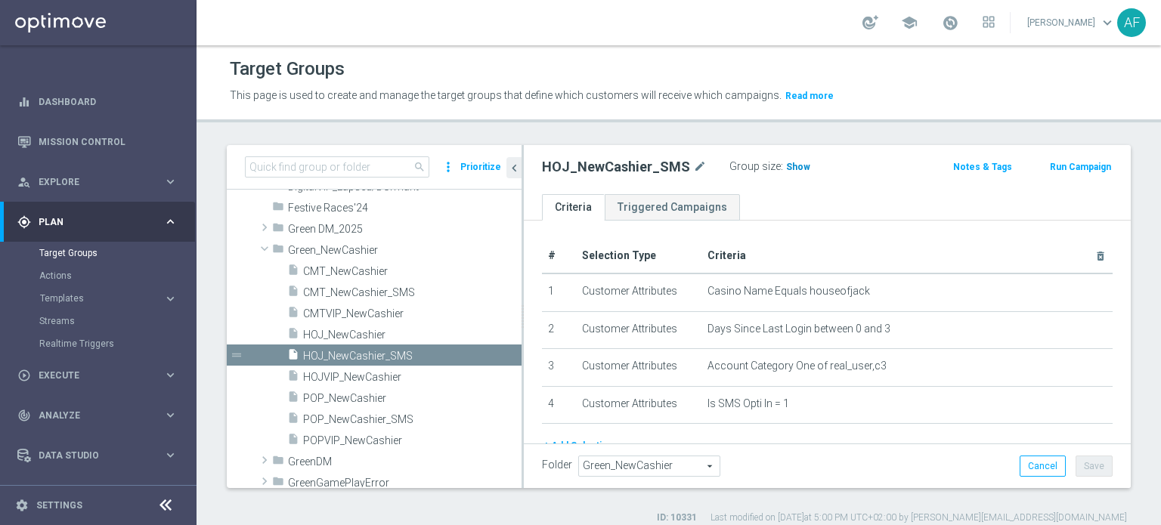
click at [786, 168] on span "Show" at bounding box center [798, 167] width 24 height 11
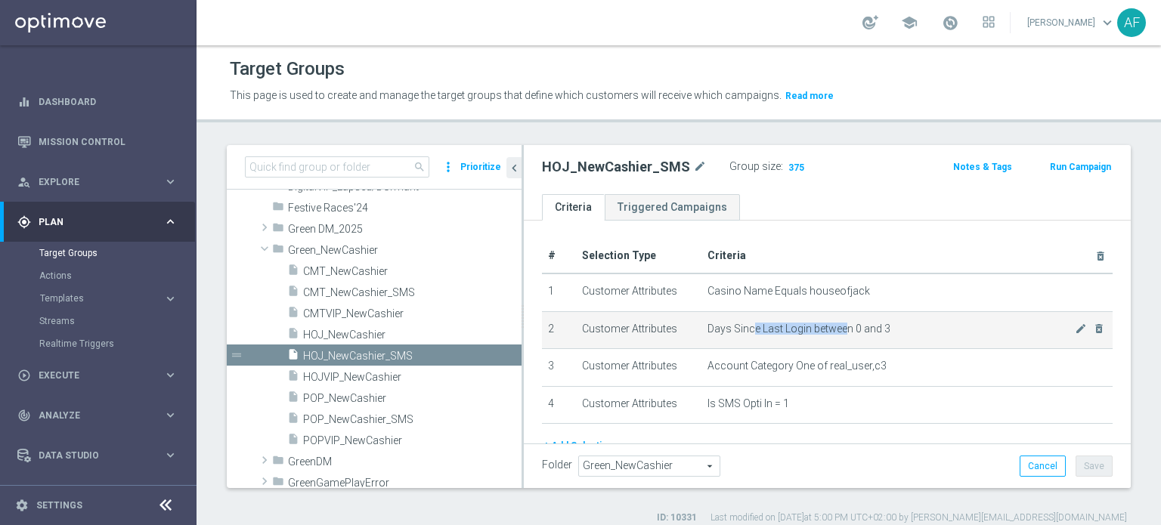
drag, startPoint x: 744, startPoint y: 329, endPoint x: 837, endPoint y: 329, distance: 93.0
click at [837, 329] on span "Days Since Last Login between 0 and 3" at bounding box center [890, 329] width 367 height 13
drag, startPoint x: 745, startPoint y: 329, endPoint x: 709, endPoint y: 329, distance: 36.3
click at [741, 329] on span "Days Since Last Login between 0 and 3" at bounding box center [890, 329] width 367 height 13
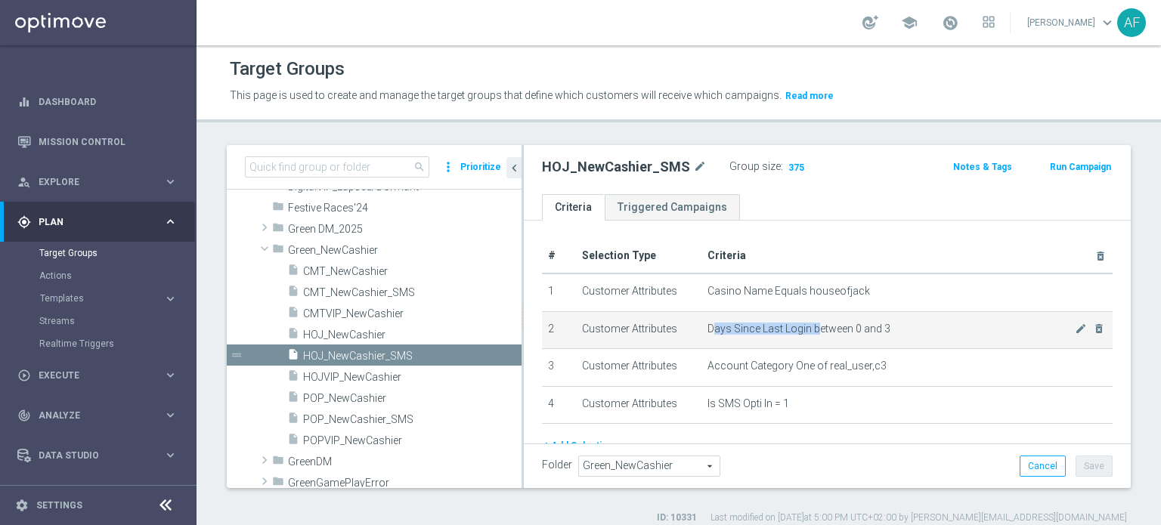
drag, startPoint x: 709, startPoint y: 329, endPoint x: 810, endPoint y: 328, distance: 100.5
click at [810, 329] on span "Days Since Last Login between 0 and 3" at bounding box center [890, 329] width 367 height 13
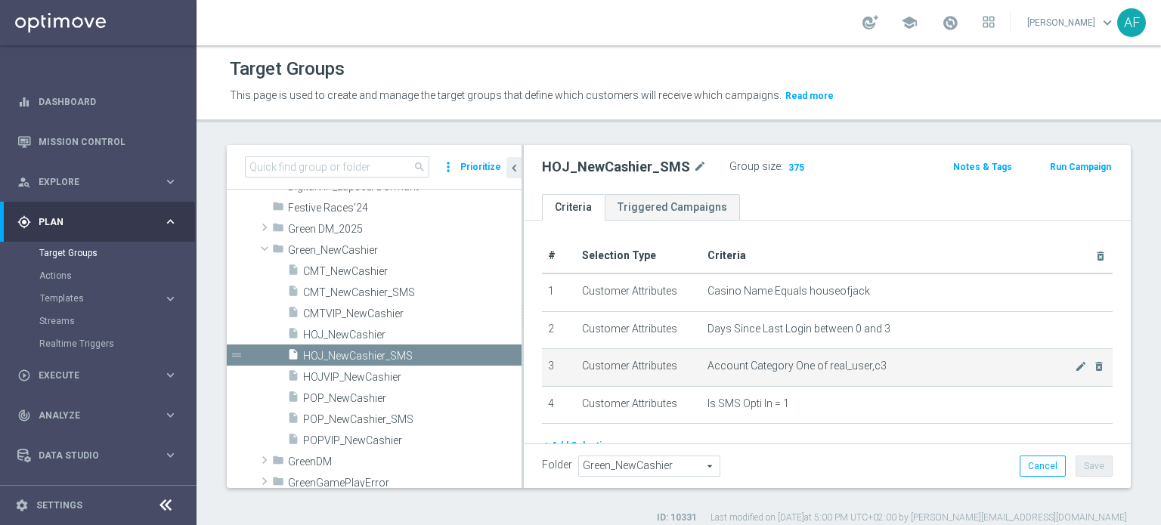
drag, startPoint x: 798, startPoint y: 364, endPoint x: 747, endPoint y: 365, distance: 51.4
click at [797, 365] on span "Account Category One of real_user,c3" at bounding box center [890, 366] width 367 height 13
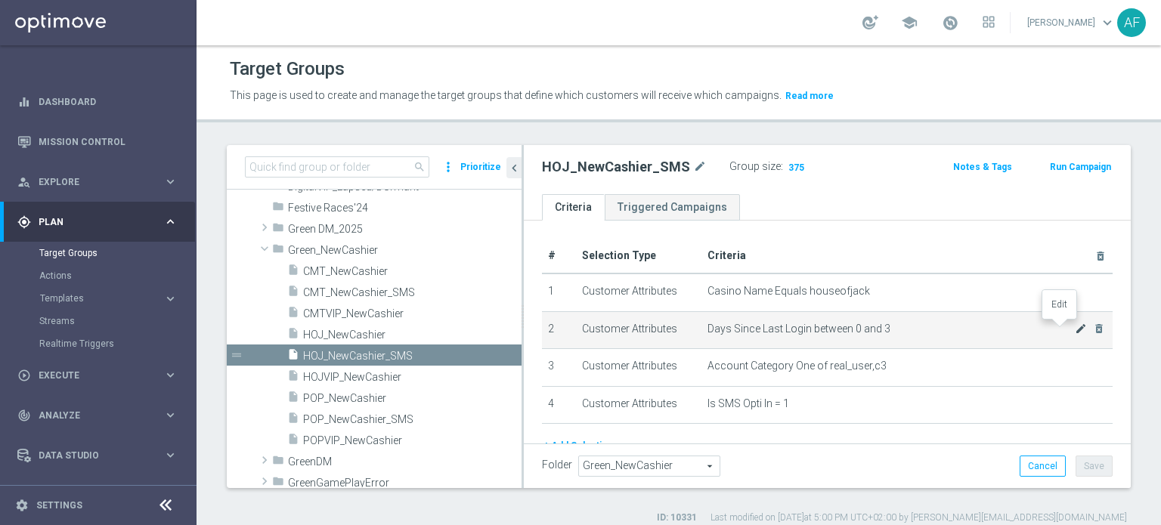
click at [1075, 330] on icon "mode_edit" at bounding box center [1081, 329] width 12 height 12
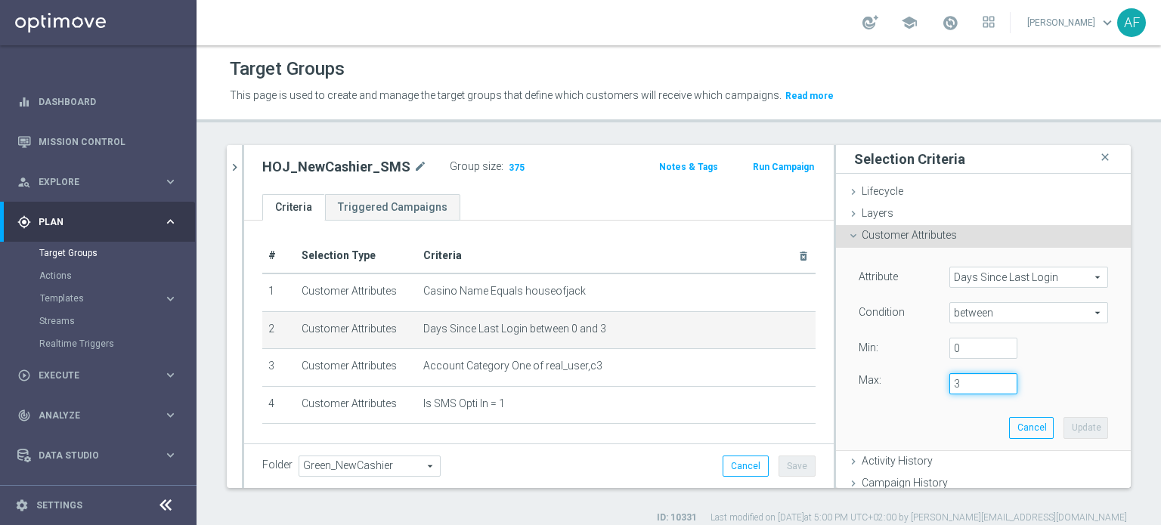
click at [952, 388] on input "3" at bounding box center [983, 383] width 68 height 21
type input "30"
click at [1063, 423] on button "Update" at bounding box center [1085, 427] width 45 height 21
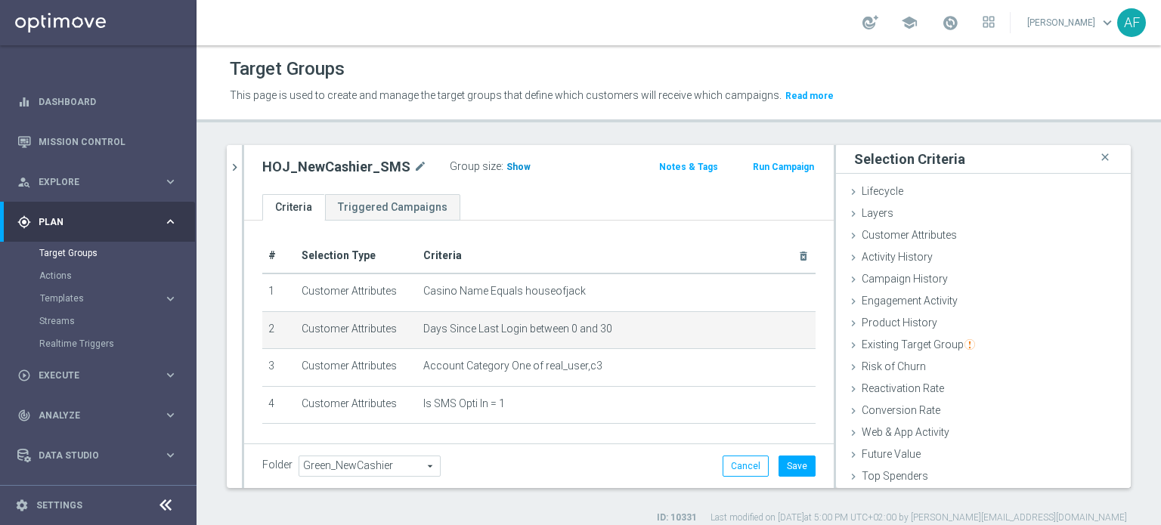
click at [519, 166] on h3 "Show" at bounding box center [518, 167] width 27 height 17
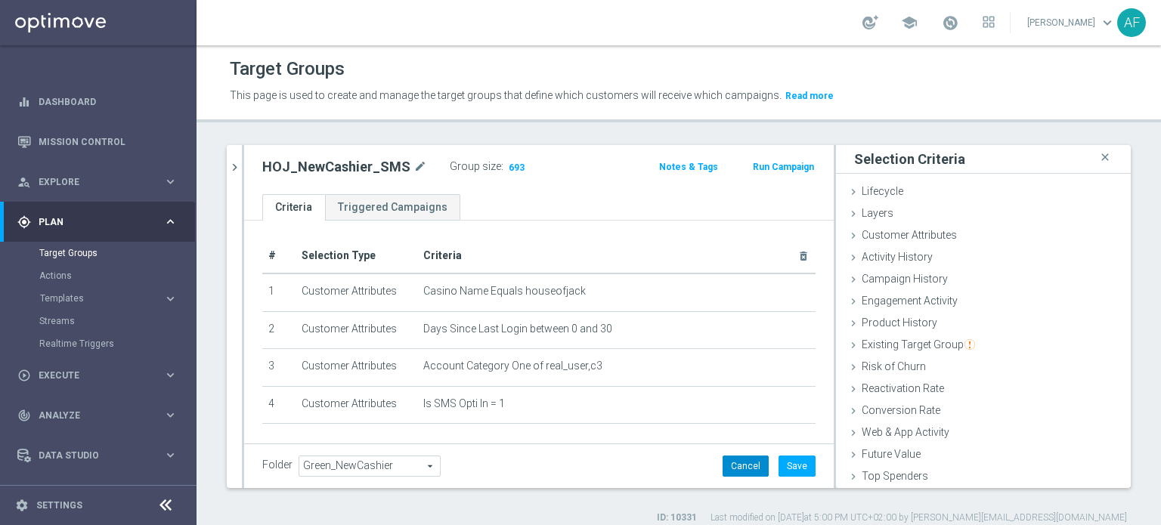
click at [741, 475] on button "Cancel" at bounding box center [746, 466] width 46 height 21
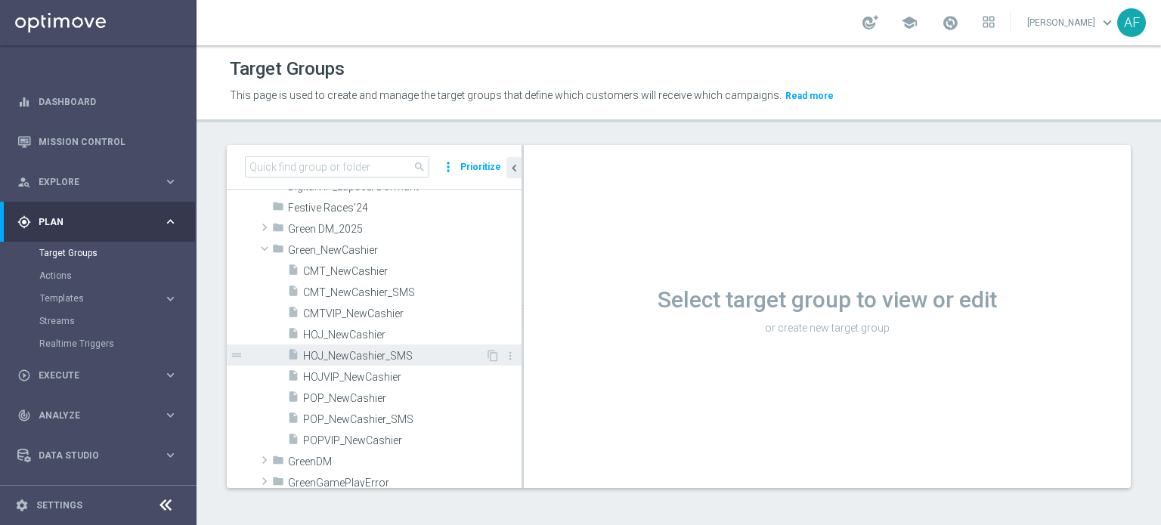
click at [420, 354] on span "HOJ_NewCashier_SMS" at bounding box center [394, 356] width 182 height 13
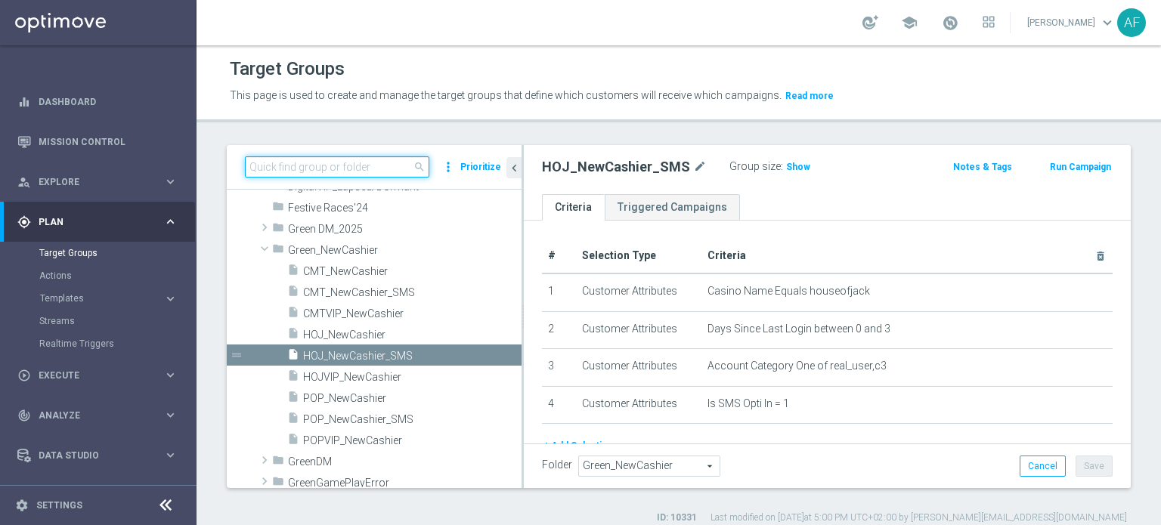
click at [381, 166] on input at bounding box center [337, 166] width 184 height 21
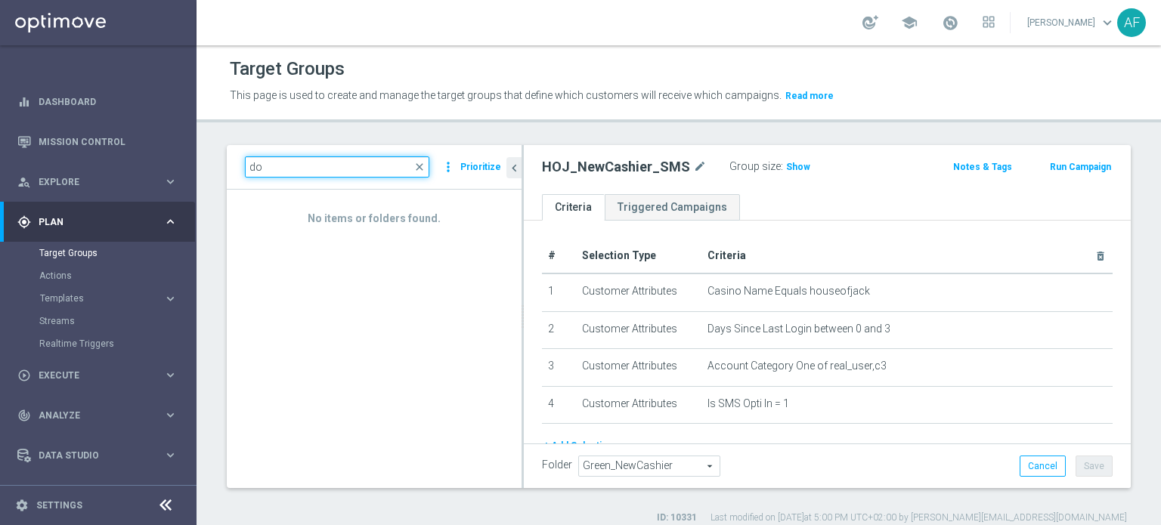
type input "d"
type input "t"
type input "d"
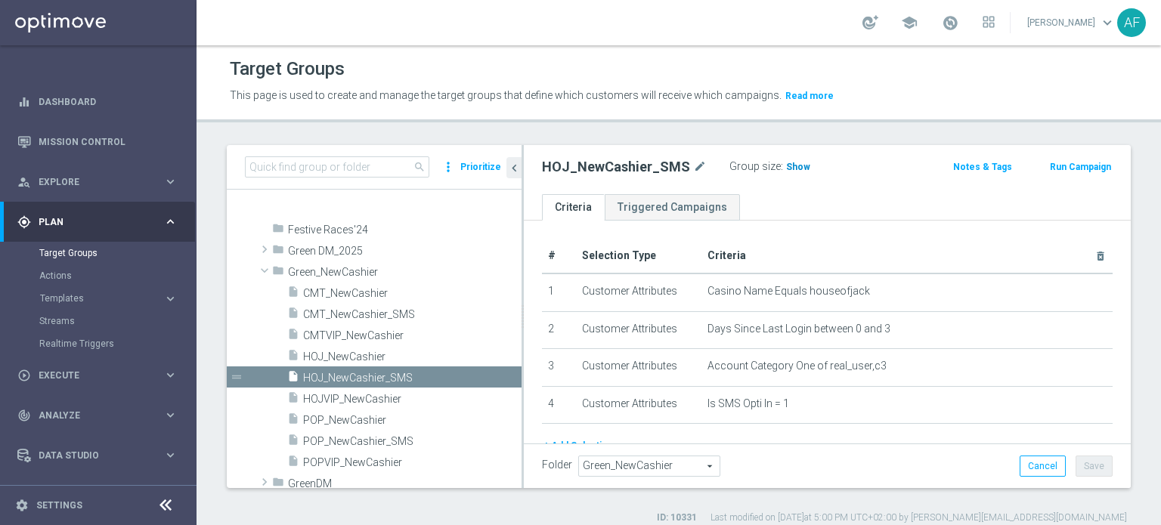
click at [788, 160] on h3 "Show" at bounding box center [798, 167] width 27 height 17
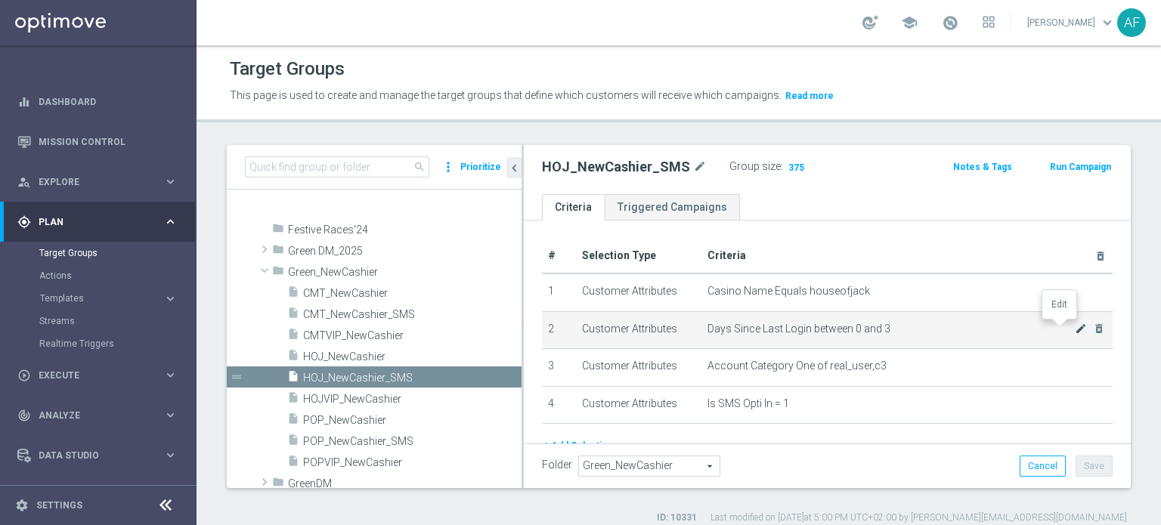
click at [1075, 326] on icon "mode_edit" at bounding box center [1081, 329] width 12 height 12
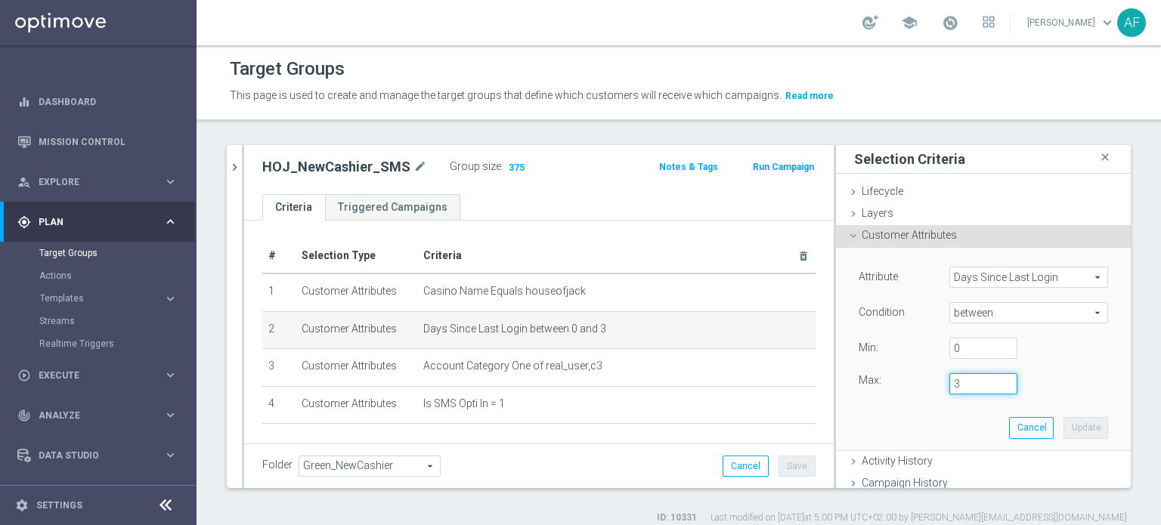
click at [949, 383] on input "3" at bounding box center [983, 383] width 68 height 21
type input "30"
click at [1063, 423] on button "Update" at bounding box center [1085, 427] width 45 height 21
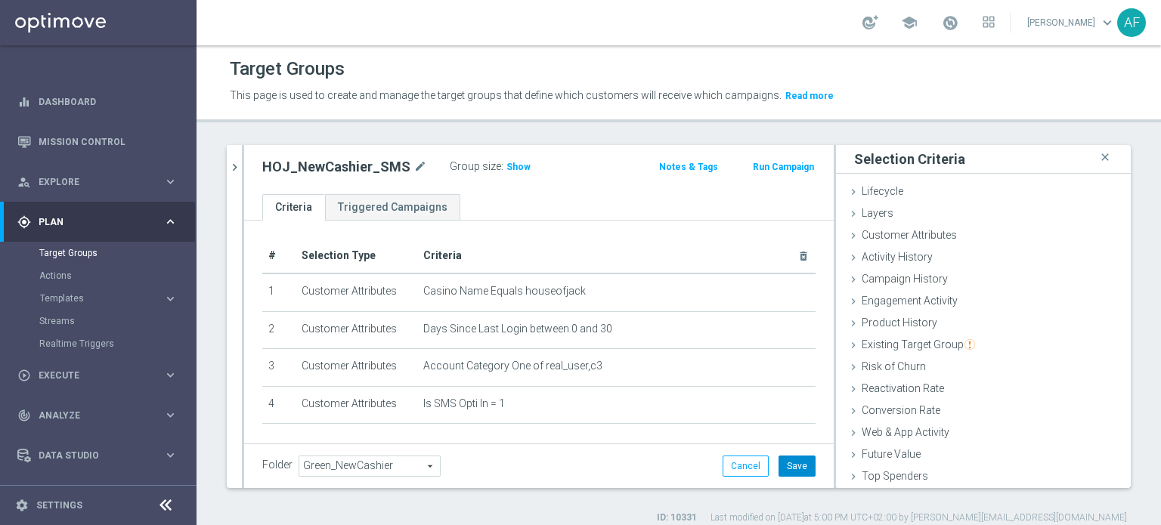
click at [788, 470] on button "Save" at bounding box center [797, 466] width 37 height 21
click at [509, 167] on span "Show" at bounding box center [518, 167] width 24 height 11
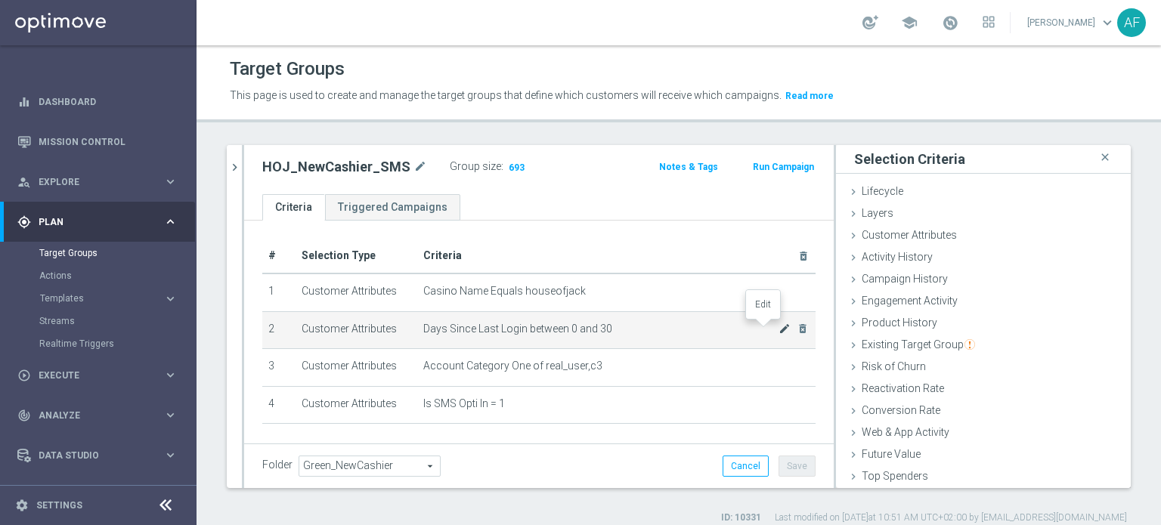
click at [779, 329] on icon "mode_edit" at bounding box center [785, 329] width 12 height 12
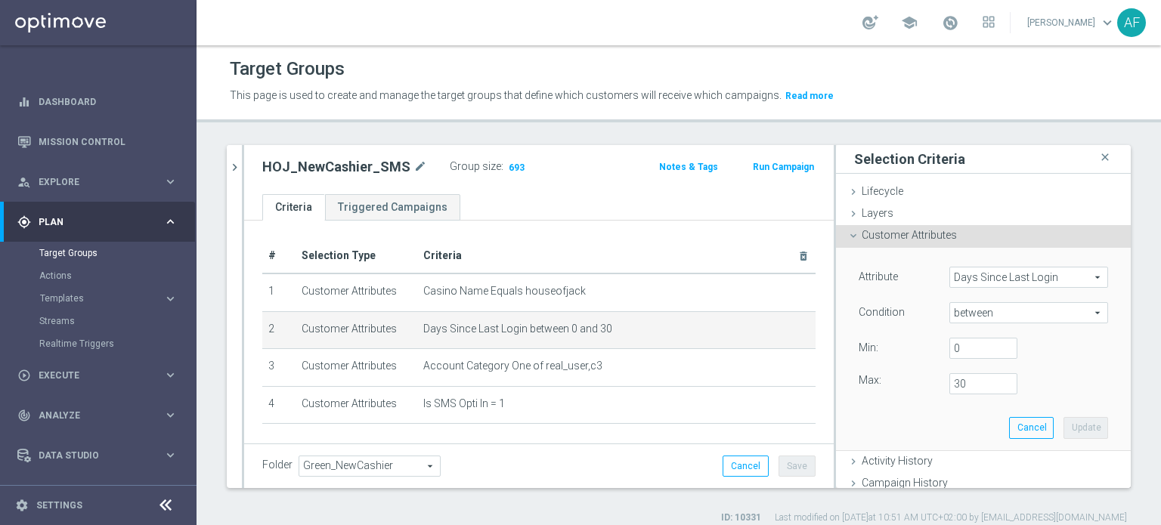
click at [995, 272] on span "Days Since Last Login" at bounding box center [1028, 278] width 157 height 20
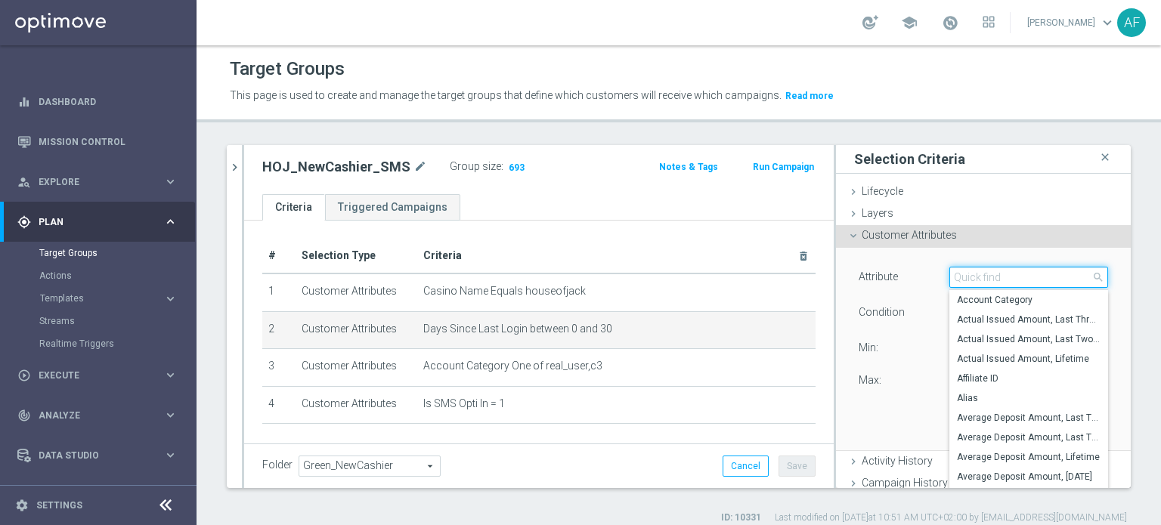
click at [994, 277] on input "search" at bounding box center [1028, 277] width 159 height 21
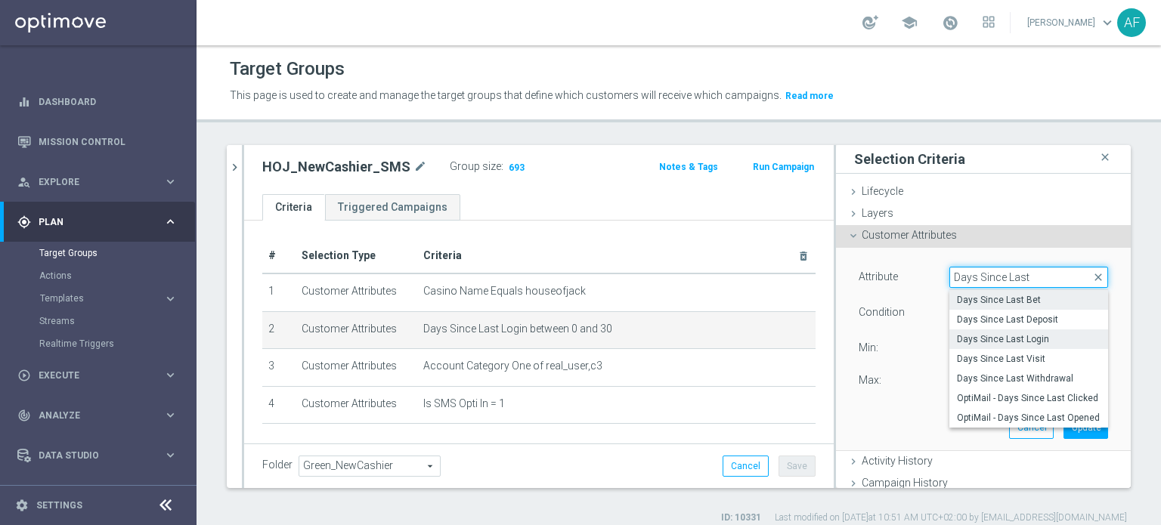
type input "Days Since Last"
click at [994, 302] on span "Days Since Last Bet" at bounding box center [1029, 300] width 144 height 12
type input "Days Since Last Bet"
type input "="
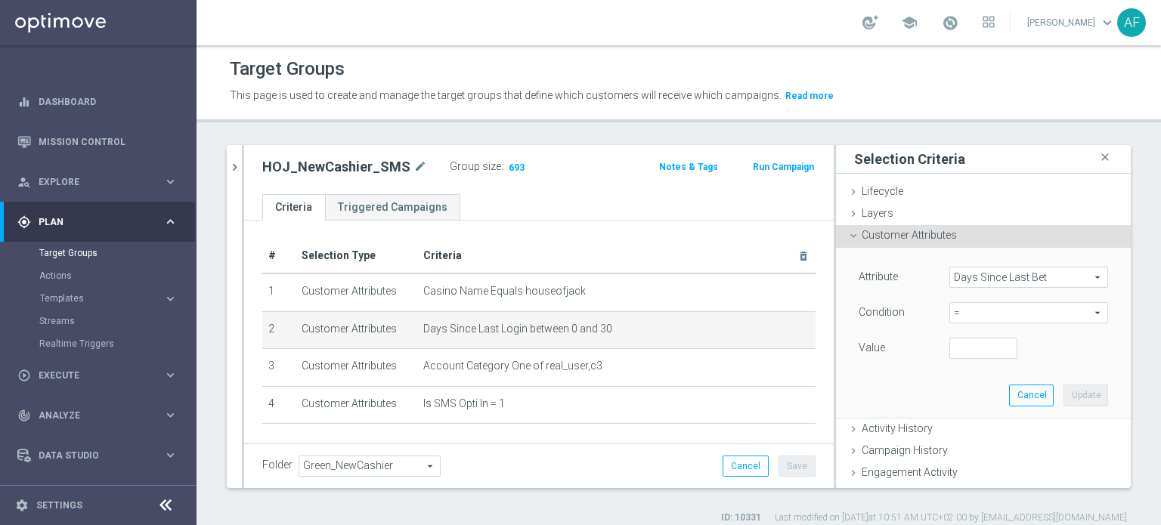
click at [967, 316] on span "=" at bounding box center [1028, 313] width 157 height 20
click at [962, 444] on label "between" at bounding box center [1028, 454] width 159 height 20
type input "between"
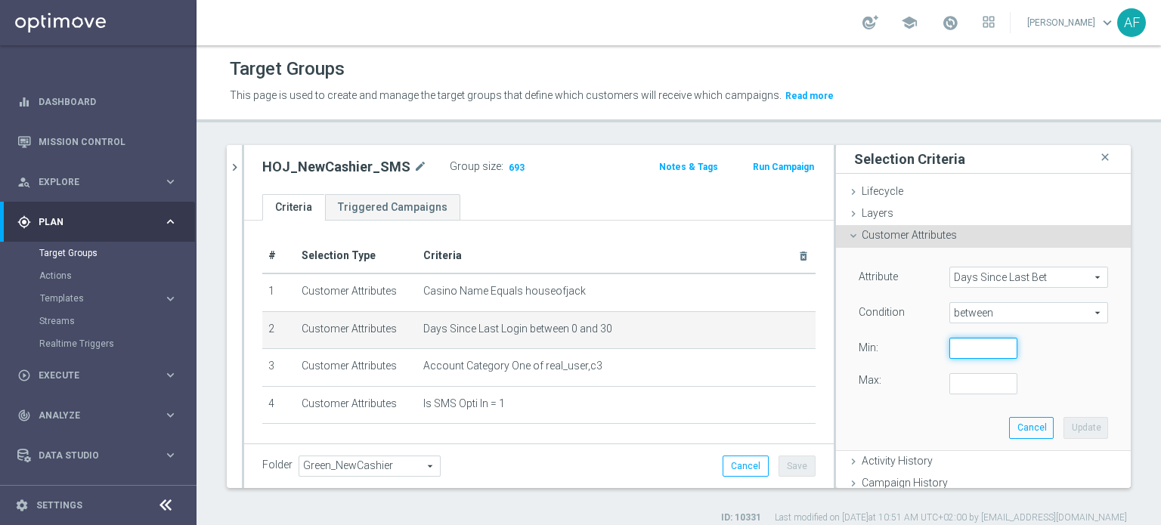
click at [964, 348] on input "number" at bounding box center [983, 348] width 68 height 21
type input "0"
click at [958, 395] on div "Attribute Days Since Last Bet Days Since Last Bet arrow_drop_down search Condit…" at bounding box center [983, 349] width 272 height 202
click at [958, 385] on input "number" at bounding box center [983, 383] width 68 height 21
type input "30"
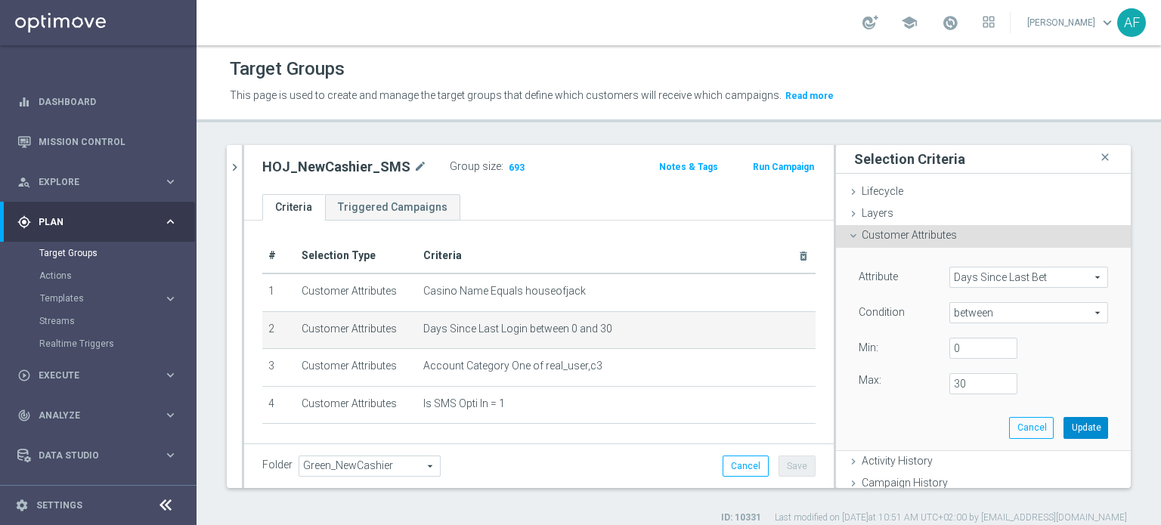
click at [1063, 422] on button "Update" at bounding box center [1085, 427] width 45 height 21
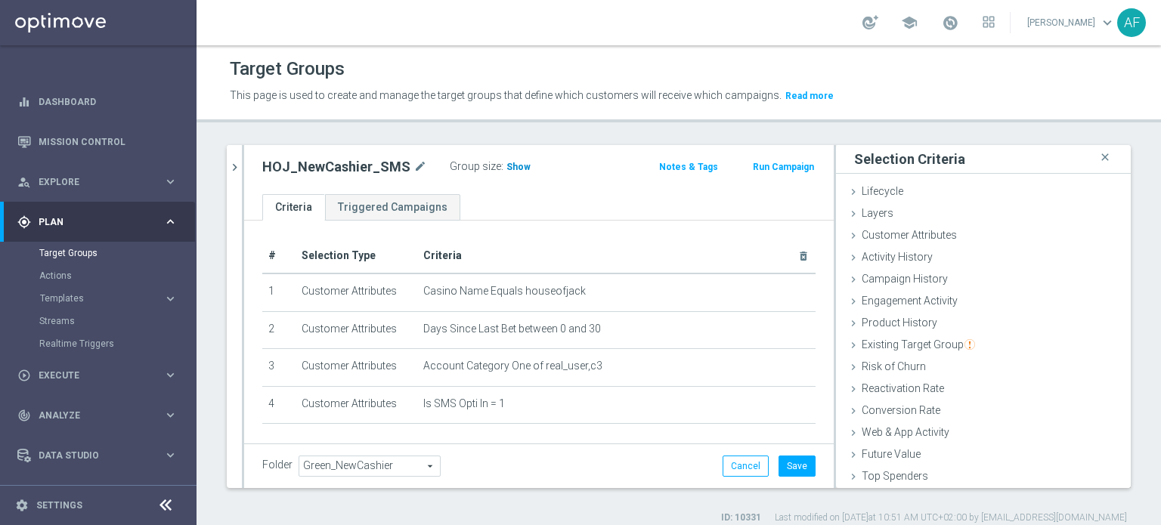
click at [518, 166] on span "Show" at bounding box center [518, 167] width 24 height 11
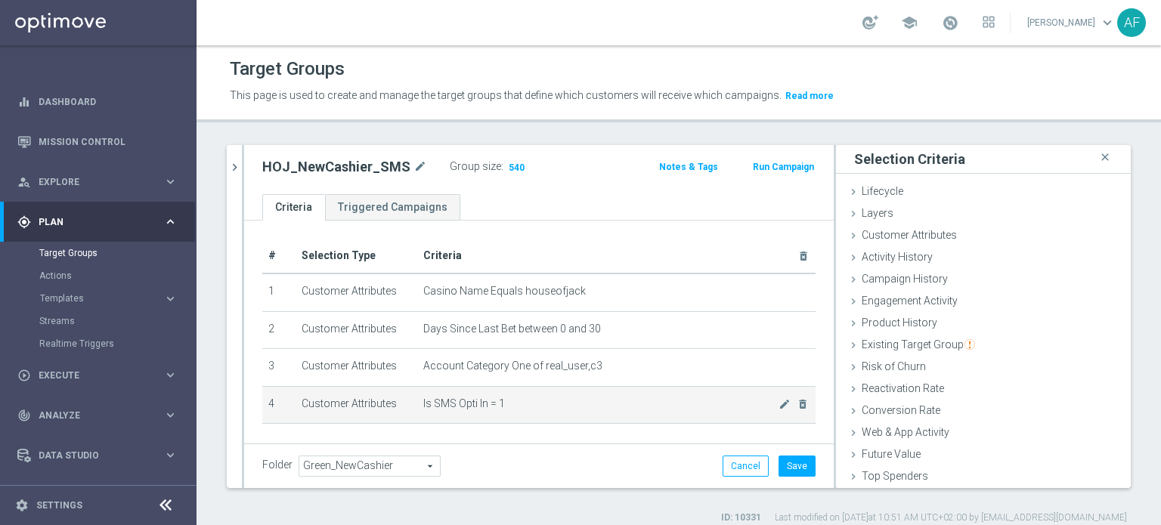
scroll to position [0, 0]
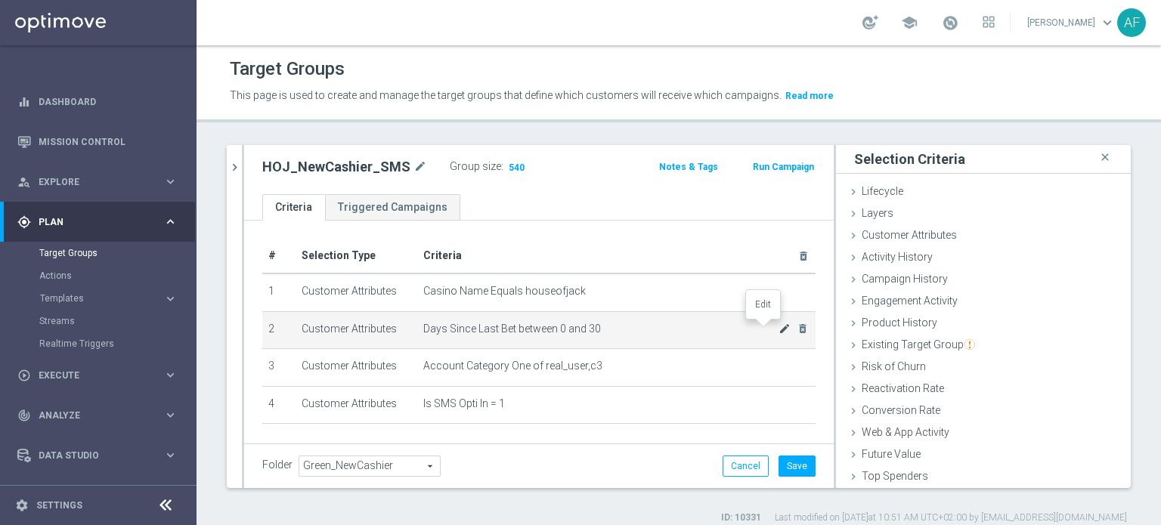
click at [779, 329] on icon "mode_edit" at bounding box center [785, 329] width 12 height 12
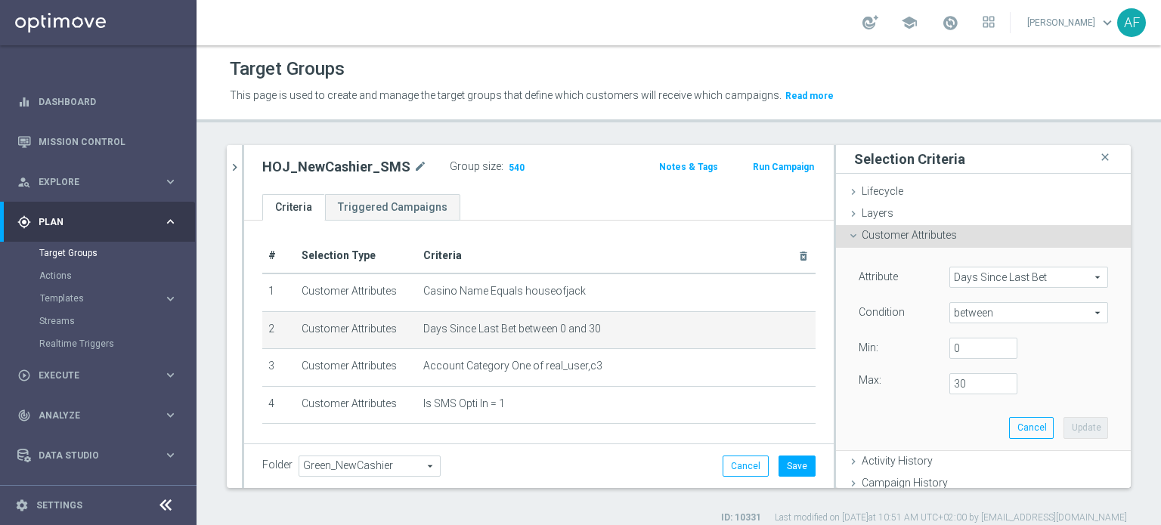
click at [1001, 280] on span "Days Since Last Bet" at bounding box center [1028, 278] width 157 height 20
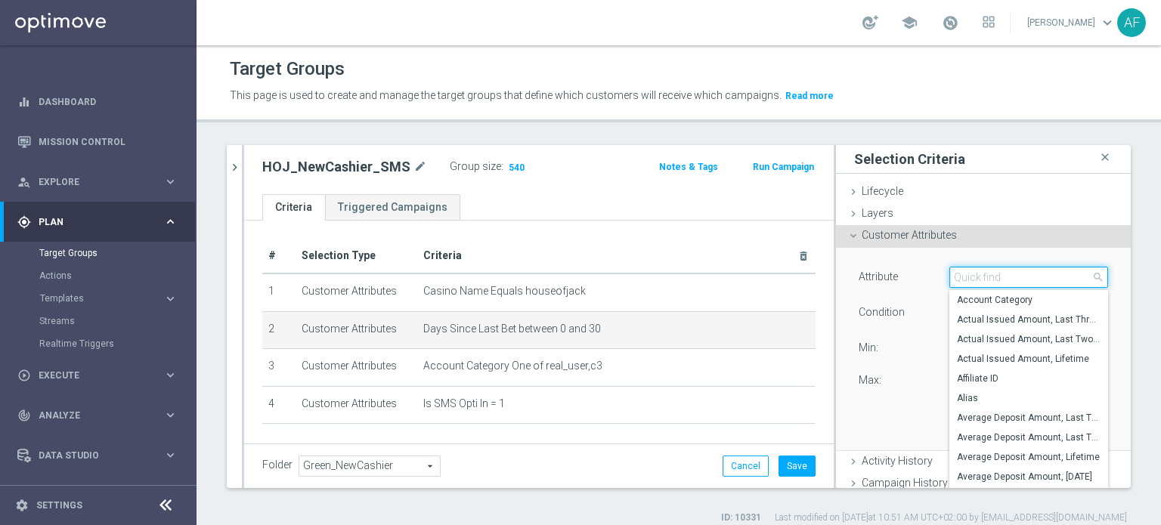
click at [1001, 280] on input "search" at bounding box center [1028, 277] width 159 height 21
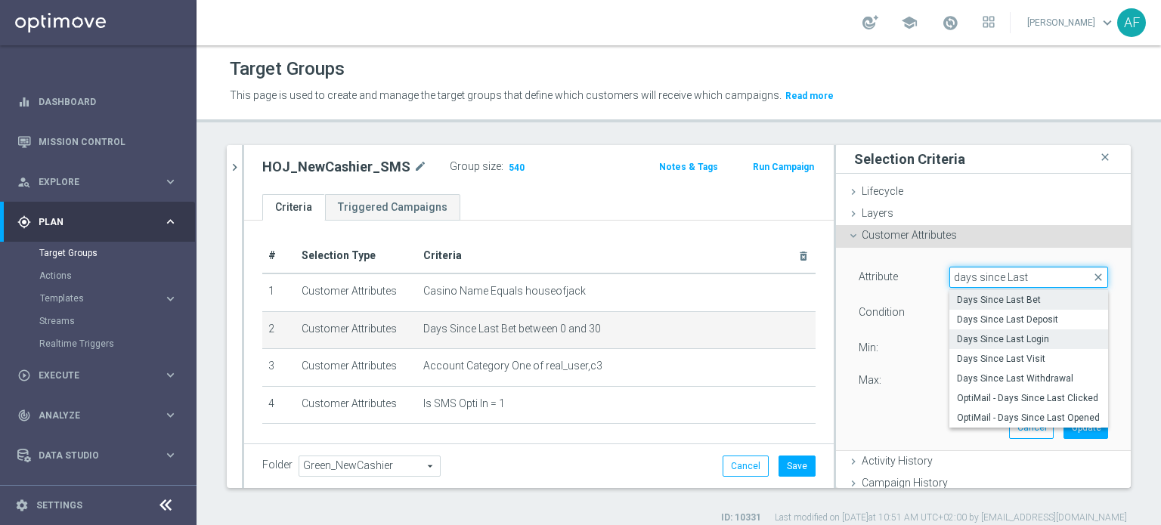
type input "days since Last"
click at [1007, 339] on span "Days Since Last Login" at bounding box center [1029, 339] width 144 height 12
type input "Days Since Last Login"
type input "="
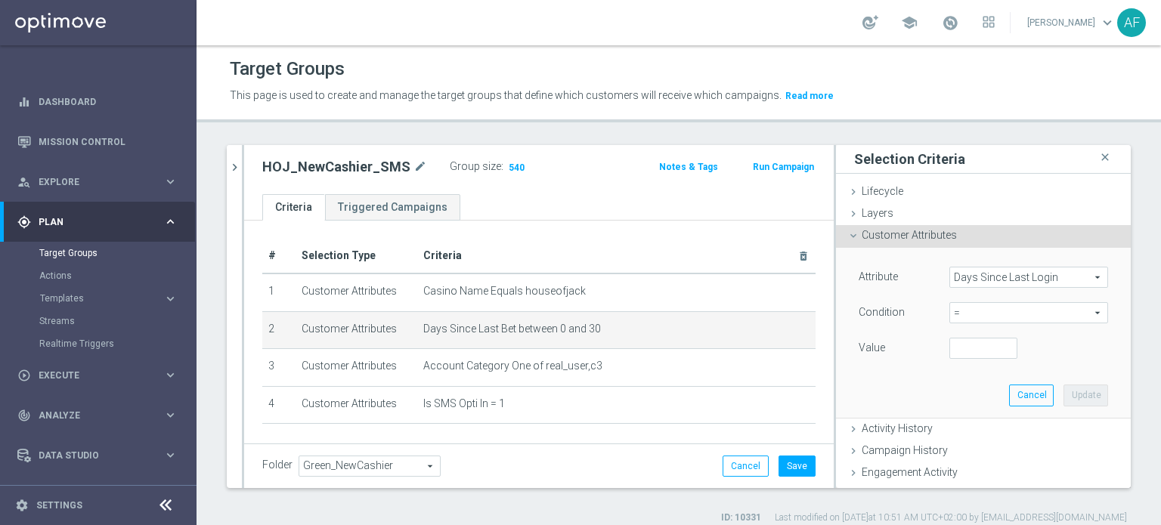
click at [1001, 311] on span "=" at bounding box center [1028, 313] width 157 height 20
click at [723, 466] on button "Cancel" at bounding box center [746, 466] width 46 height 21
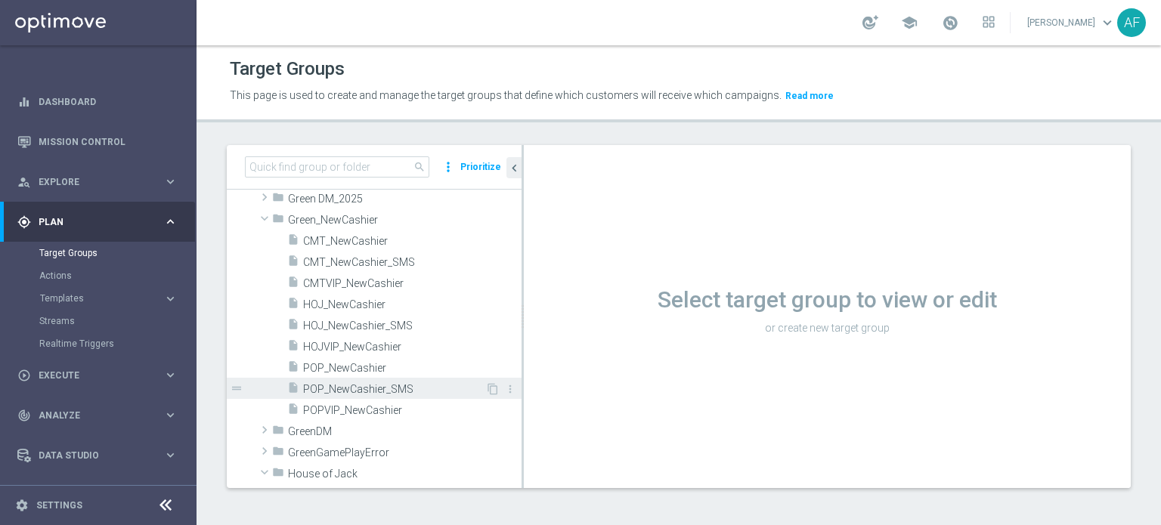
scroll to position [1950, 0]
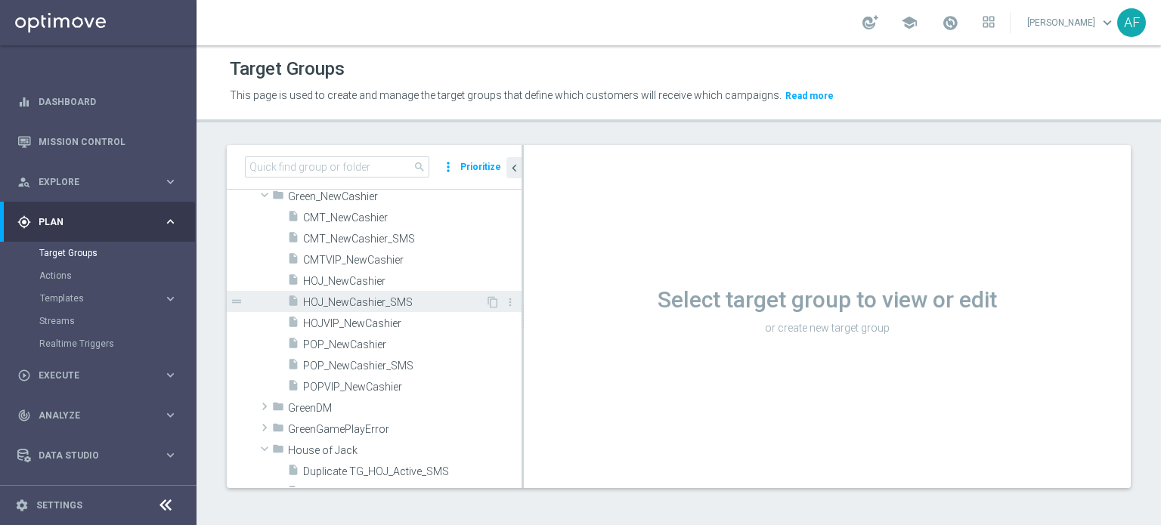
click at [405, 301] on span "HOJ_NewCashier_SMS" at bounding box center [394, 302] width 182 height 13
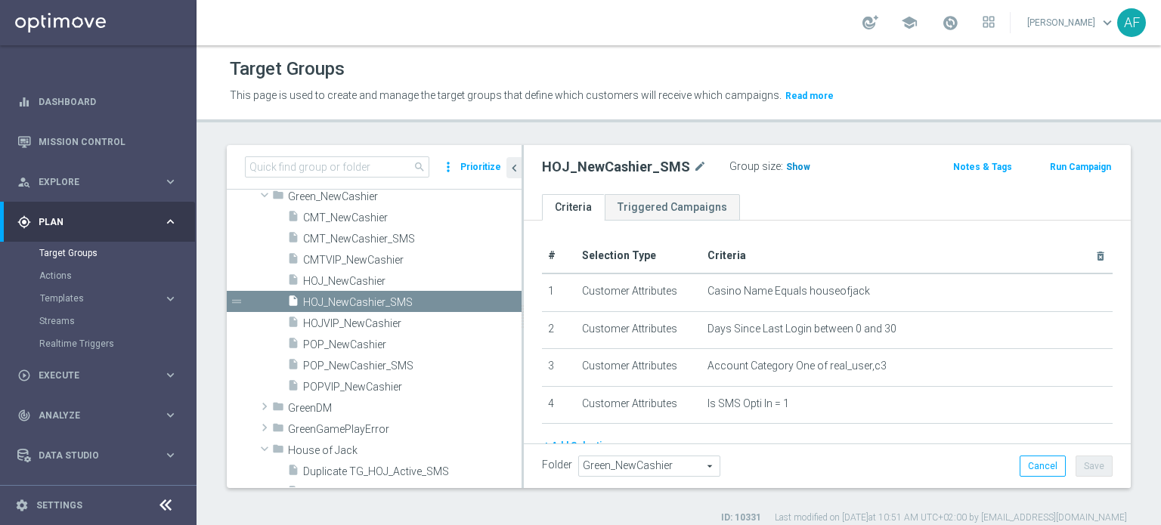
click at [786, 166] on span "Show" at bounding box center [798, 167] width 24 height 11
drag, startPoint x: 734, startPoint y: 330, endPoint x: 851, endPoint y: 270, distance: 131.8
click at [837, 325] on span "Days Since Last Login between 0 and 30" at bounding box center [801, 329] width 189 height 13
click at [869, 233] on div "# Selection Type Criteria delete_forever 1 Customer Attributes Casino Name Equa…" at bounding box center [827, 371] width 607 height 301
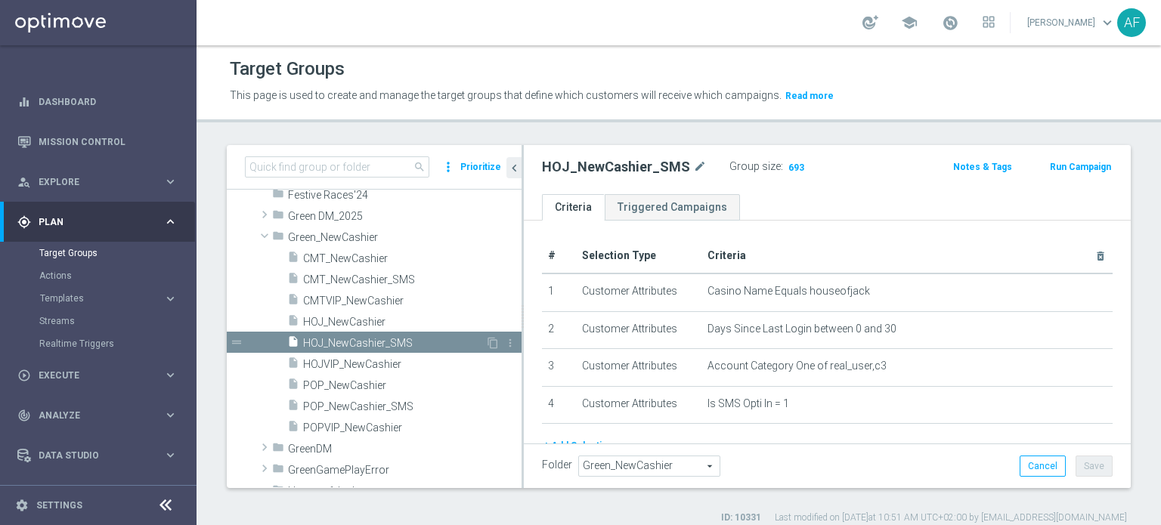
scroll to position [1874, 0]
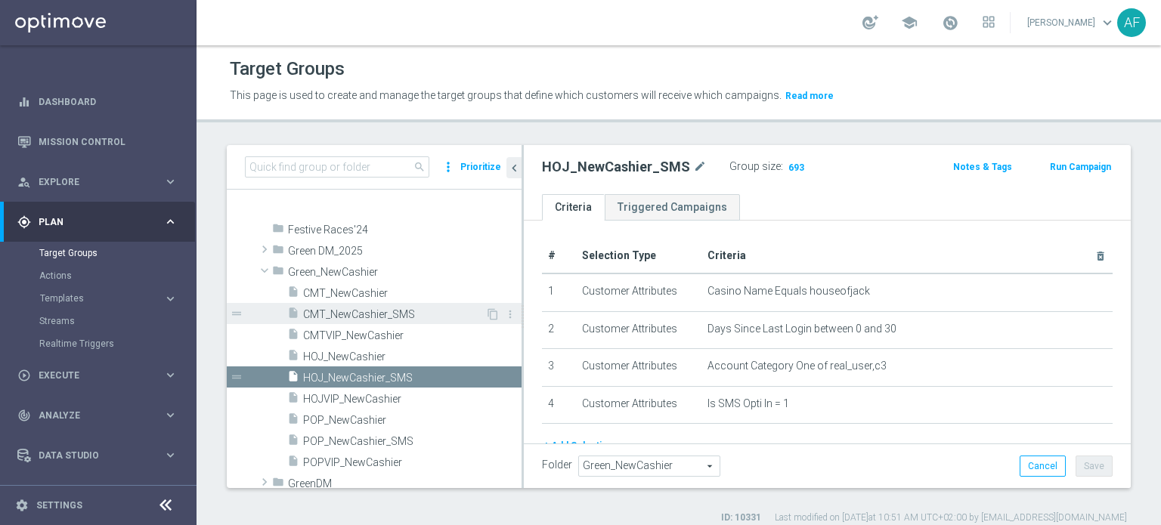
click at [410, 317] on span "CMT_NewCashier_SMS" at bounding box center [394, 314] width 182 height 13
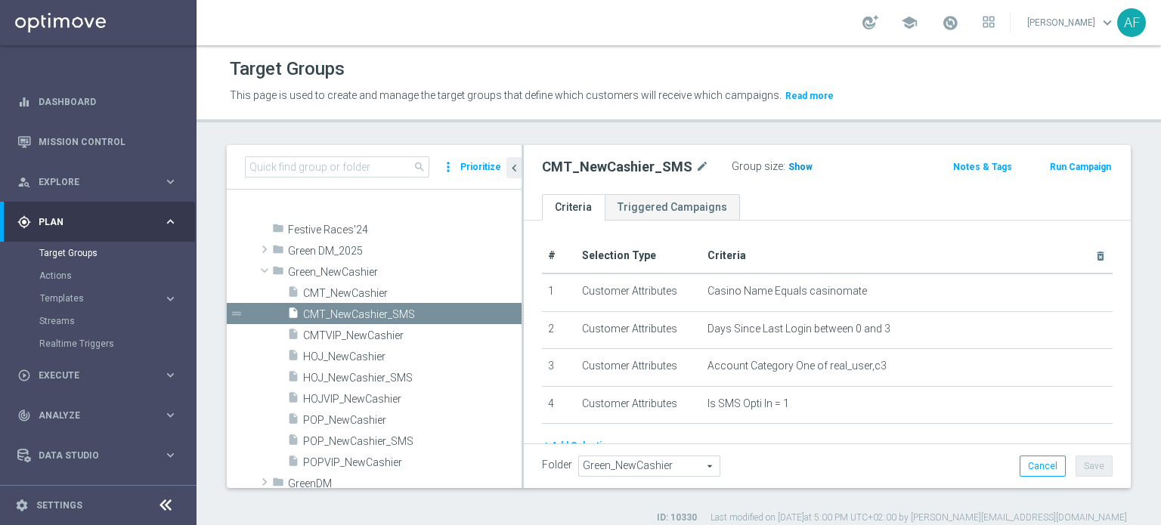
click at [797, 168] on span "Show" at bounding box center [800, 167] width 24 height 11
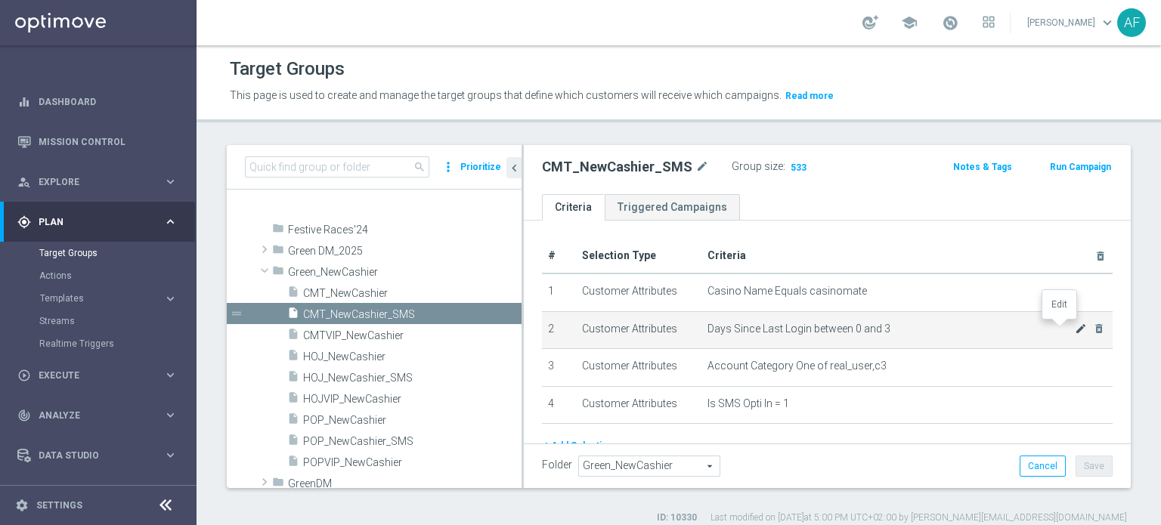
click at [1075, 328] on icon "mode_edit" at bounding box center [1081, 329] width 12 height 12
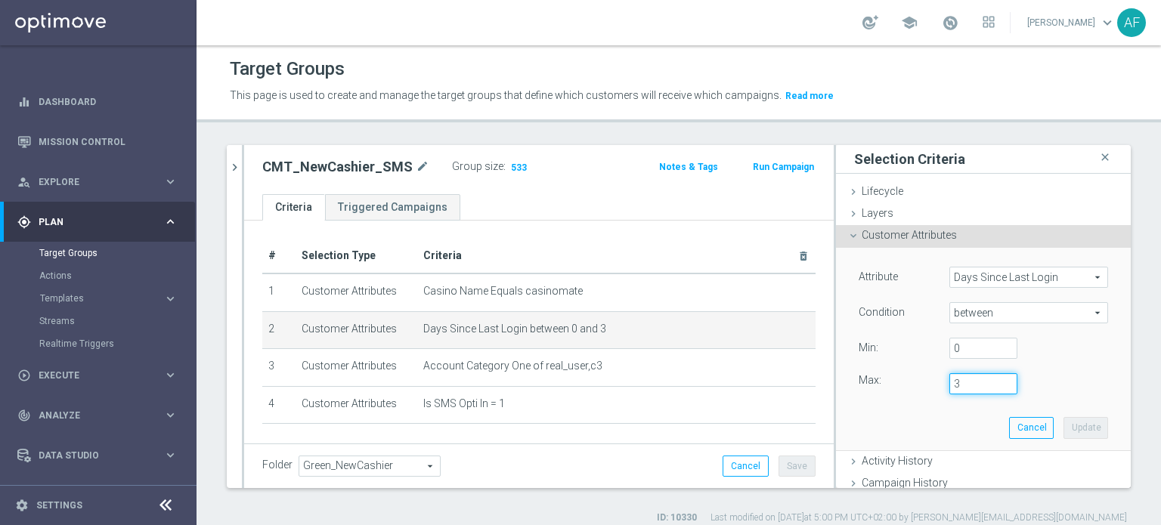
click at [955, 377] on input "3" at bounding box center [983, 383] width 68 height 21
type input "30"
click at [1067, 431] on button "Update" at bounding box center [1085, 427] width 45 height 21
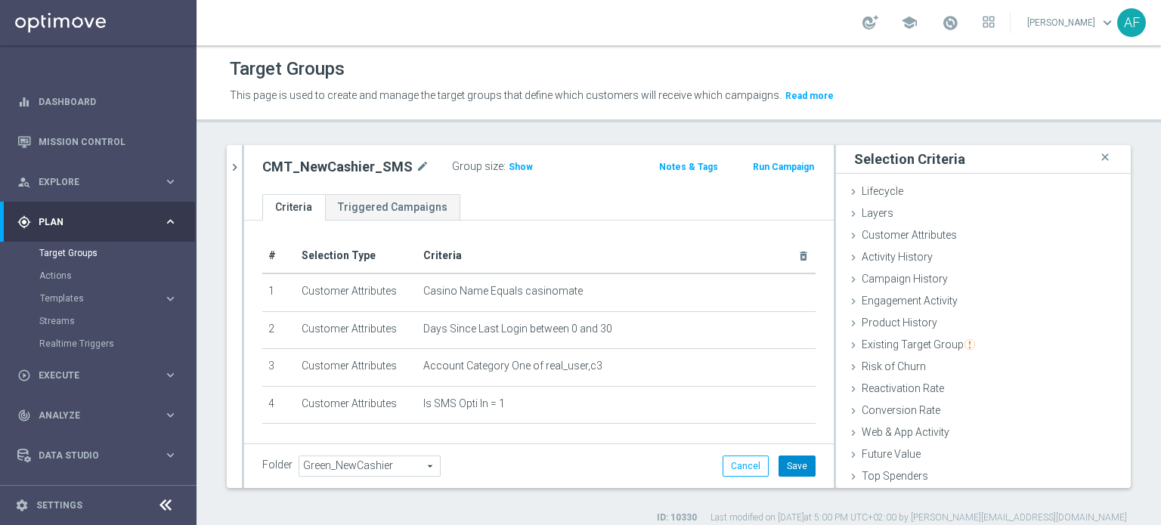
click at [786, 466] on button "Save" at bounding box center [797, 466] width 37 height 21
click at [515, 169] on span "Show" at bounding box center [521, 167] width 24 height 11
click at [237, 161] on icon "chevron_right" at bounding box center [235, 167] width 14 height 14
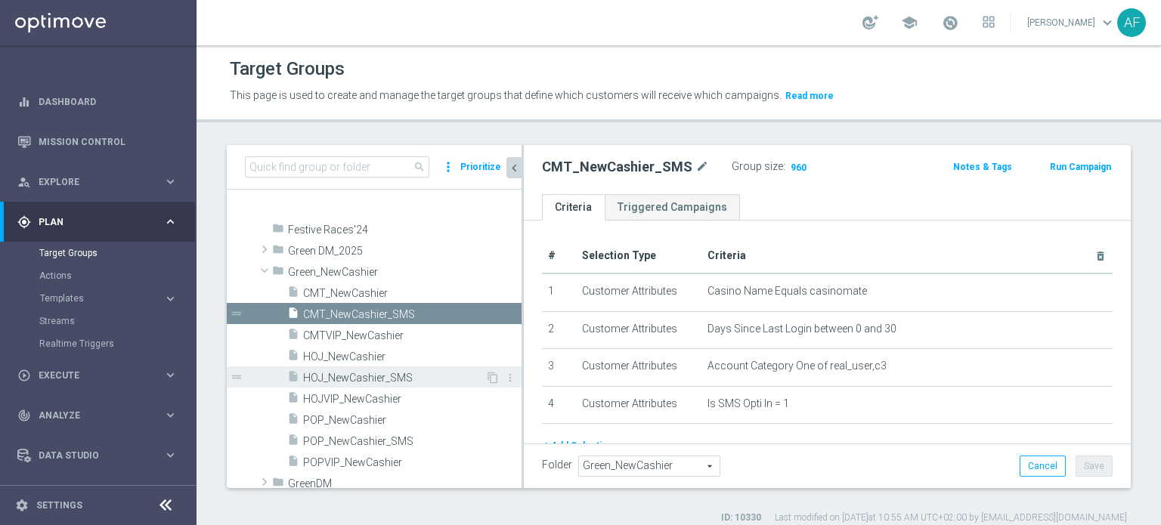
click at [405, 377] on span "HOJ_NewCashier_SMS" at bounding box center [394, 378] width 182 height 13
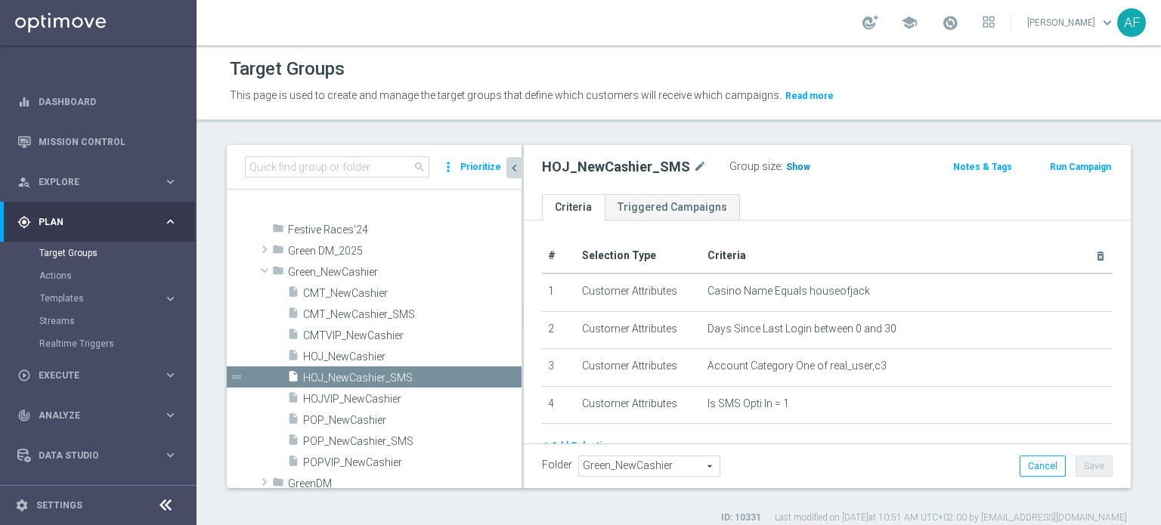
click at [789, 166] on span "Show" at bounding box center [798, 167] width 24 height 11
click at [382, 314] on span "CMT_NewCashier_SMS" at bounding box center [394, 314] width 182 height 13
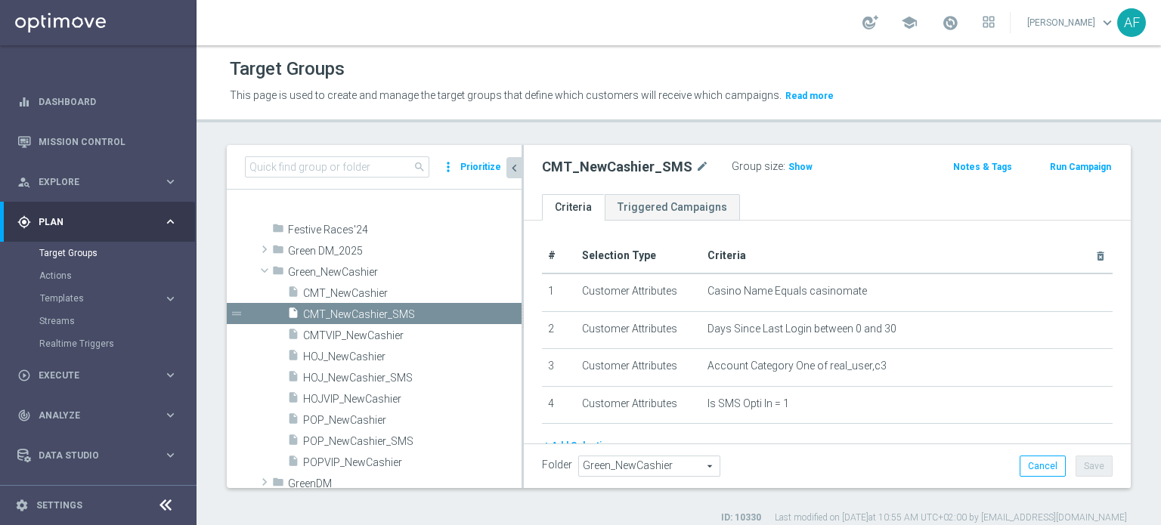
drag, startPoint x: 792, startPoint y: 169, endPoint x: 804, endPoint y: 205, distance: 37.5
click at [791, 169] on span "Show" at bounding box center [800, 167] width 24 height 11
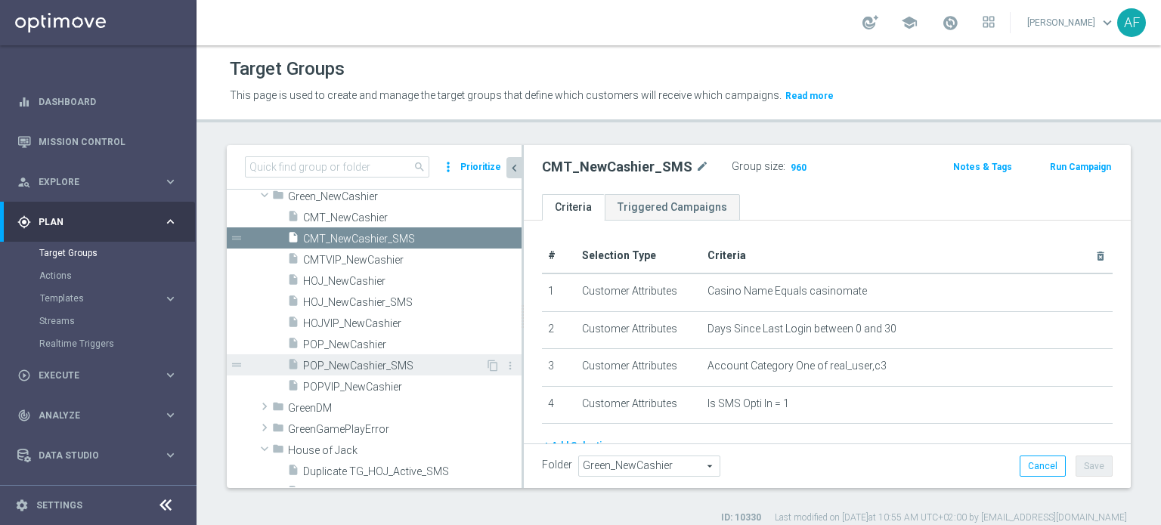
scroll to position [1874, 0]
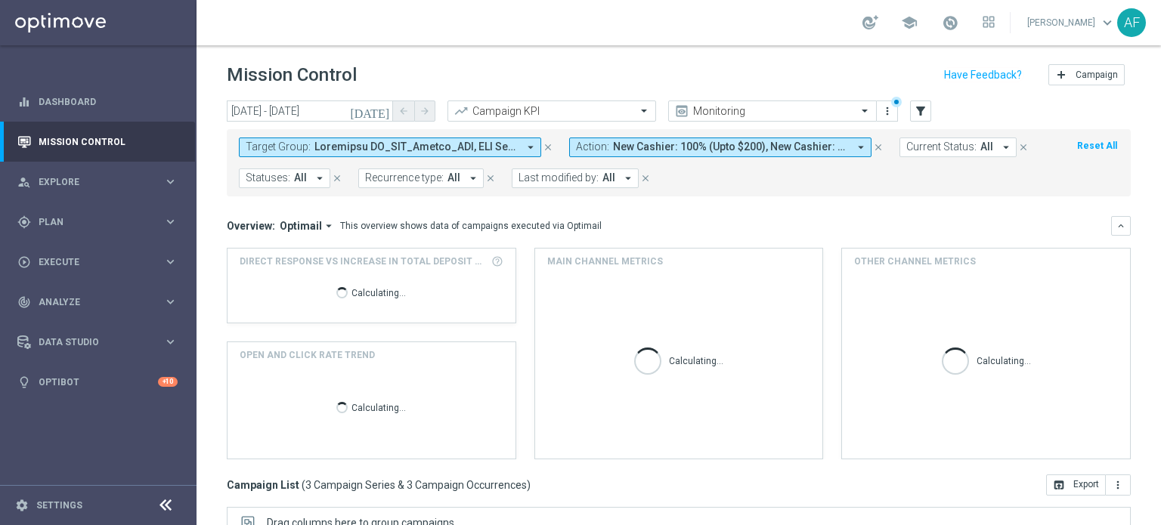
click at [384, 108] on icon "[DATE]" at bounding box center [370, 111] width 41 height 14
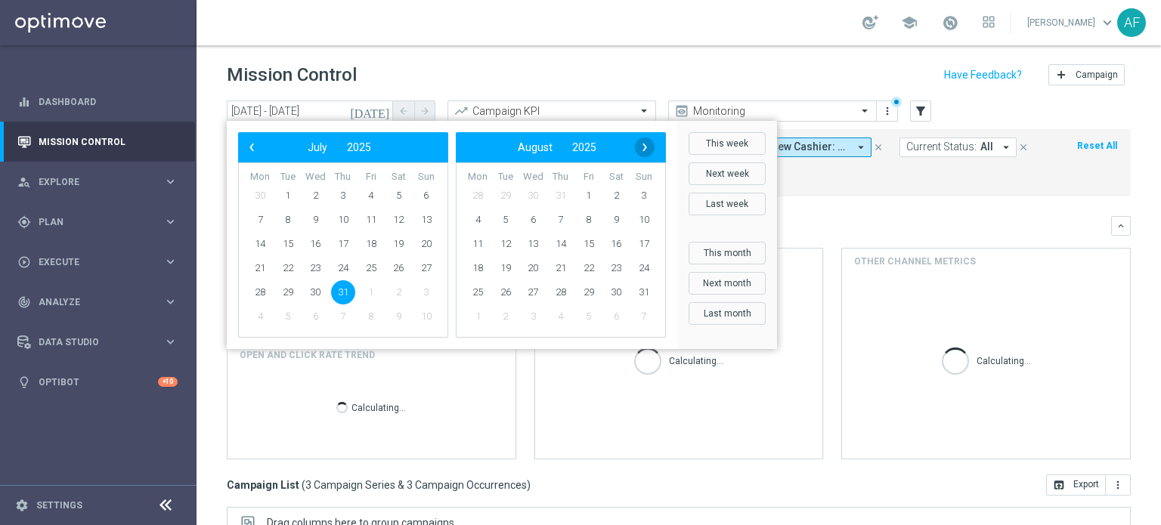
click at [640, 146] on span "›" at bounding box center [645, 148] width 20 height 20
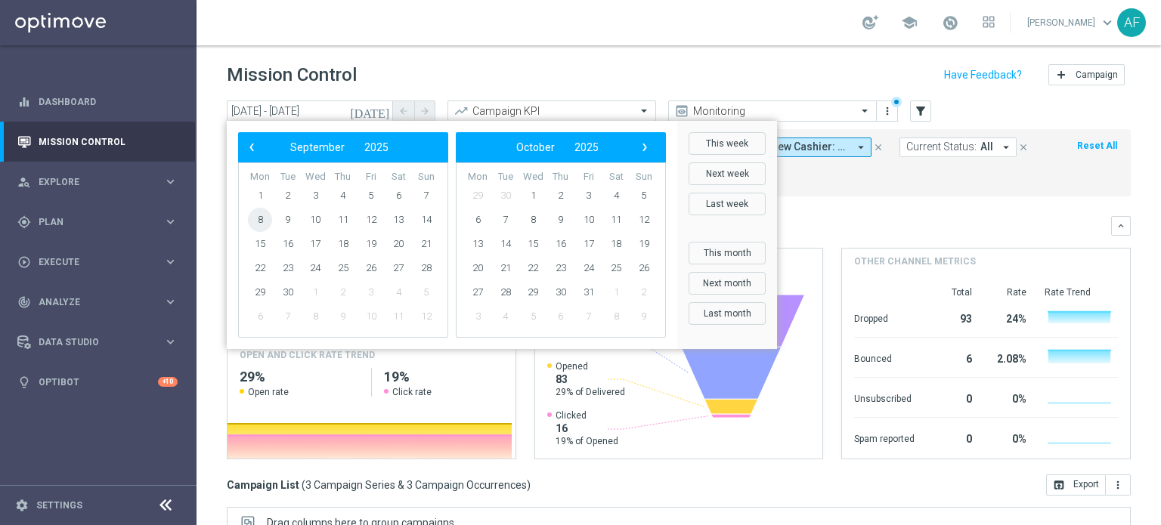
click at [264, 221] on span "8" at bounding box center [260, 220] width 24 height 24
click at [262, 220] on span "8" at bounding box center [260, 220] width 24 height 24
type input "[DATE] - [DATE]"
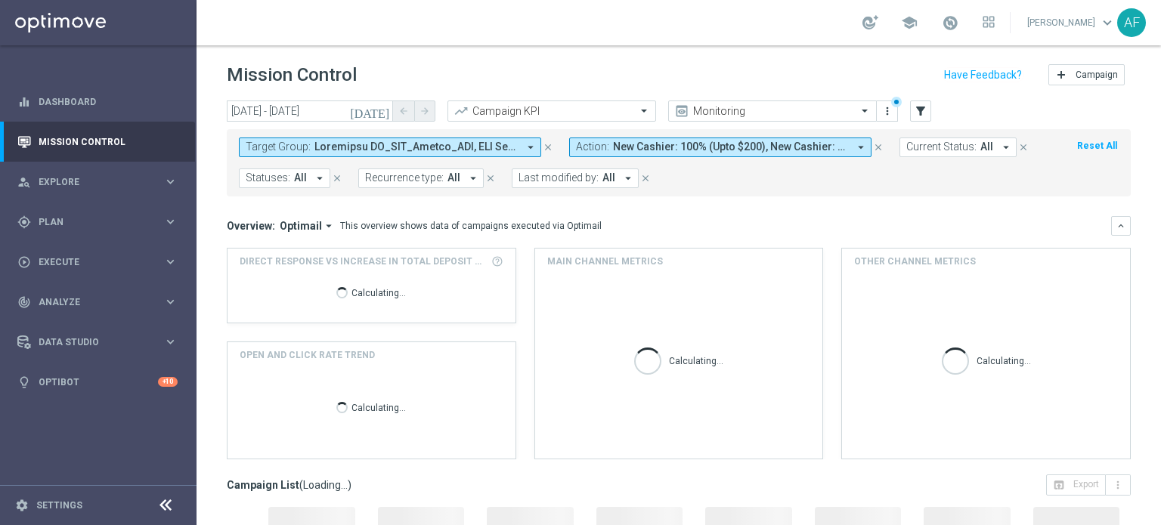
click at [762, 147] on span "New Cashier: 100% (Upto $200), New Cashier: Maintenance Notification" at bounding box center [730, 147] width 235 height 13
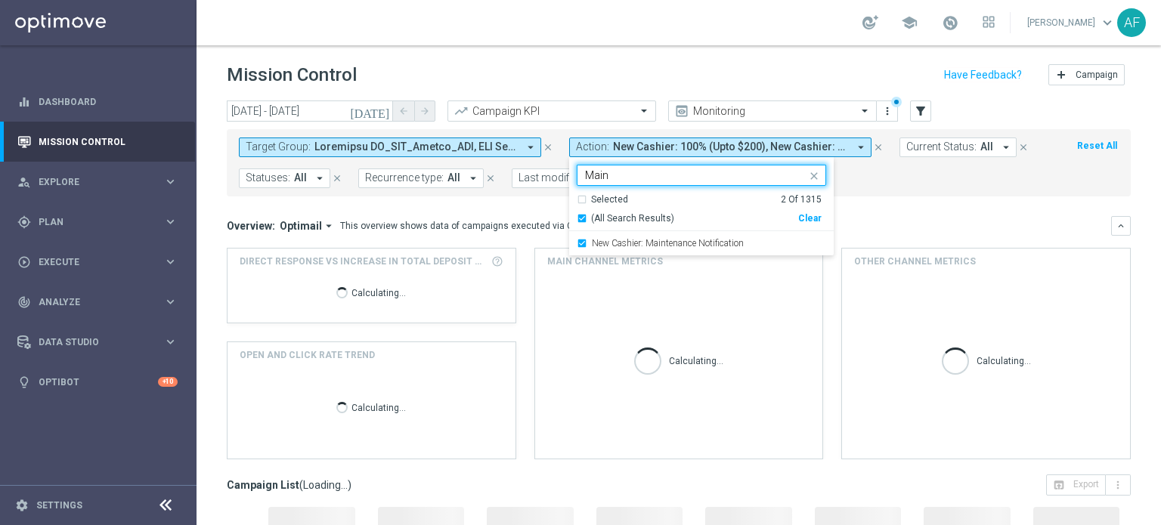
click at [622, 209] on div "(All Search Results) Clear" at bounding box center [699, 215] width 245 height 19
click at [623, 218] on span "(All Search Results)" at bounding box center [632, 218] width 83 height 13
type input "Main"
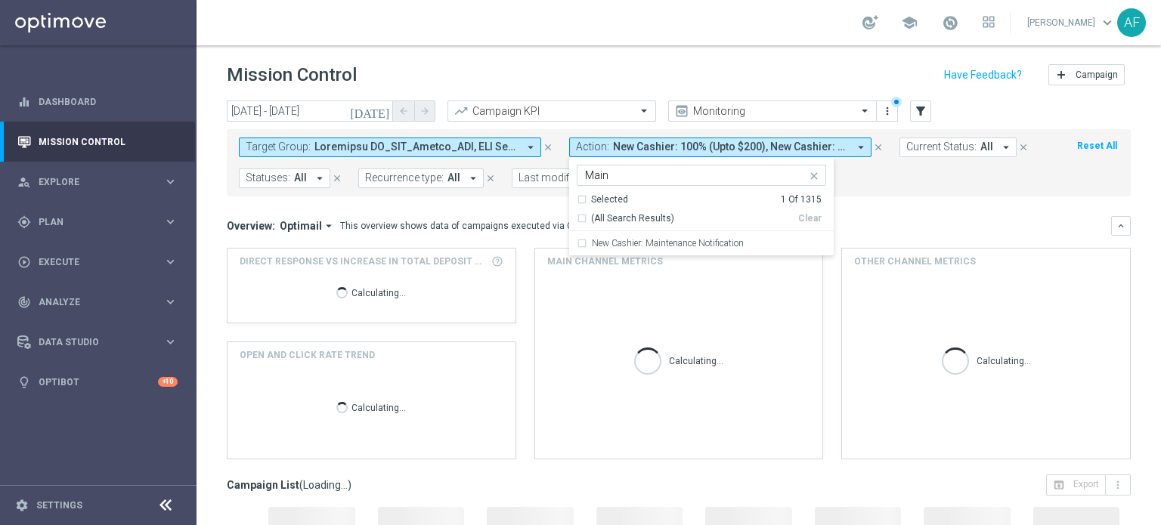
click at [666, 147] on span "New Cashier: 100% (Upto $200), New Cashier: Maintenance Notification" at bounding box center [730, 147] width 235 height 13
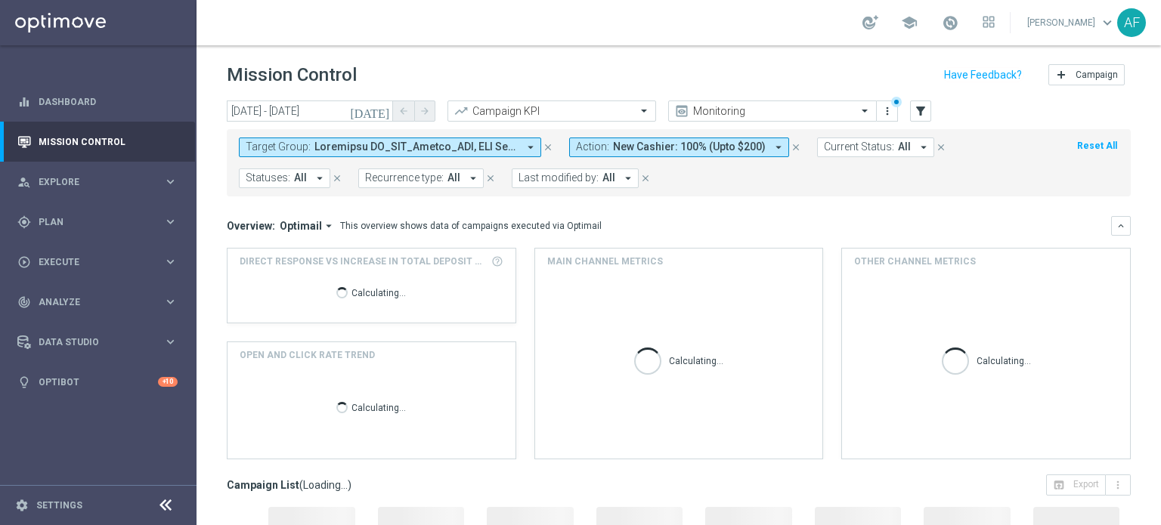
click at [664, 147] on span "New Cashier: 100% (Upto $200)" at bounding box center [689, 147] width 153 height 13
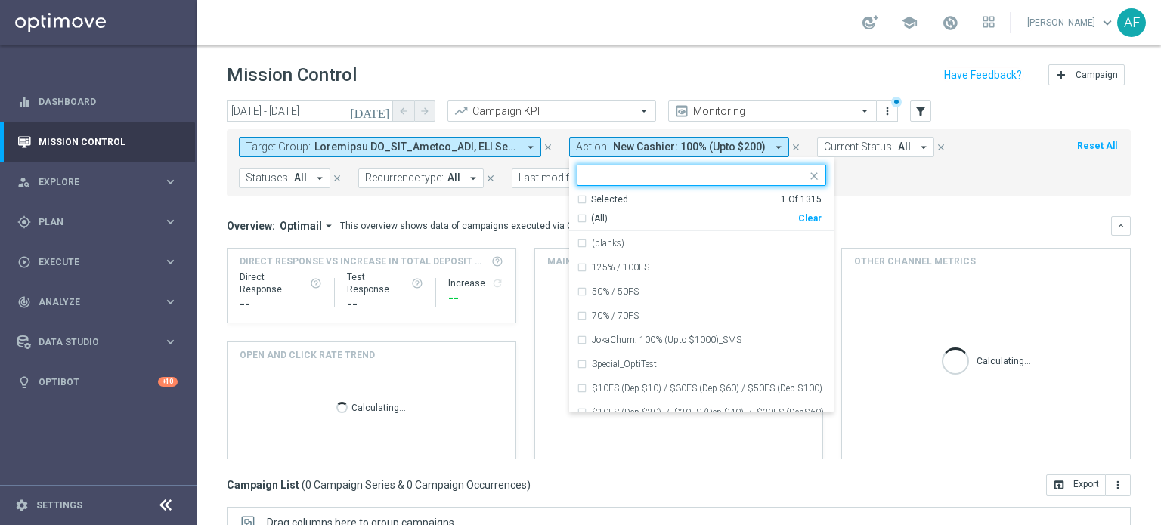
click at [611, 200] on div "Selected" at bounding box center [609, 199] width 37 height 13
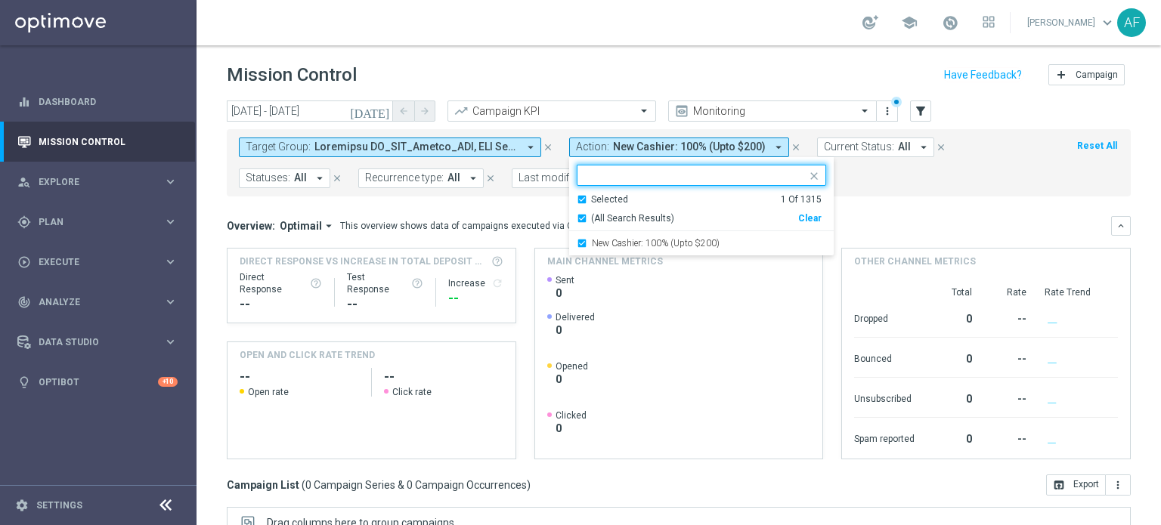
drag, startPoint x: 611, startPoint y: 240, endPoint x: 613, endPoint y: 229, distance: 11.6
click at [611, 241] on label "New Cashier: 100% (Upto $200)" at bounding box center [656, 243] width 128 height 9
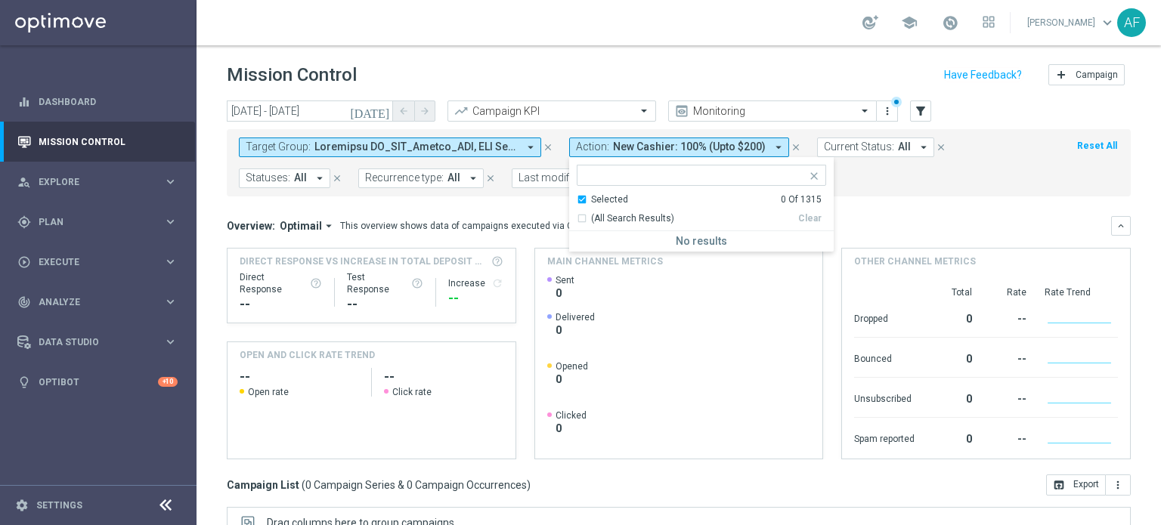
click at [619, 198] on div "Selected" at bounding box center [609, 199] width 37 height 13
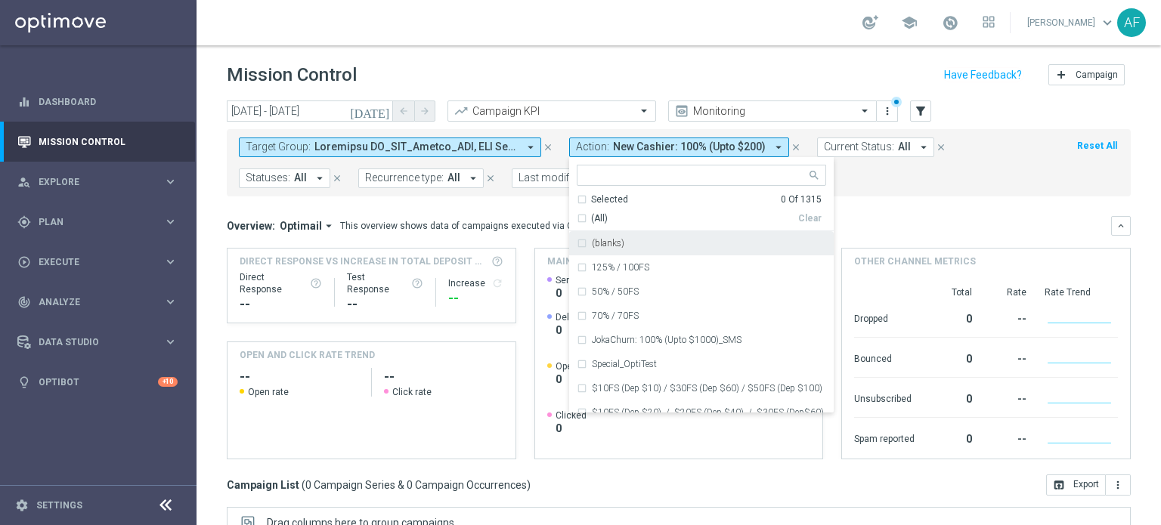
click at [620, 169] on input "text" at bounding box center [695, 175] width 221 height 13
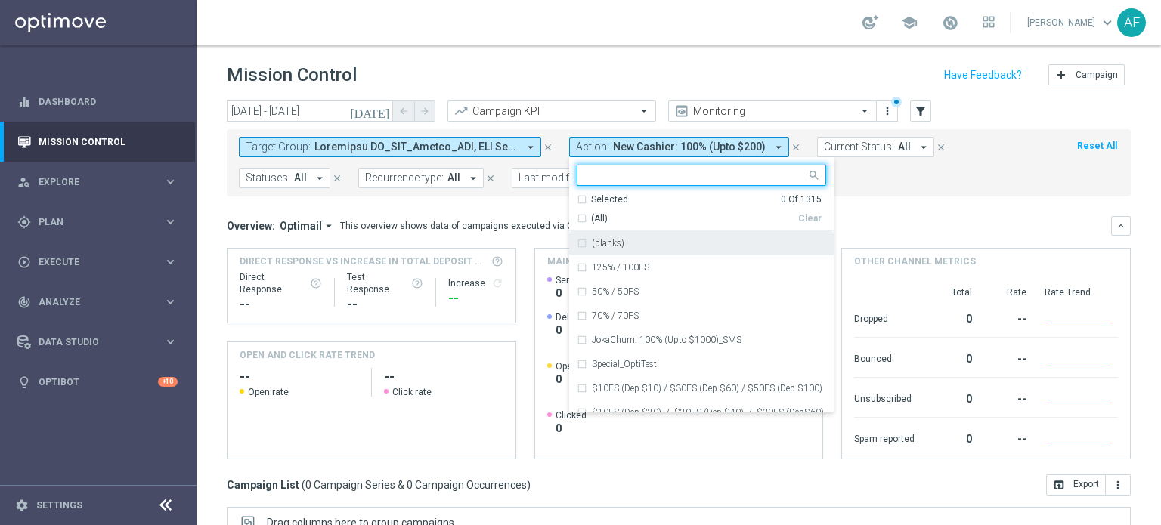
click at [935, 235] on div "Overview: Optimail arrow_drop_down This overview shows data of campaigns execut…" at bounding box center [679, 337] width 904 height 243
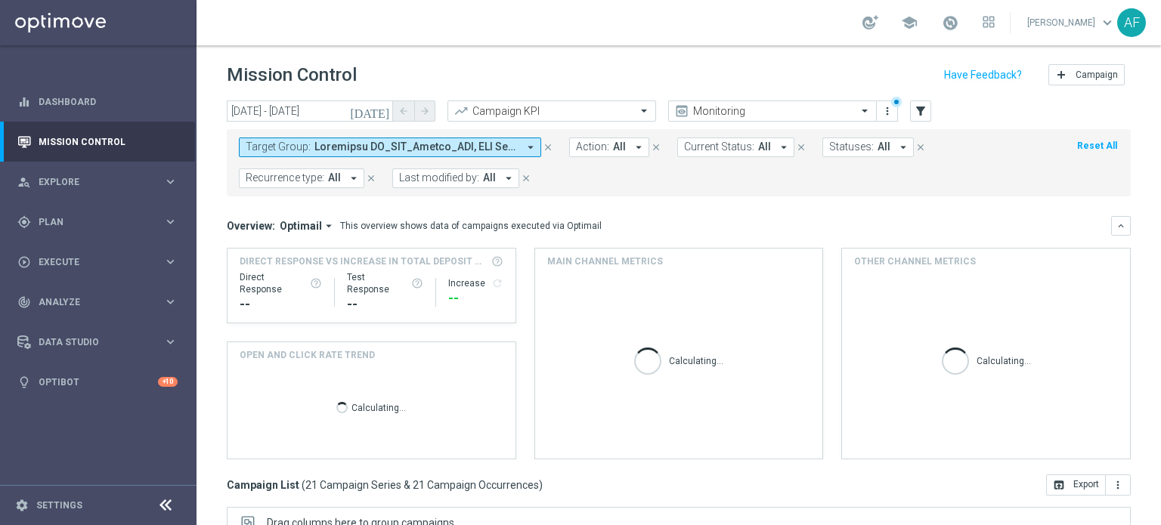
click at [605, 146] on span "Action:" at bounding box center [592, 147] width 33 height 13
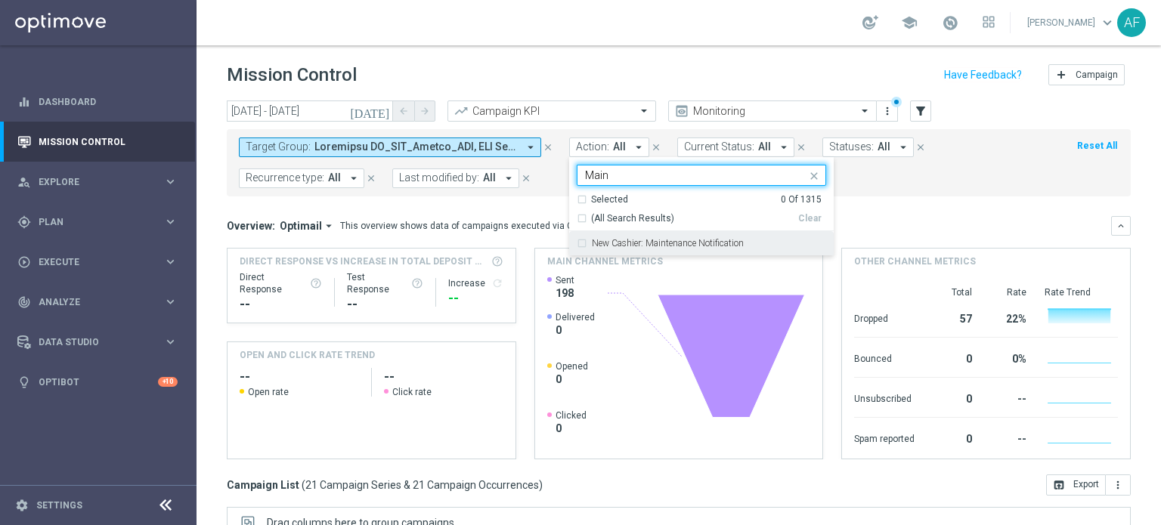
type input "Main"
click at [918, 214] on mini-dashboard "Overview: Optimail arrow_drop_down This overview shows data of campaigns execut…" at bounding box center [679, 336] width 904 height 278
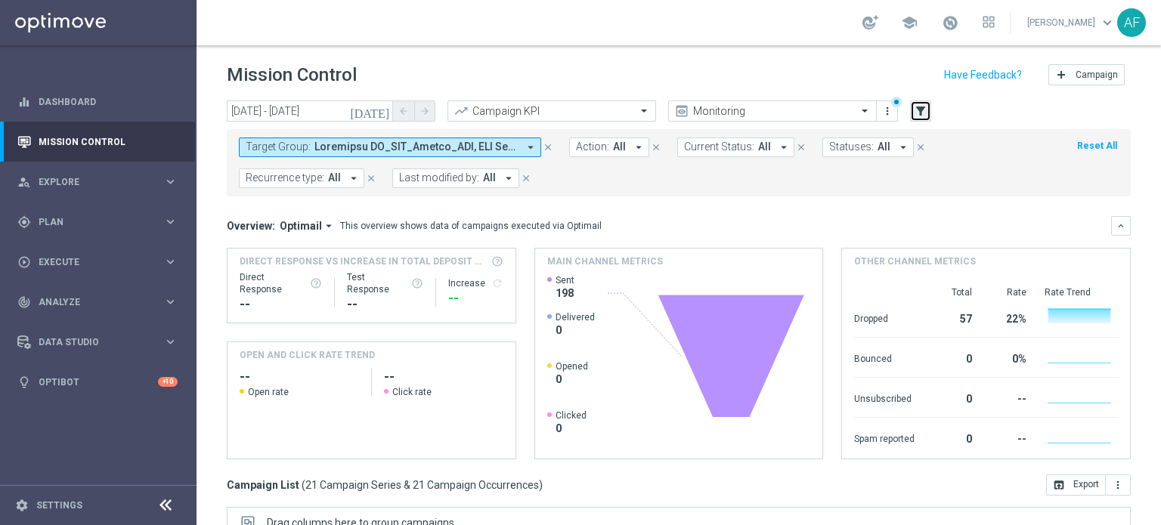
click at [924, 116] on icon "filter_alt" at bounding box center [921, 111] width 14 height 14
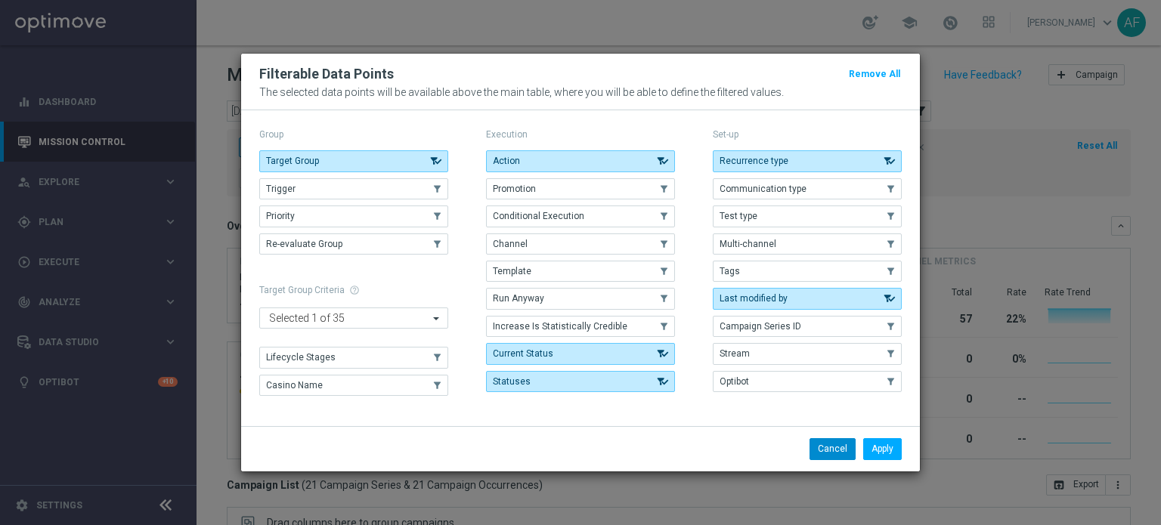
click at [832, 441] on button "Cancel" at bounding box center [833, 448] width 46 height 21
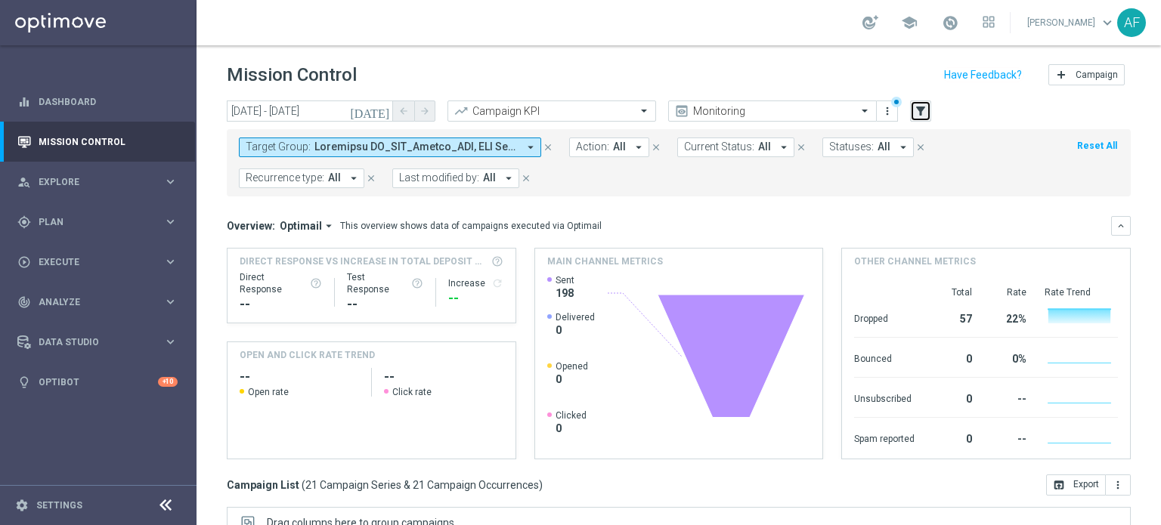
click at [923, 114] on icon "filter_alt" at bounding box center [921, 111] width 14 height 14
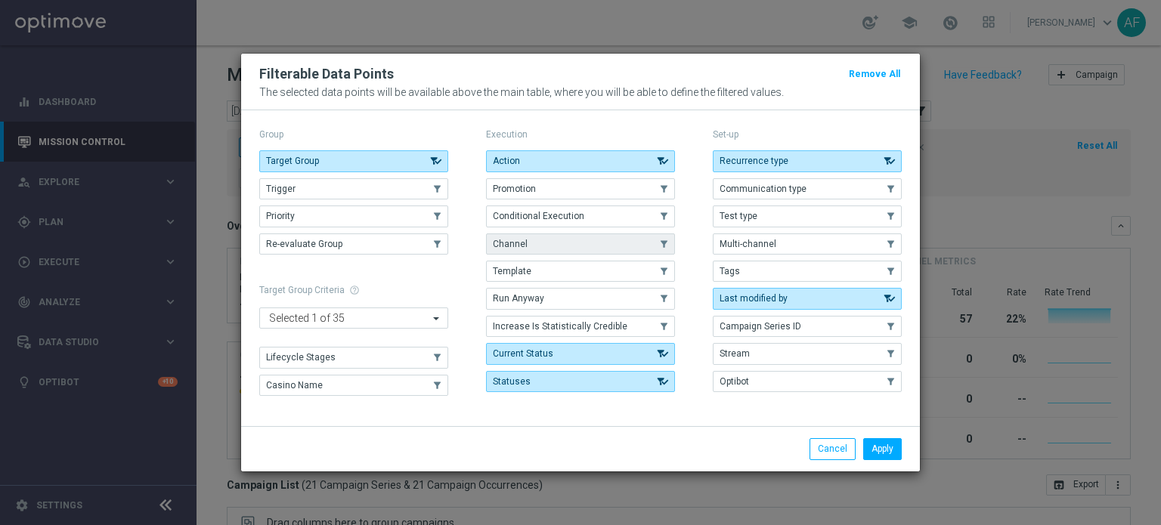
click at [585, 245] on button "Channel" at bounding box center [580, 244] width 189 height 21
click at [880, 450] on button "Apply" at bounding box center [882, 448] width 39 height 21
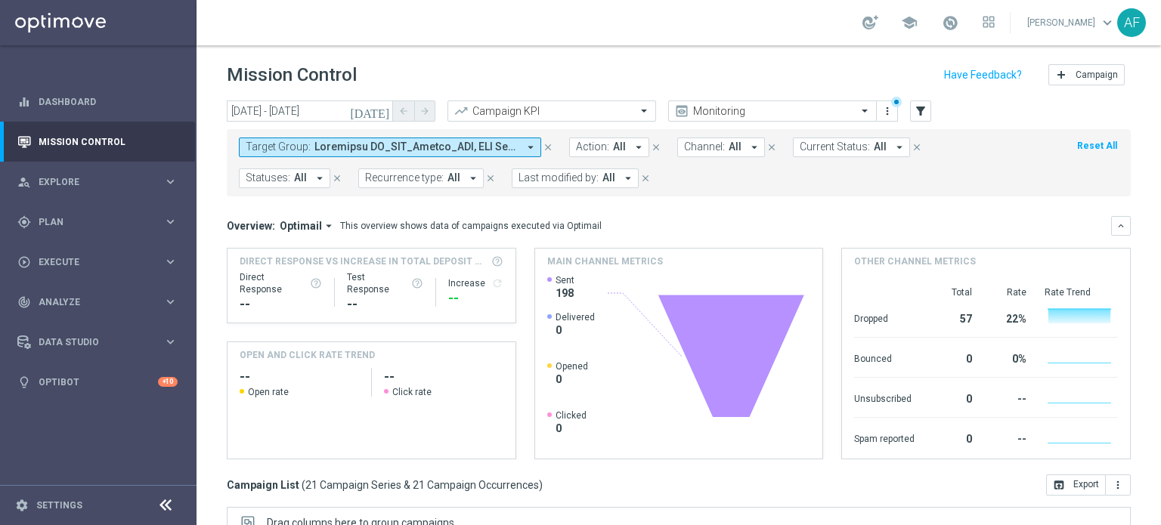
click at [729, 143] on span "All" at bounding box center [735, 147] width 13 height 13
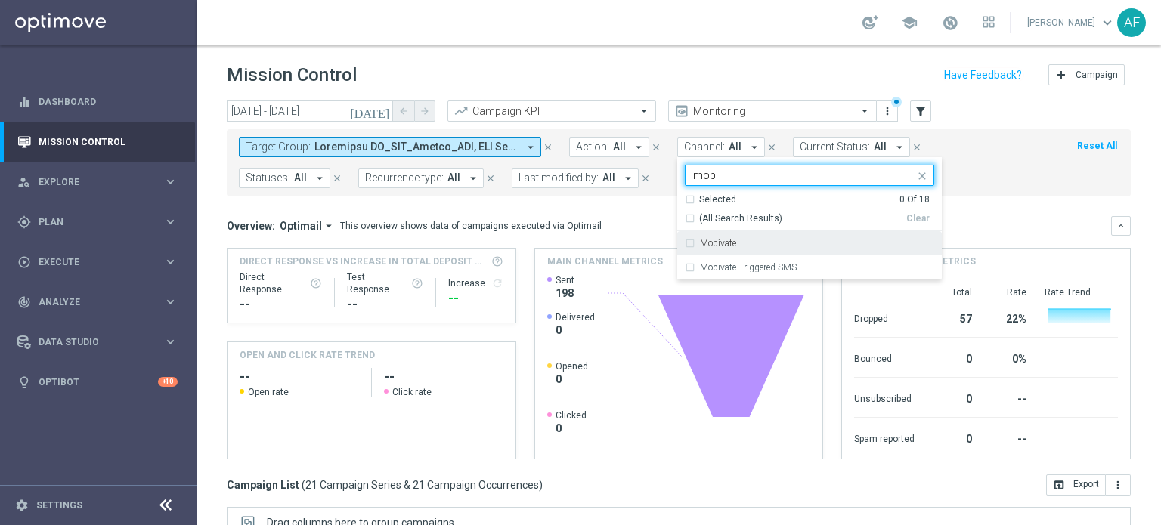
click at [736, 246] on div "Mobivate" at bounding box center [817, 243] width 234 height 9
type input "mobi"
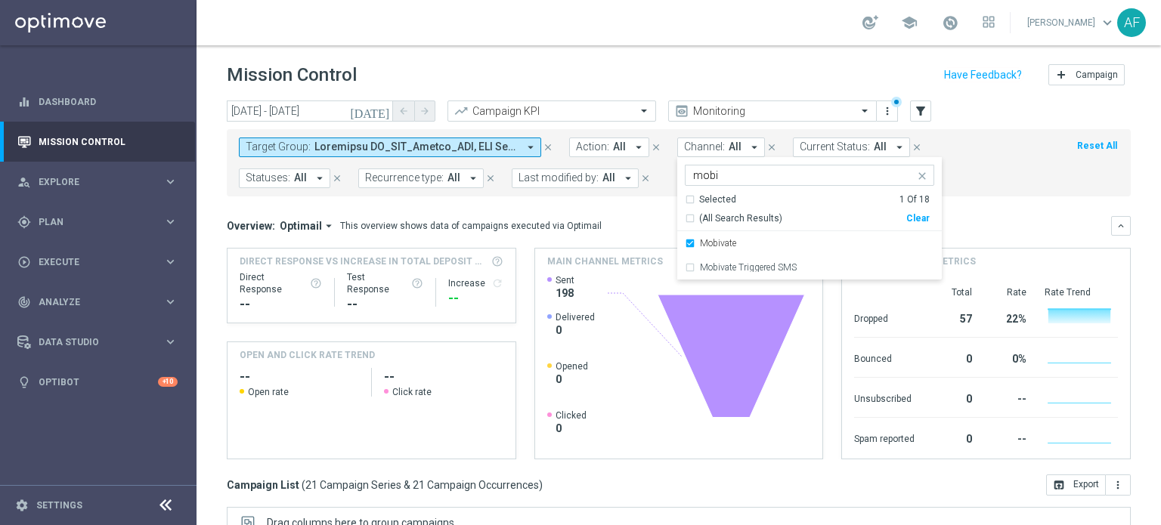
click at [977, 223] on div "Overview: Optimail arrow_drop_down This overview shows data of campaigns execut…" at bounding box center [669, 226] width 884 height 14
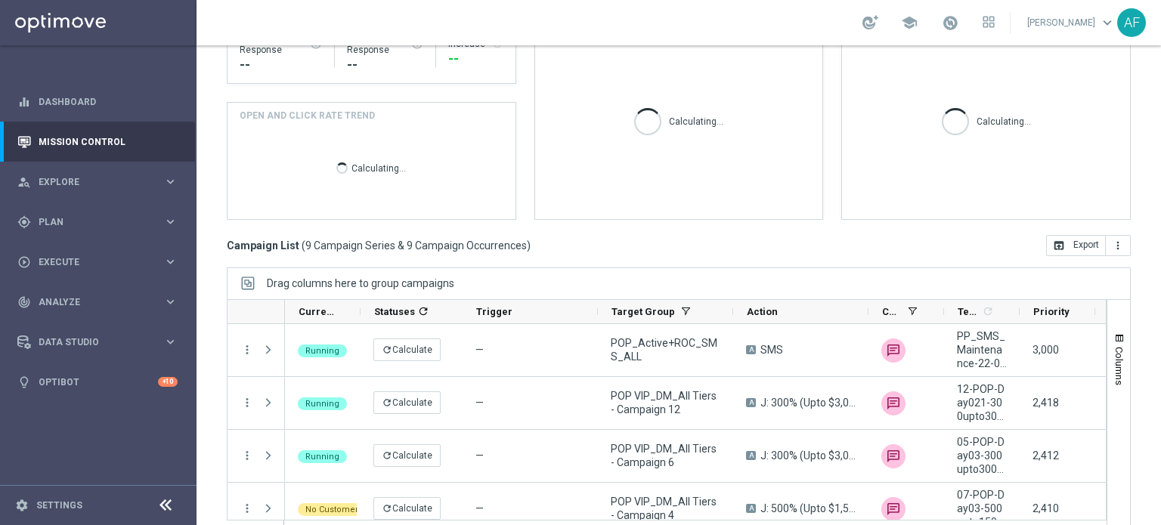
scroll to position [260, 0]
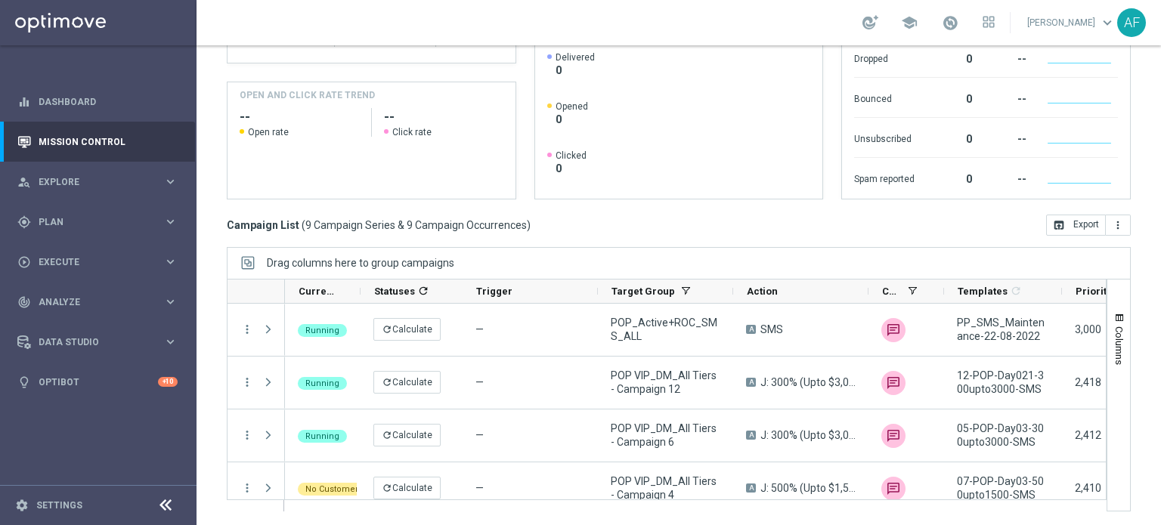
drag, startPoint x: 1024, startPoint y: 292, endPoint x: 1054, endPoint y: 289, distance: 30.3
click at [1060, 289] on div at bounding box center [1062, 291] width 6 height 23
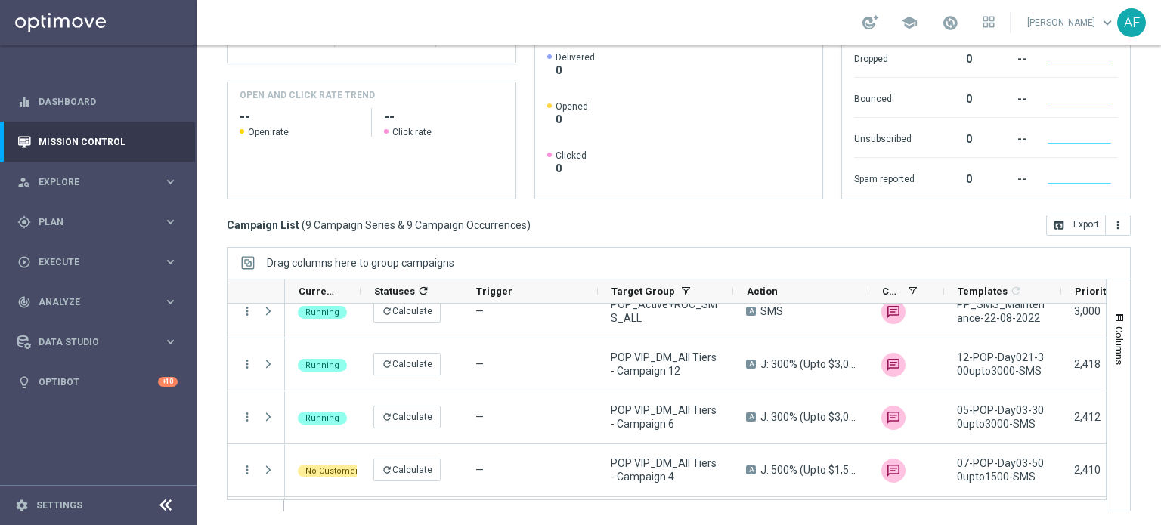
scroll to position [0, 0]
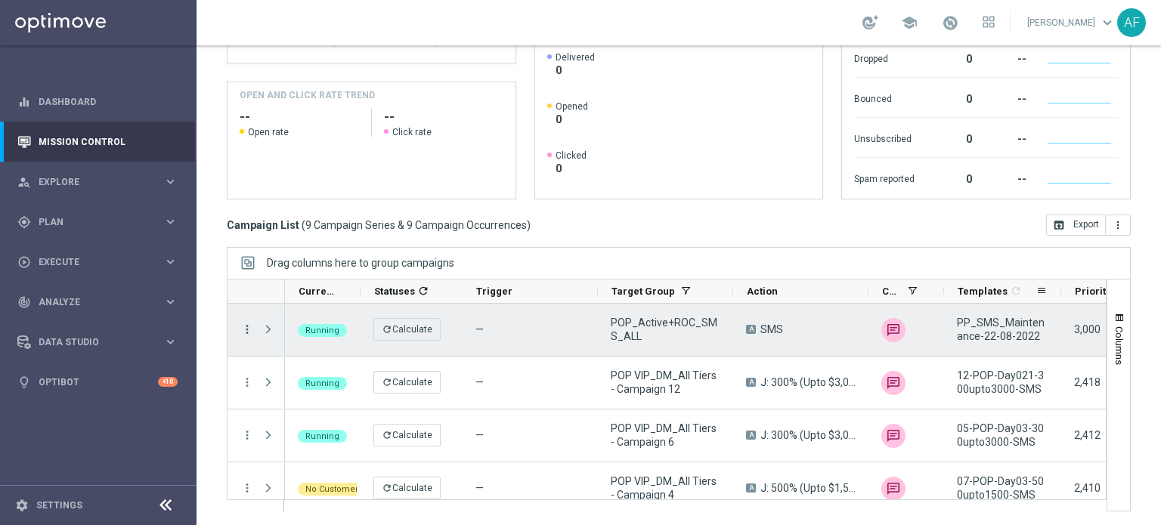
click at [243, 325] on icon "more_vert" at bounding box center [247, 330] width 14 height 14
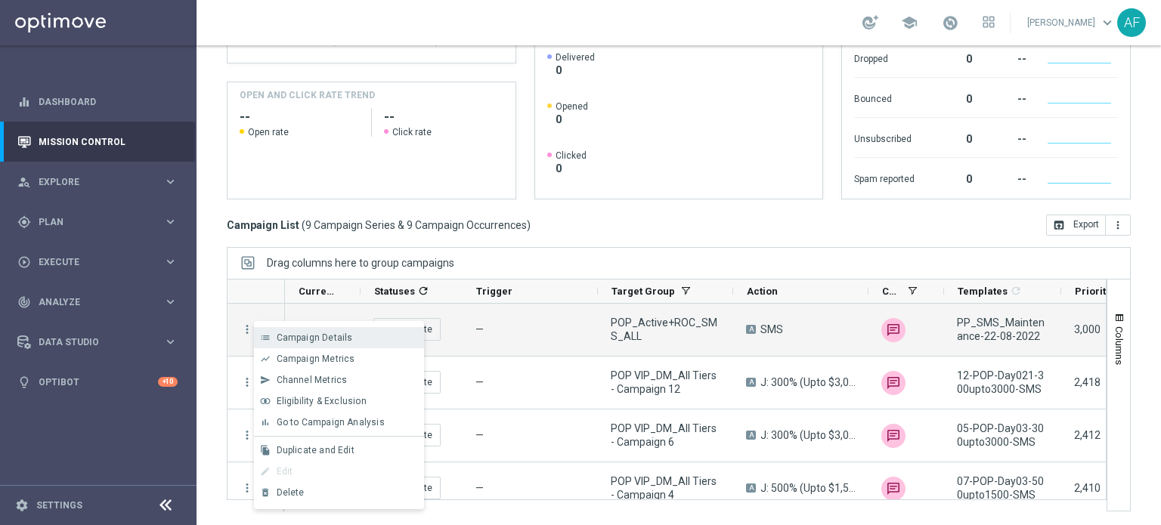
click at [307, 329] on div "list Campaign Details" at bounding box center [339, 337] width 170 height 21
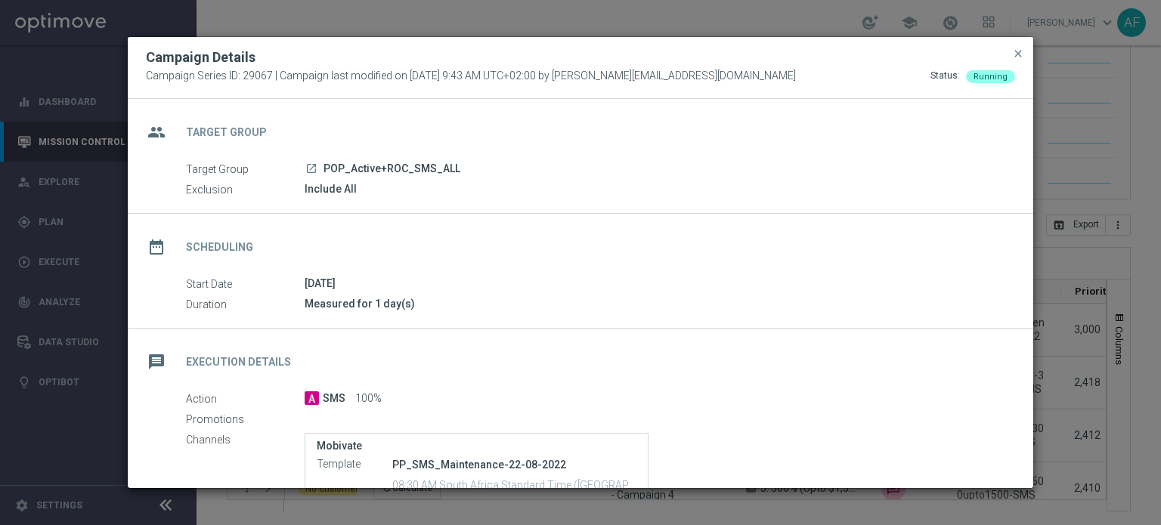
click at [311, 166] on icon "launch" at bounding box center [311, 169] width 12 height 12
click at [1013, 52] on span "close" at bounding box center [1018, 54] width 12 height 12
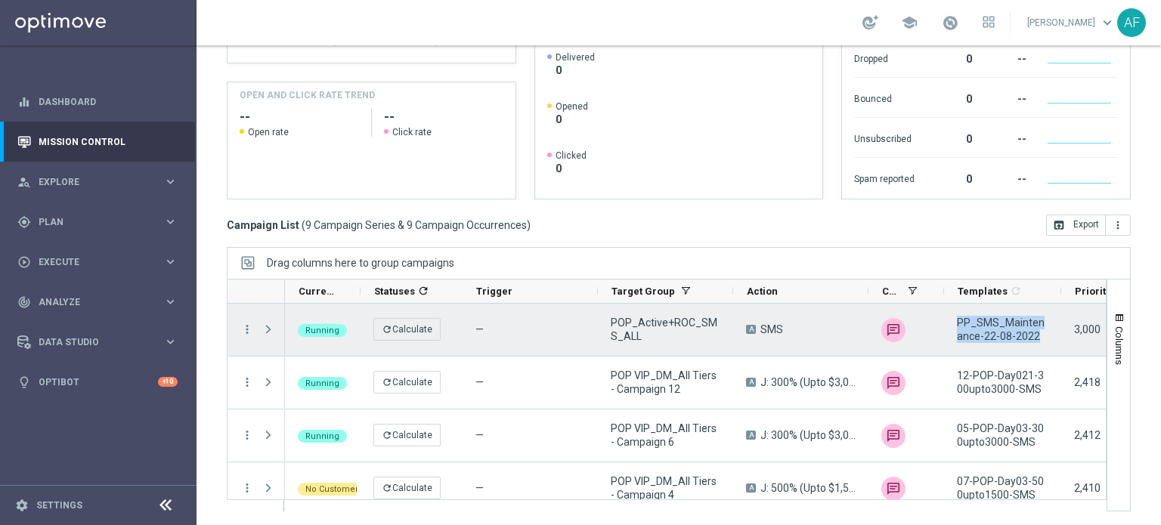
drag, startPoint x: 1031, startPoint y: 333, endPoint x: 953, endPoint y: 320, distance: 78.8
click at [954, 320] on div "PP_SMS_Maintenance-22-08-2022" at bounding box center [1002, 330] width 117 height 52
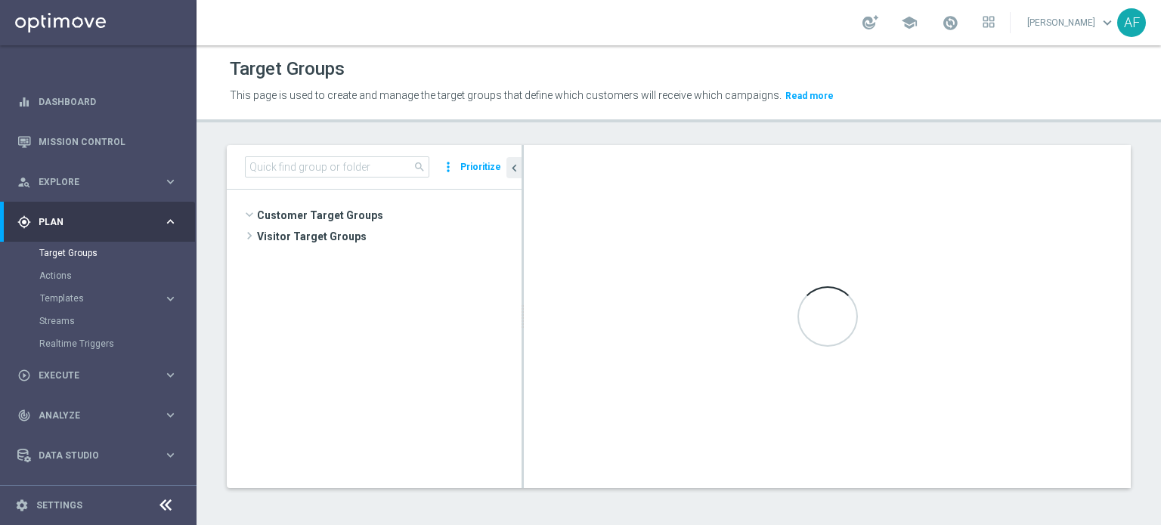
scroll to position [892, 0]
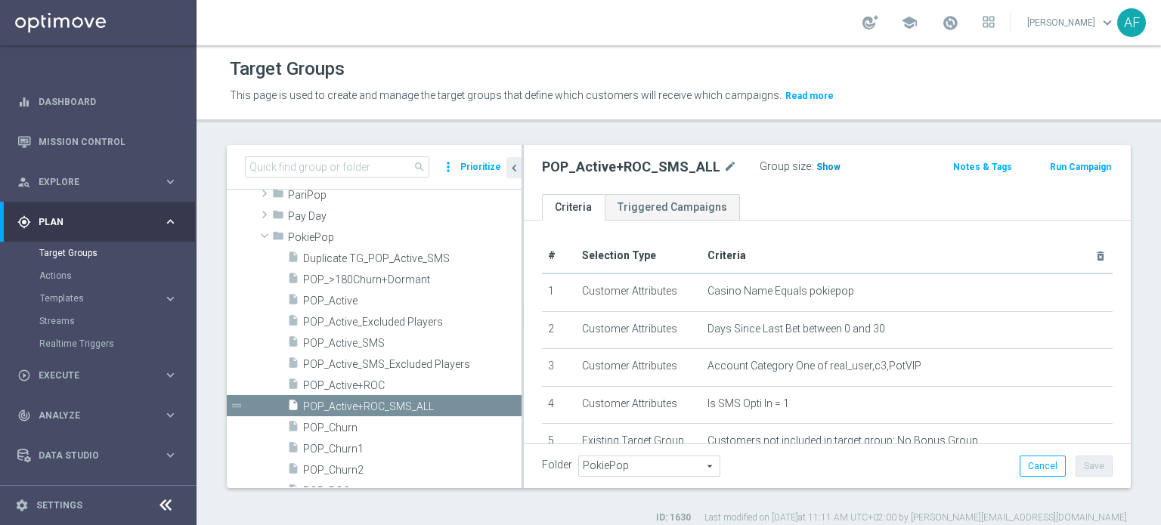
click at [821, 169] on span "Show" at bounding box center [828, 167] width 24 height 11
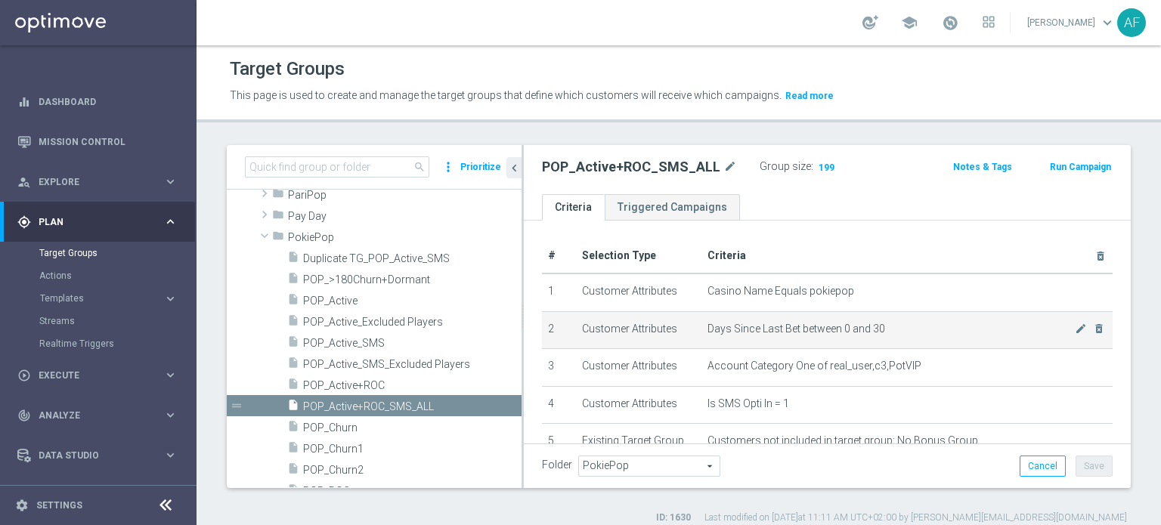
click at [764, 327] on span "Days Since Last Bet between 0 and 30" at bounding box center [890, 329] width 367 height 13
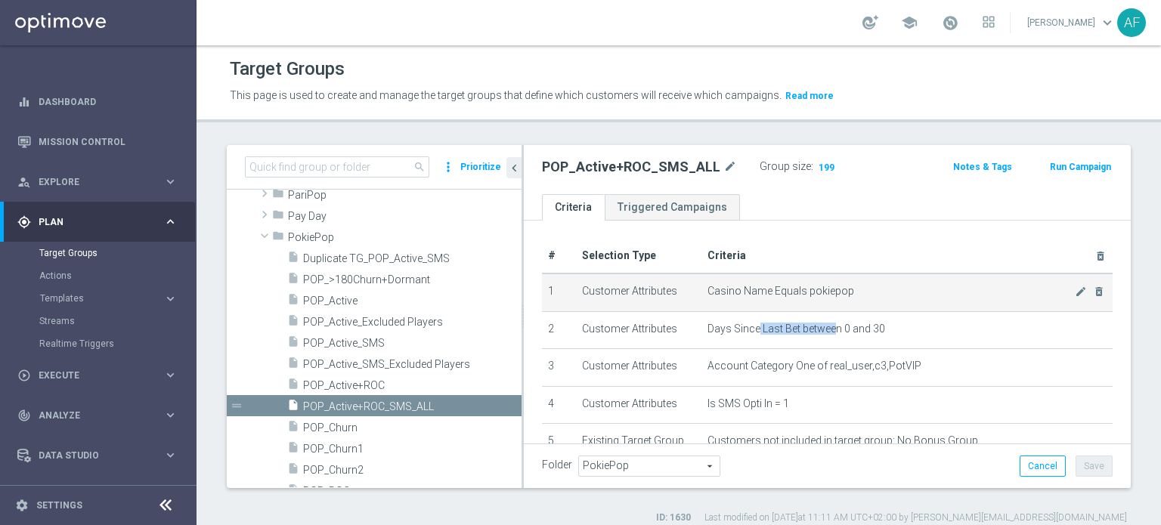
drag, startPoint x: 751, startPoint y: 330, endPoint x: 856, endPoint y: 286, distance: 113.6
click at [829, 329] on span "Days Since Last Bet between 0 and 30" at bounding box center [796, 329] width 178 height 13
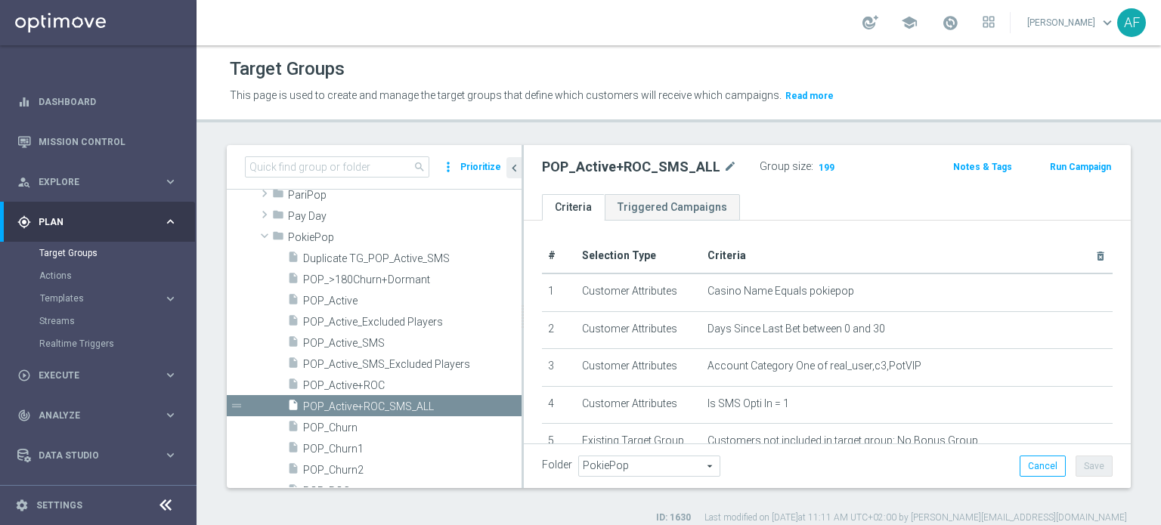
click at [885, 227] on div "# Selection Type Criteria delete_forever 1 Customer Attributes Casino Name Equa…" at bounding box center [827, 409] width 607 height 376
